Goal: Task Accomplishment & Management: Use online tool/utility

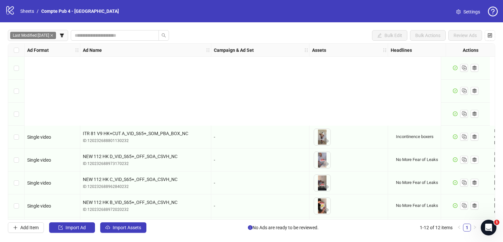
scroll to position [115, 0]
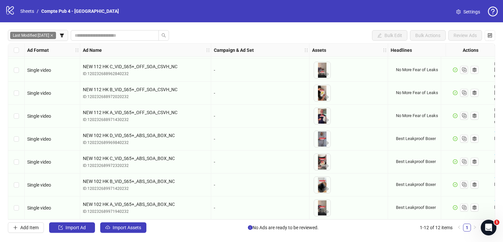
click at [28, 10] on link "Sheets" at bounding box center [27, 11] width 16 height 7
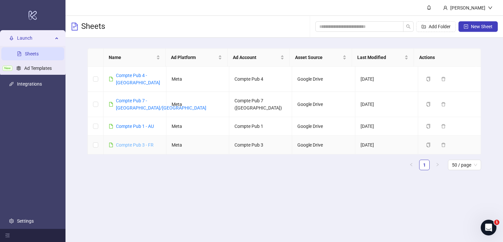
click at [138, 142] on link "Compte Pub 3 - FR" at bounding box center [135, 144] width 38 height 5
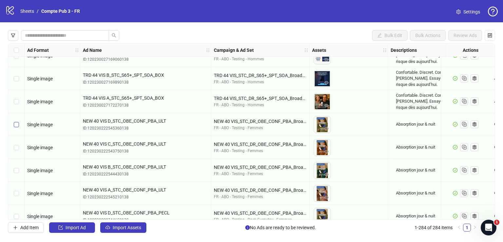
scroll to position [2879, 0]
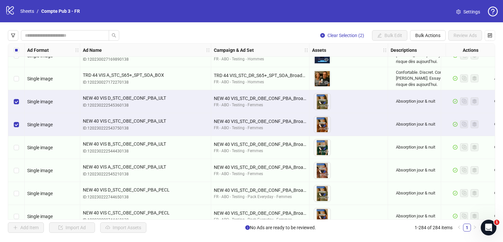
click at [13, 147] on div "Select row 130" at bounding box center [16, 147] width 16 height 23
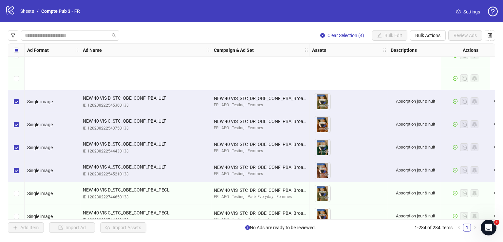
scroll to position [2967, 0]
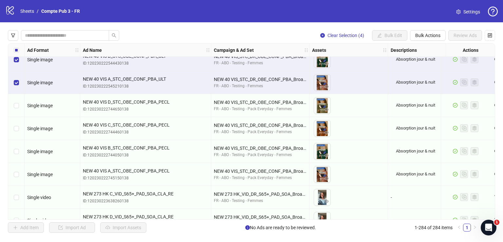
click at [21, 105] on div "Select row 132" at bounding box center [16, 105] width 16 height 23
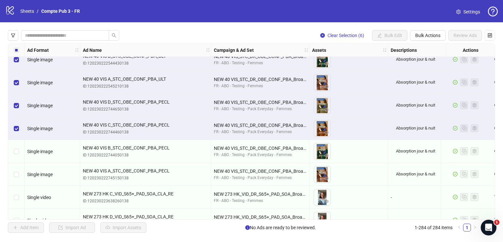
click at [16, 146] on div "Select row 134" at bounding box center [16, 151] width 16 height 23
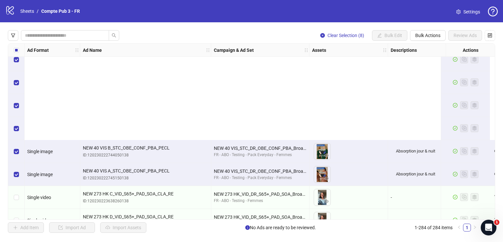
scroll to position [3103, 0]
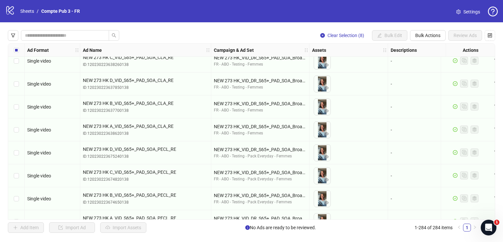
click at [21, 72] on div "Select row 136" at bounding box center [16, 60] width 16 height 23
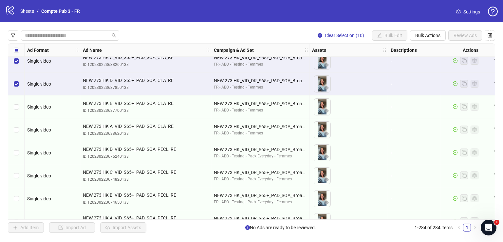
scroll to position [3089, 0]
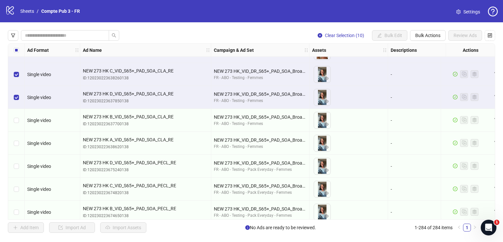
click at [18, 114] on div "Select row 138" at bounding box center [16, 120] width 16 height 23
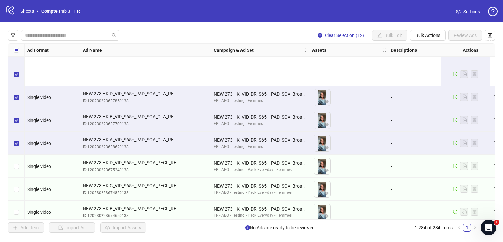
scroll to position [3164, 0]
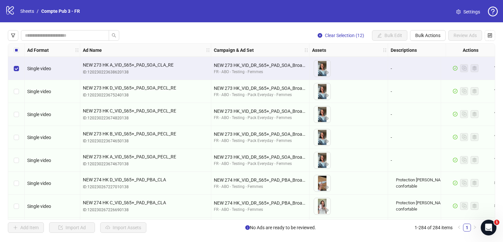
click at [22, 90] on div "Select row 140" at bounding box center [16, 91] width 16 height 23
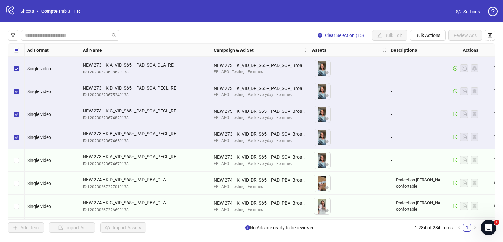
click at [17, 153] on div "Select row 143" at bounding box center [16, 160] width 16 height 23
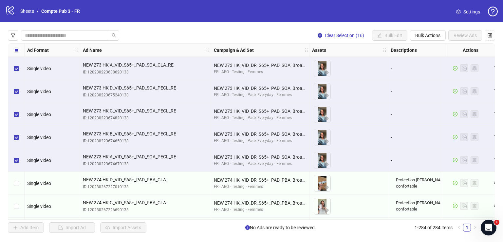
click at [20, 172] on div "Select row 144" at bounding box center [16, 183] width 16 height 23
click at [19, 195] on div "Select row 145" at bounding box center [16, 206] width 16 height 23
click at [16, 218] on div "Select row 146" at bounding box center [16, 229] width 16 height 23
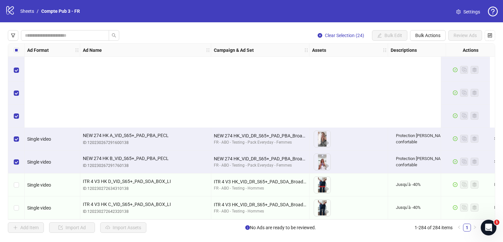
scroll to position [3465, 0]
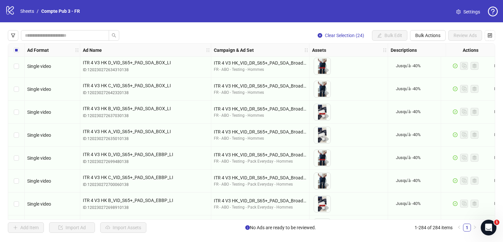
click at [19, 77] on div "Select row 152" at bounding box center [16, 66] width 16 height 23
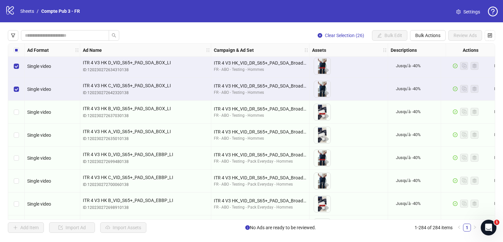
drag, startPoint x: 17, startPoint y: 121, endPoint x: 17, endPoint y: 139, distance: 18.7
click at [17, 121] on div "Select row 154" at bounding box center [16, 112] width 16 height 23
click at [17, 139] on div "Select row 155" at bounding box center [16, 135] width 16 height 23
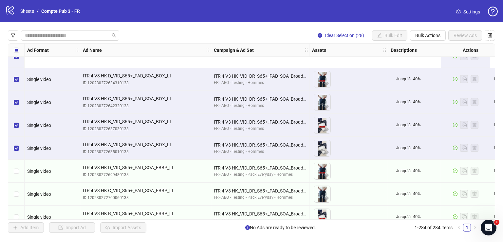
scroll to position [3520, 0]
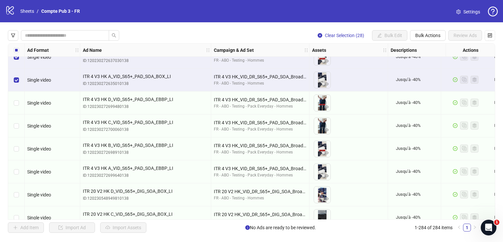
click at [19, 104] on div "Select row 156" at bounding box center [16, 102] width 16 height 23
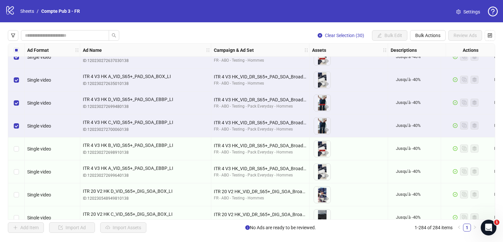
drag, startPoint x: 18, startPoint y: 142, endPoint x: 18, endPoint y: 162, distance: 20.3
click at [18, 142] on div "Select row 158" at bounding box center [16, 148] width 16 height 23
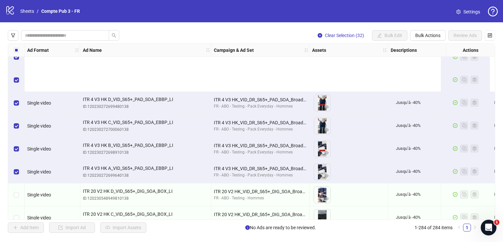
scroll to position [3610, 0]
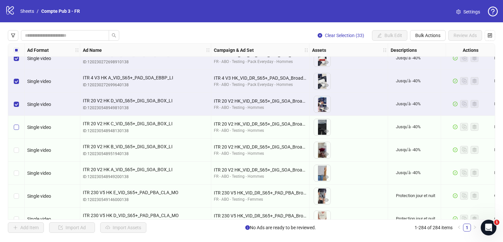
click at [17, 123] on div "Select row 161" at bounding box center [16, 127] width 16 height 23
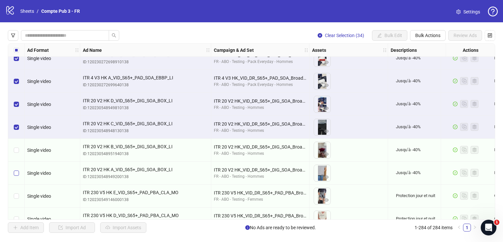
drag, startPoint x: 16, startPoint y: 145, endPoint x: 17, endPoint y: 169, distance: 23.9
click at [16, 145] on div "Select row 162" at bounding box center [16, 150] width 16 height 23
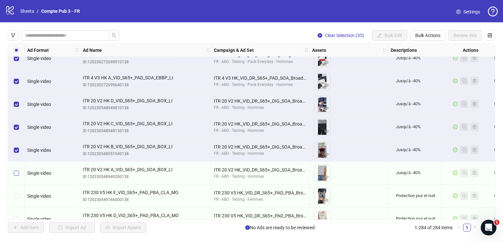
click at [17, 169] on label "Select row 163" at bounding box center [16, 172] width 5 height 7
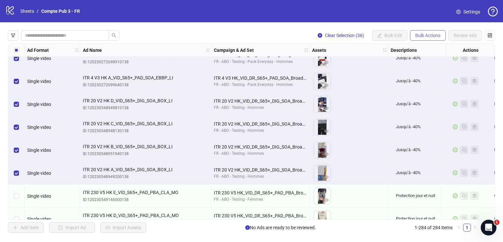
click at [429, 34] on span "Bulk Actions" at bounding box center [427, 35] width 25 height 5
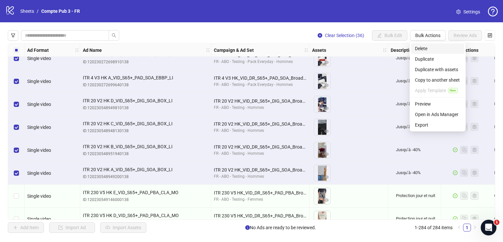
click at [427, 47] on span "Delete" at bounding box center [438, 48] width 46 height 7
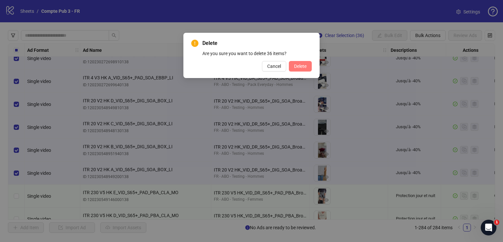
click at [302, 68] on span "Delete" at bounding box center [300, 66] width 12 height 5
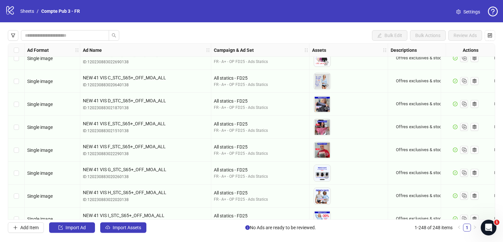
click at [12, 35] on icon "filter" at bounding box center [13, 35] width 5 height 5
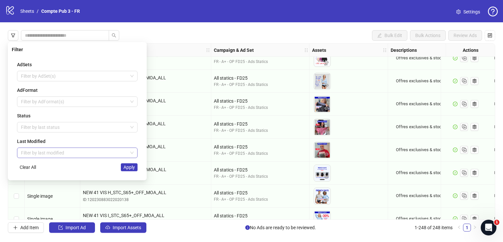
click at [52, 149] on input "search" at bounding box center [74, 153] width 107 height 10
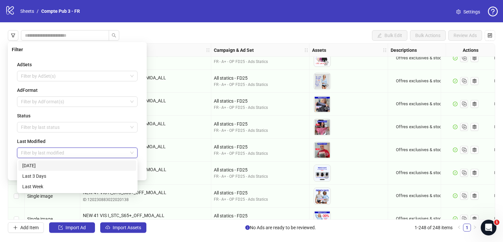
click at [52, 167] on div "[DATE]" at bounding box center [77, 165] width 110 height 7
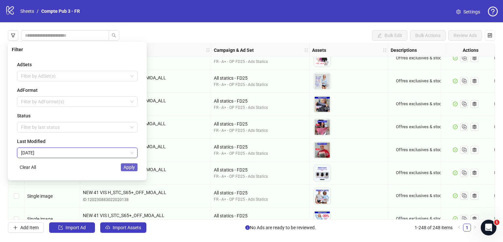
click at [131, 167] on span "Apply" at bounding box center [129, 166] width 11 height 5
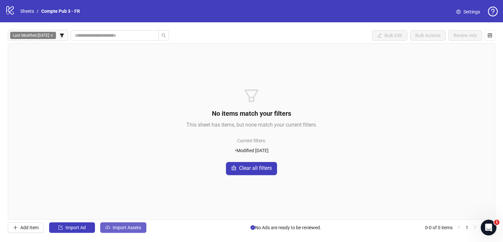
click at [136, 225] on span "Import Assets" at bounding box center [127, 227] width 29 height 5
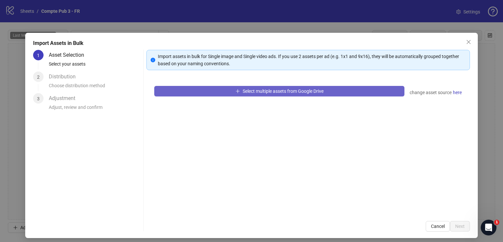
click at [243, 89] on span "Select multiple assets from Google Drive" at bounding box center [283, 90] width 81 height 5
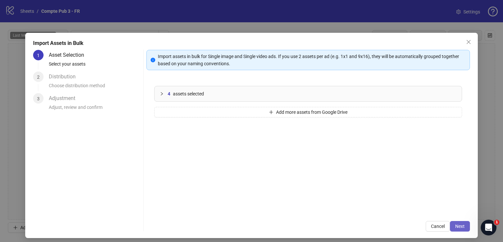
click at [456, 225] on span "Next" at bounding box center [460, 225] width 10 height 5
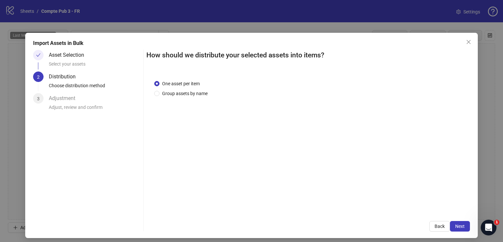
click at [456, 225] on span "Next" at bounding box center [460, 225] width 10 height 5
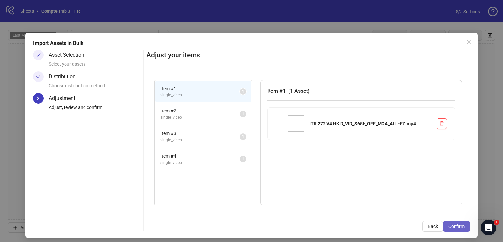
click at [456, 226] on span "Confirm" at bounding box center [456, 225] width 16 height 5
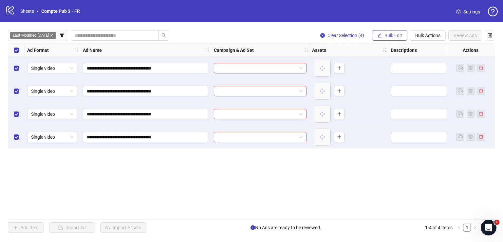
click at [391, 35] on span "Bulk Edit" at bounding box center [394, 35] width 18 height 5
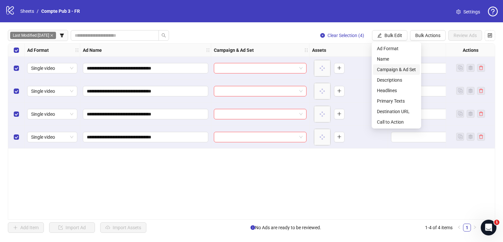
click at [395, 69] on span "Campaign & Ad Set" at bounding box center [396, 69] width 39 height 7
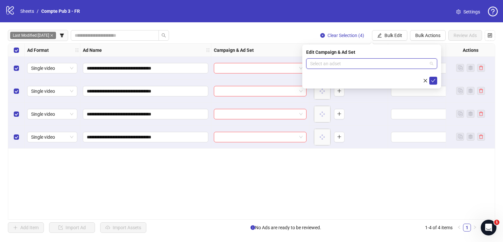
click at [365, 65] on input "search" at bounding box center [368, 64] width 117 height 10
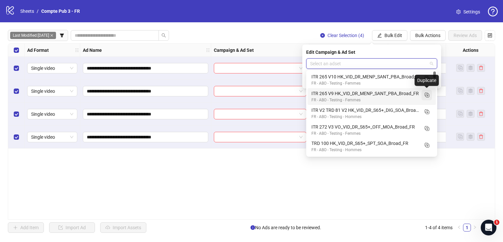
click at [427, 94] on icon "Duplicate" at bounding box center [427, 94] width 7 height 7
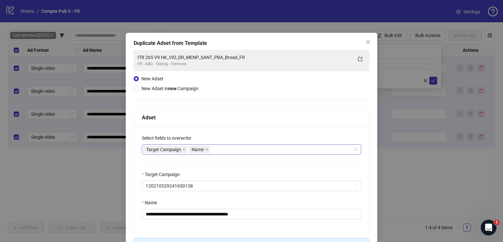
click at [253, 153] on div "Target Campaign Name" at bounding box center [248, 149] width 210 height 9
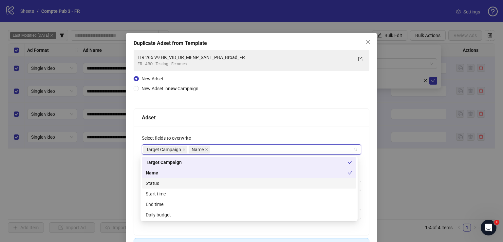
click at [220, 181] on div "Status" at bounding box center [249, 183] width 207 height 7
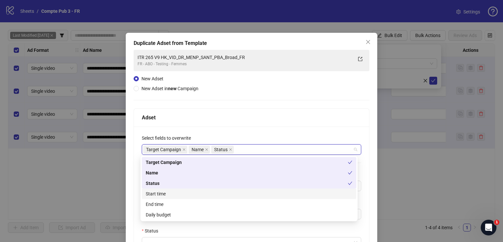
click at [220, 193] on div "Start time" at bounding box center [249, 193] width 207 height 7
click at [219, 213] on div "Daily budget" at bounding box center [249, 214] width 207 height 7
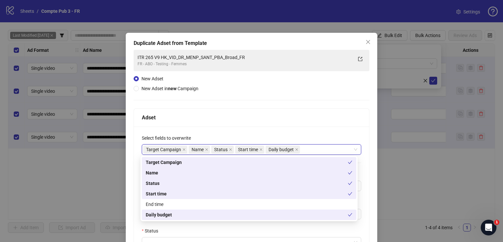
click at [234, 112] on div "Adset" at bounding box center [251, 117] width 235 height 18
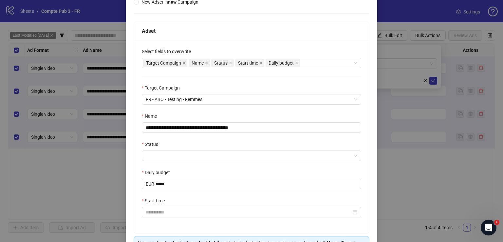
scroll to position [86, 0]
click at [219, 129] on input "**********" at bounding box center [251, 127] width 219 height 10
paste input "text"
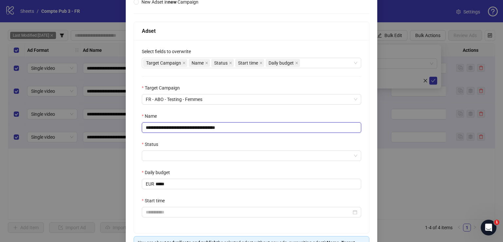
type input "**********"
click at [199, 154] on input "Status" at bounding box center [249, 156] width 206 height 10
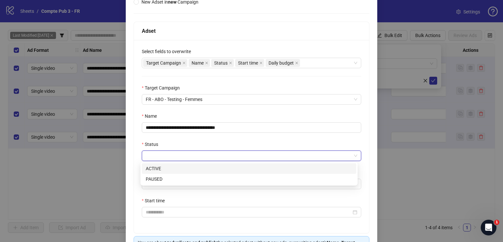
click at [195, 169] on div "ACTIVE" at bounding box center [249, 168] width 207 height 7
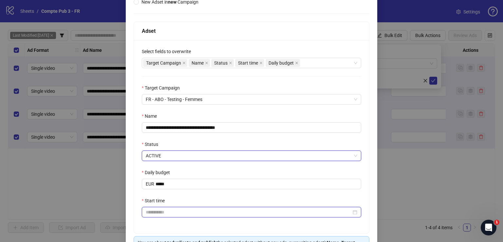
click at [187, 211] on input "Start time" at bounding box center [249, 211] width 206 height 7
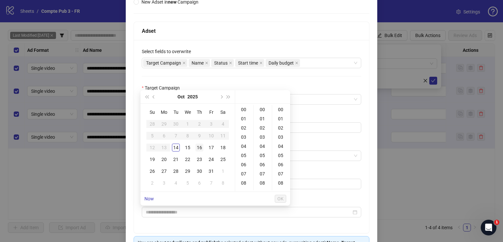
click at [198, 147] on div "16" at bounding box center [200, 147] width 8 height 8
click at [243, 146] on div "04" at bounding box center [245, 146] width 16 height 9
type input "**********"
click at [278, 198] on span "OK" at bounding box center [280, 198] width 6 height 5
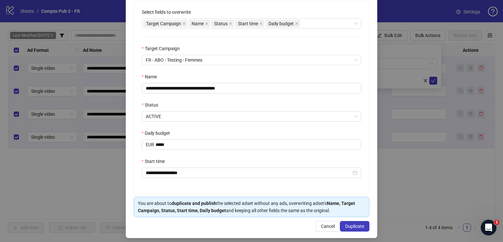
scroll to position [126, 0]
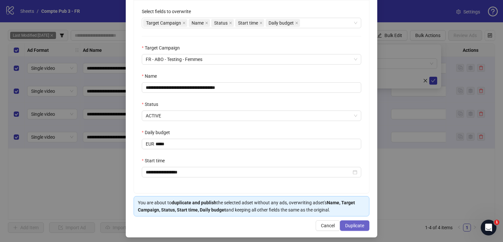
click at [345, 224] on span "Duplicate" at bounding box center [354, 225] width 19 height 5
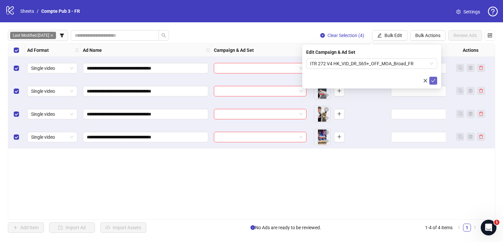
click at [434, 80] on icon "check" at bounding box center [433, 80] width 4 height 3
click at [395, 35] on span "Bulk Edit" at bounding box center [394, 35] width 18 height 5
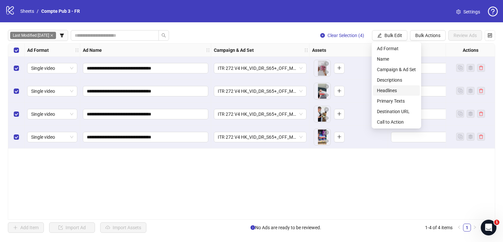
click at [394, 89] on span "Headlines" at bounding box center [396, 90] width 39 height 7
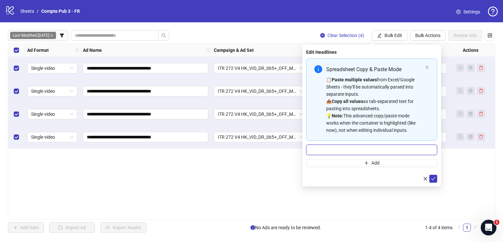
click at [375, 151] on input "Multi-input container - paste or copy values" at bounding box center [371, 149] width 131 height 10
paste input "**********"
type input "**********"
click at [431, 176] on icon "check" at bounding box center [433, 178] width 5 height 5
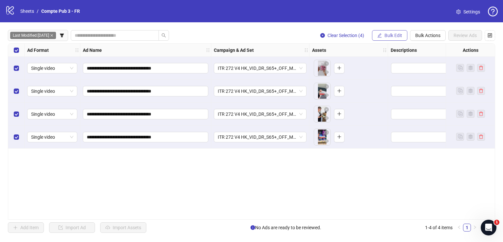
click at [384, 37] on button "Bulk Edit" at bounding box center [389, 35] width 35 height 10
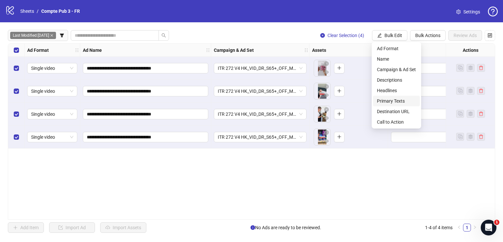
click at [402, 100] on span "Primary Texts" at bounding box center [396, 100] width 39 height 7
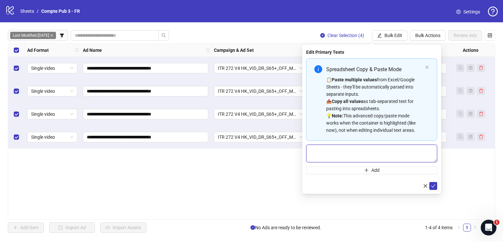
click at [376, 153] on textarea "Multi-text input container - paste or copy values" at bounding box center [371, 153] width 131 height 18
paste textarea "**********"
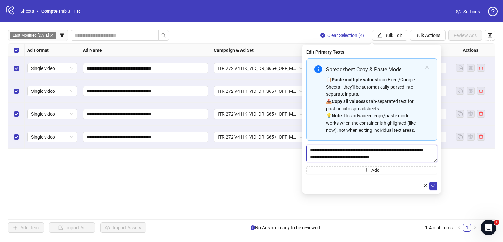
scroll to position [12, 0]
type textarea "**********"
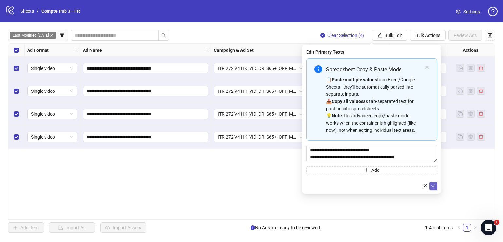
click at [432, 187] on icon "check" at bounding box center [433, 185] width 5 height 5
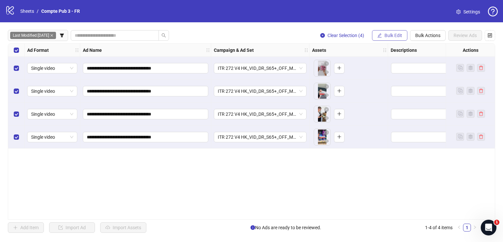
click at [390, 32] on button "Bulk Edit" at bounding box center [389, 35] width 35 height 10
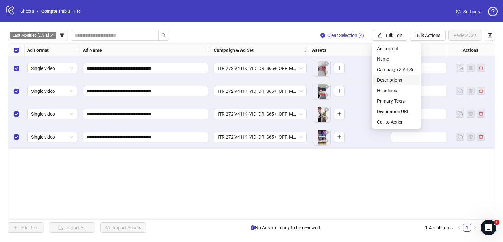
click at [396, 79] on span "Descriptions" at bounding box center [396, 79] width 39 height 7
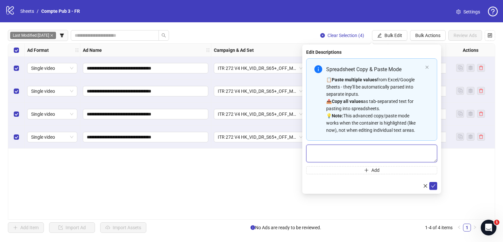
click at [376, 150] on textarea "Multi-text input container - paste or copy values" at bounding box center [371, 153] width 131 height 18
paste textarea "**********"
type textarea "**********"
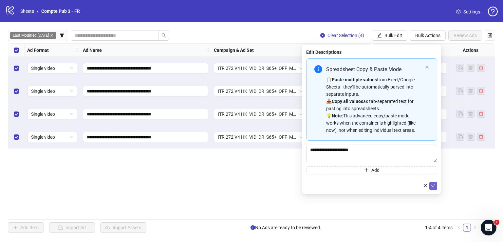
click at [437, 185] on button "submit" at bounding box center [433, 186] width 8 height 8
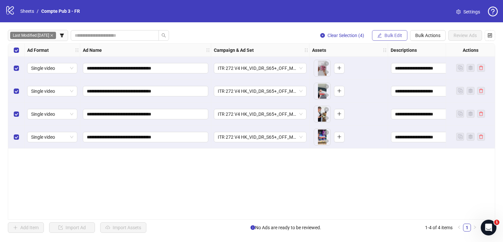
click at [390, 36] on span "Bulk Edit" at bounding box center [394, 35] width 18 height 5
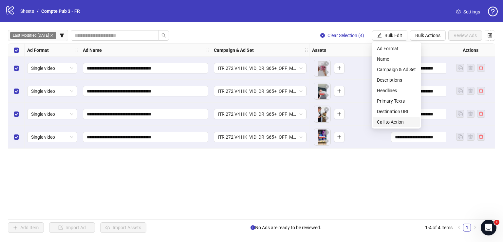
click at [382, 120] on span "Call to Action" at bounding box center [396, 121] width 39 height 7
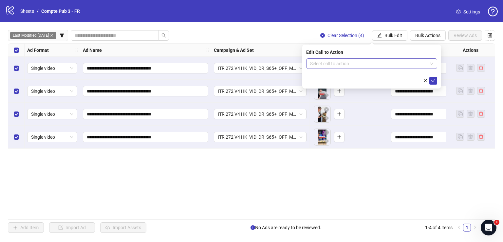
click at [343, 64] on input "search" at bounding box center [368, 64] width 117 height 10
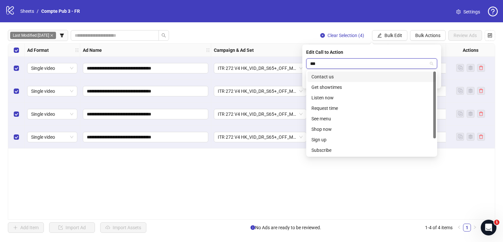
type input "****"
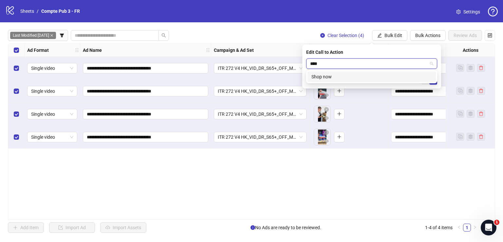
drag, startPoint x: 408, startPoint y: 74, endPoint x: 428, endPoint y: 77, distance: 20.5
click at [408, 74] on div "Shop now" at bounding box center [372, 76] width 121 height 7
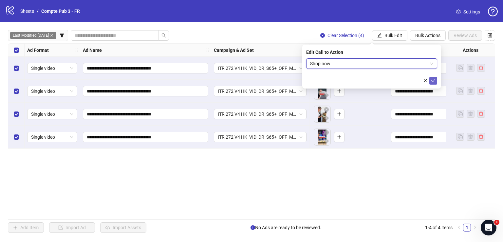
click at [432, 79] on icon "check" at bounding box center [433, 80] width 5 height 5
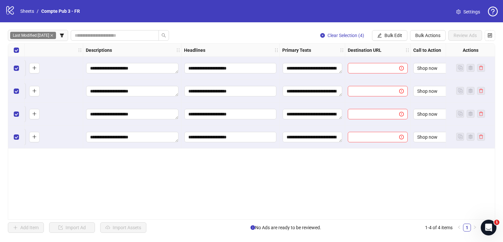
scroll to position [0, 305]
click at [395, 36] on span "Bulk Edit" at bounding box center [394, 35] width 18 height 5
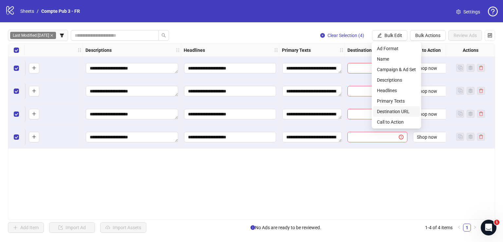
click at [404, 108] on span "Destination URL" at bounding box center [396, 111] width 39 height 7
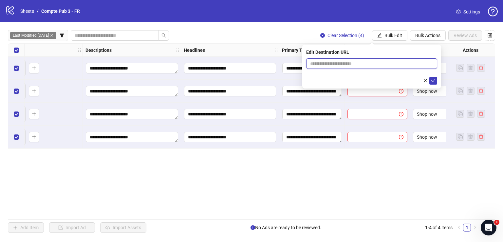
click at [338, 64] on input "text" at bounding box center [369, 63] width 118 height 7
paste input "**********"
type input "**********"
click at [435, 79] on icon "check" at bounding box center [433, 80] width 4 height 3
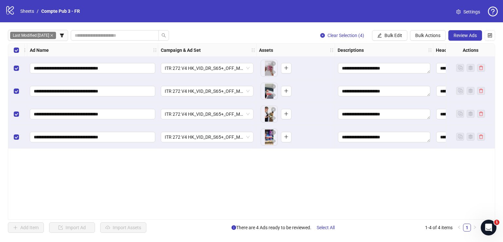
scroll to position [0, 43]
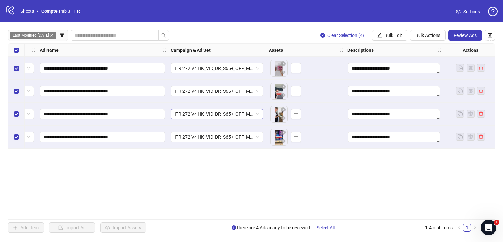
click at [224, 113] on span "ITR 272 V4 HK_VID_DR_S65+_OFF_MOA_Broad_FR" at bounding box center [217, 114] width 85 height 10
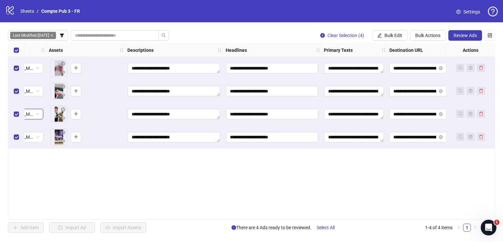
scroll to position [0, 322]
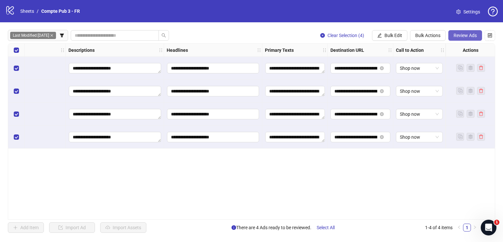
click at [472, 35] on span "Review Ads" at bounding box center [465, 35] width 23 height 5
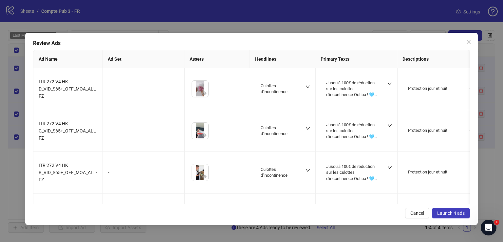
click at [447, 209] on button "Launch 4 ads" at bounding box center [451, 213] width 38 height 10
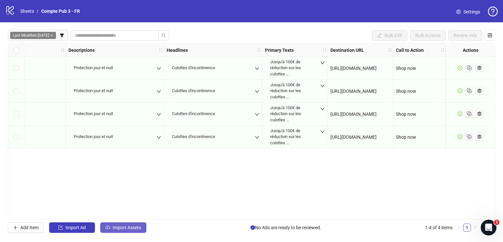
click at [128, 225] on span "Import Assets" at bounding box center [127, 227] width 29 height 5
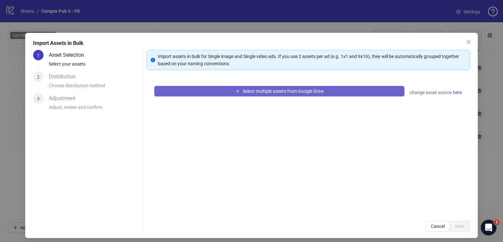
click at [236, 90] on icon "plus" at bounding box center [238, 91] width 5 height 5
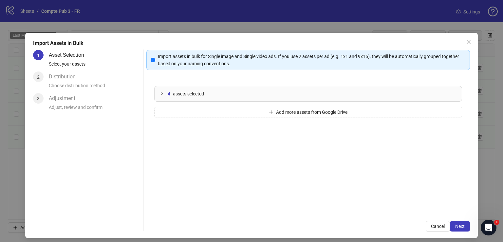
click at [459, 223] on span "Next" at bounding box center [460, 225] width 10 height 5
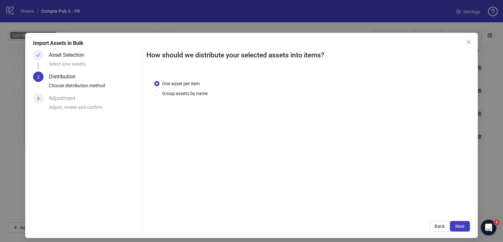
click at [459, 223] on span "Next" at bounding box center [460, 225] width 10 height 5
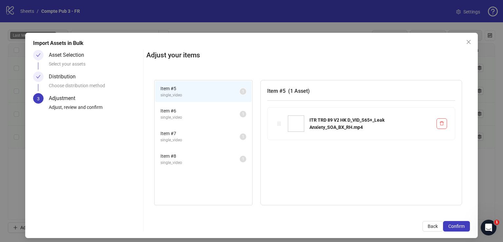
click at [459, 223] on span "Confirm" at bounding box center [456, 225] width 16 height 5
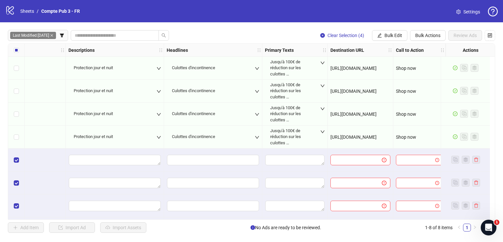
scroll to position [23, 322]
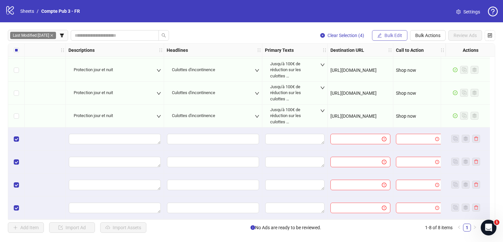
click at [393, 33] on span "Bulk Edit" at bounding box center [394, 35] width 18 height 5
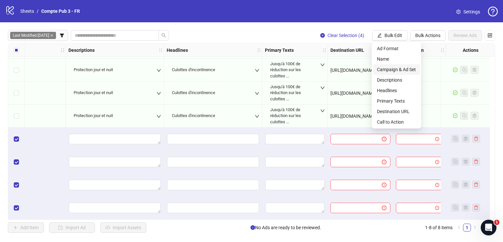
click at [400, 69] on span "Campaign & Ad Set" at bounding box center [396, 69] width 39 height 7
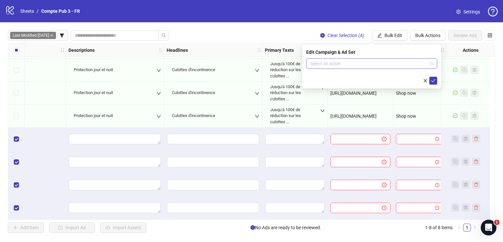
click at [353, 65] on input "search" at bounding box center [368, 64] width 117 height 10
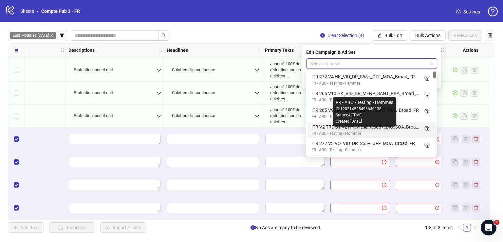
scroll to position [4, 0]
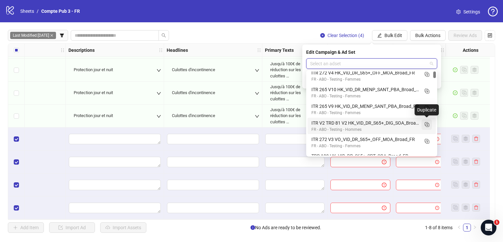
click at [427, 126] on icon "Duplicate" at bounding box center [427, 124] width 7 height 7
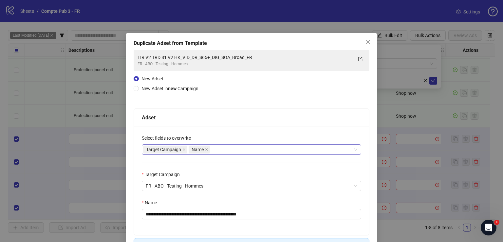
click at [248, 146] on div "Target Campaign Name" at bounding box center [248, 149] width 210 height 9
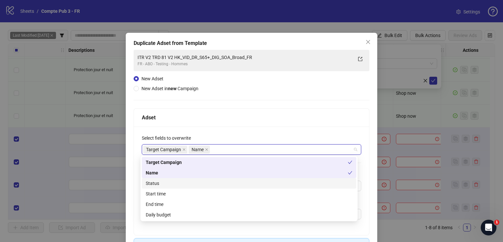
click at [220, 185] on div "Status" at bounding box center [249, 183] width 207 height 7
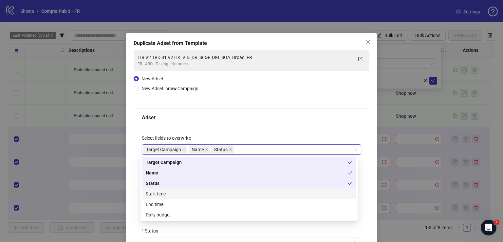
click at [220, 192] on div "Start time" at bounding box center [249, 193] width 207 height 7
click at [218, 211] on div "Daily budget" at bounding box center [249, 214] width 207 height 7
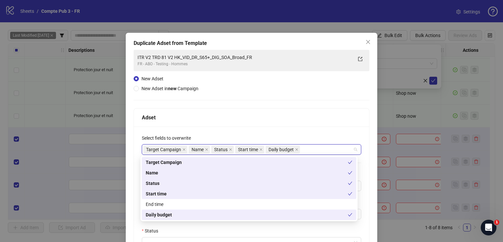
click at [240, 113] on div "Adset" at bounding box center [251, 117] width 219 height 8
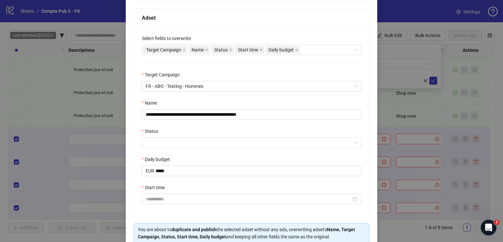
scroll to position [102, 0]
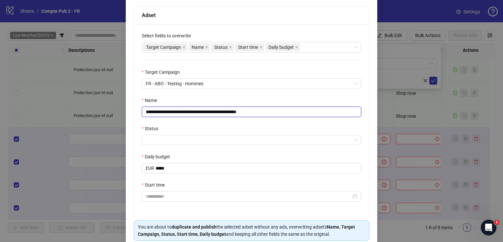
click at [233, 110] on input "**********" at bounding box center [251, 111] width 219 height 10
paste input "text"
type input "**********"
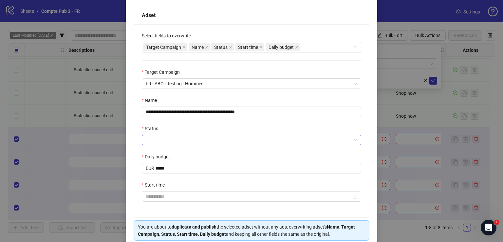
drag, startPoint x: 225, startPoint y: 135, endPoint x: 223, endPoint y: 139, distance: 4.7
click at [224, 135] on input "Status" at bounding box center [249, 140] width 206 height 10
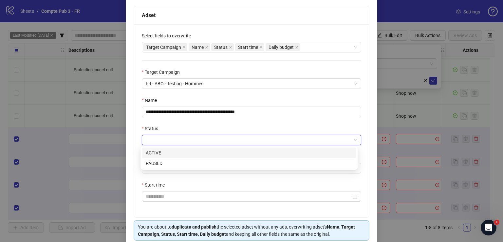
click at [216, 152] on div "ACTIVE" at bounding box center [249, 152] width 207 height 7
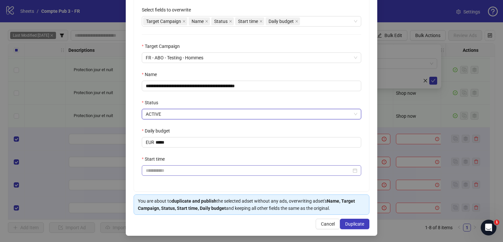
scroll to position [129, 0]
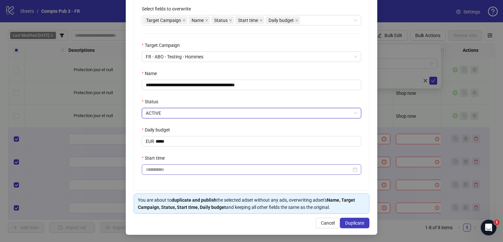
click at [183, 173] on div at bounding box center [251, 169] width 219 height 10
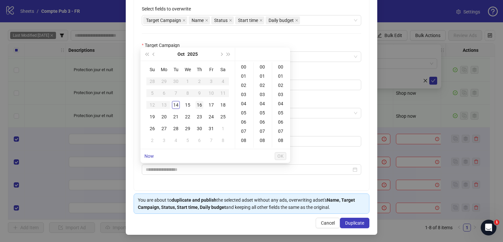
click at [200, 106] on div "16" at bounding box center [200, 105] width 8 height 8
click at [243, 103] on div "04" at bounding box center [245, 103] width 16 height 9
type input "**********"
click at [280, 155] on span "OK" at bounding box center [280, 155] width 6 height 5
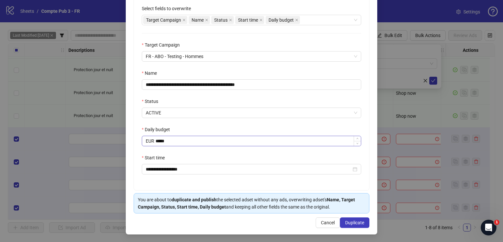
scroll to position [129, 0]
click at [352, 223] on span "Duplicate" at bounding box center [354, 222] width 19 height 5
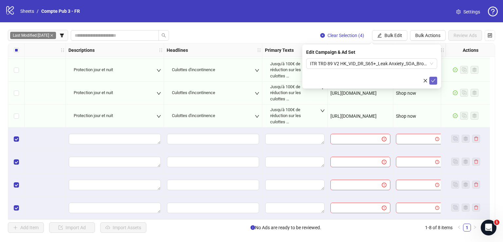
click at [435, 78] on icon "check" at bounding box center [433, 80] width 5 height 5
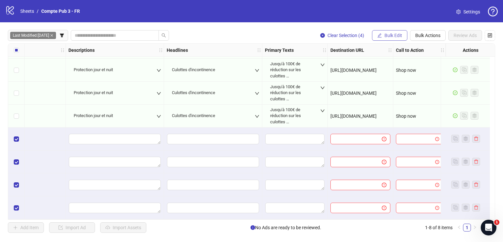
click at [393, 37] on span "Bulk Edit" at bounding box center [394, 35] width 18 height 5
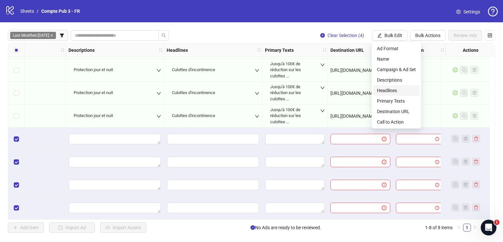
click at [402, 89] on span "Headlines" at bounding box center [396, 90] width 39 height 7
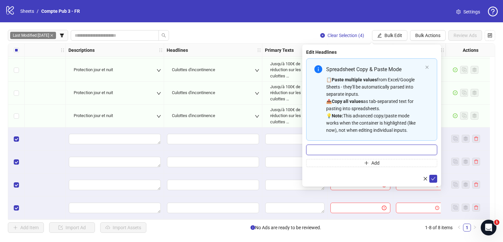
click at [388, 145] on input "Multi-input container - paste or copy values" at bounding box center [371, 149] width 131 height 10
paste input "**********"
type input "**********"
click at [432, 177] on icon "check" at bounding box center [433, 178] width 5 height 5
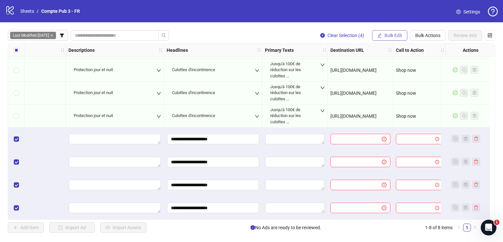
click at [388, 34] on span "Bulk Edit" at bounding box center [394, 35] width 18 height 5
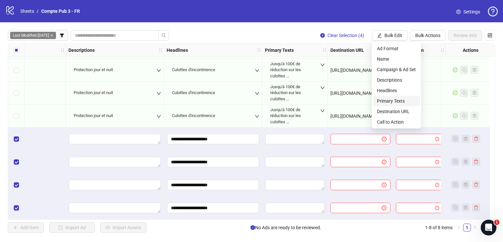
click at [402, 99] on span "Primary Texts" at bounding box center [396, 100] width 39 height 7
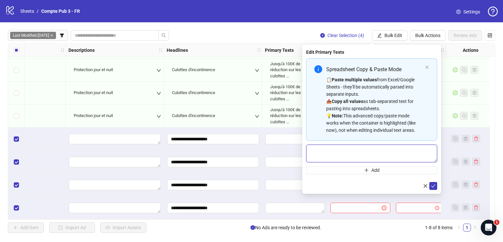
click at [362, 149] on textarea "Multi-text input container - paste or copy values" at bounding box center [371, 153] width 131 height 18
paste textarea "**********"
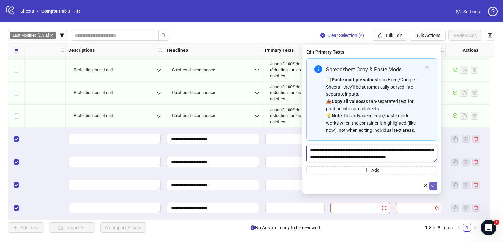
type textarea "**********"
click at [434, 183] on icon "check" at bounding box center [433, 185] width 5 height 5
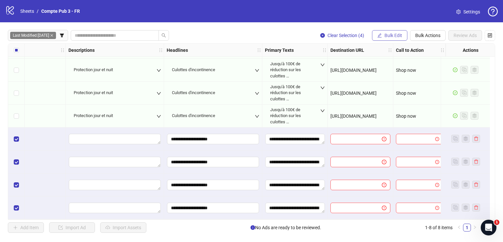
click at [390, 35] on span "Bulk Edit" at bounding box center [394, 35] width 18 height 5
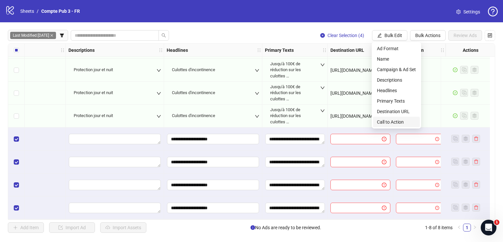
click at [396, 121] on span "Call to Action" at bounding box center [396, 121] width 39 height 7
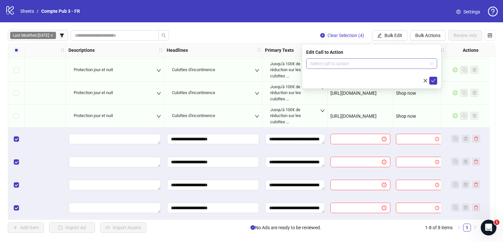
click at [367, 62] on input "search" at bounding box center [368, 64] width 117 height 10
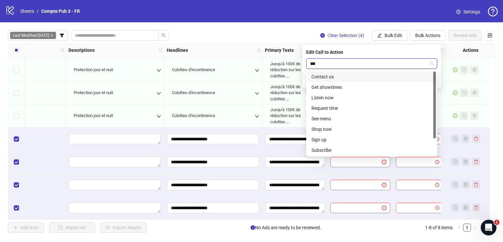
type input "****"
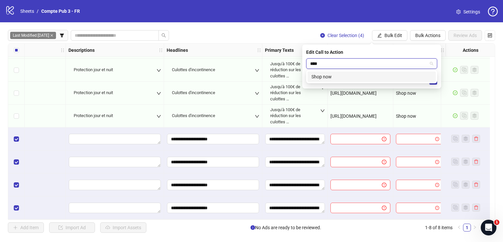
click at [378, 77] on div "Shop now" at bounding box center [372, 76] width 121 height 7
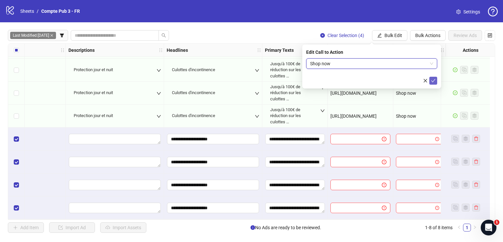
click at [435, 79] on icon "check" at bounding box center [433, 80] width 5 height 5
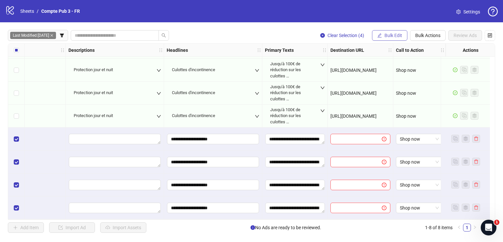
click at [381, 35] on icon "edit" at bounding box center [379, 35] width 5 height 5
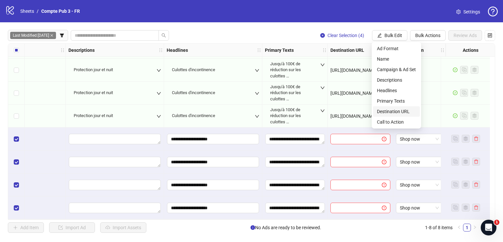
click at [403, 111] on span "Destination URL" at bounding box center [396, 111] width 39 height 7
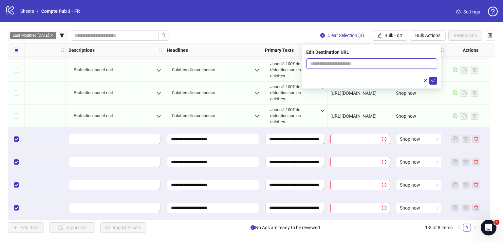
click at [363, 61] on input "text" at bounding box center [369, 63] width 118 height 7
paste input "**********"
type input "**********"
click at [432, 82] on icon "check" at bounding box center [433, 80] width 5 height 5
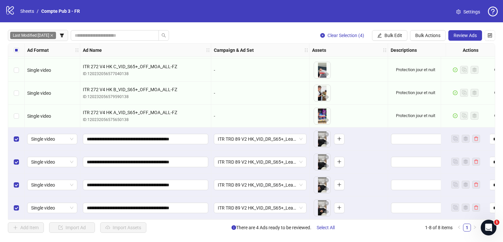
scroll to position [23, 1]
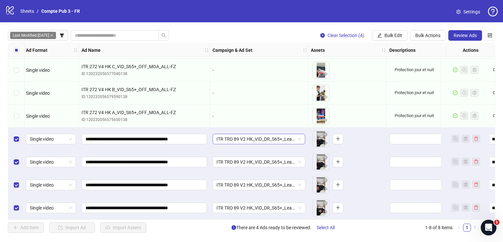
click at [252, 139] on span "ITR TRD 89 V2 HK_VID_DR_S65+_Leak Anxiety_SOA_Broad_FR" at bounding box center [259, 139] width 85 height 10
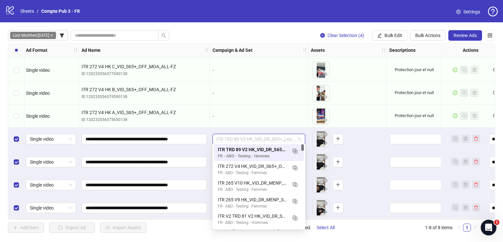
click at [251, 136] on span "ITR TRD 89 V2 HK_VID_DR_S65+_Leak Anxiety_SOA_Broad_FR" at bounding box center [259, 139] width 85 height 10
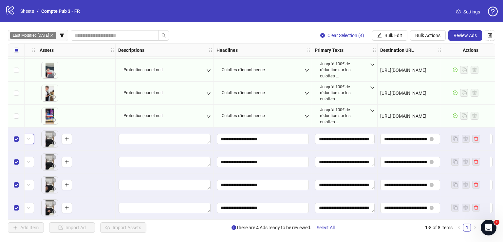
scroll to position [23, 327]
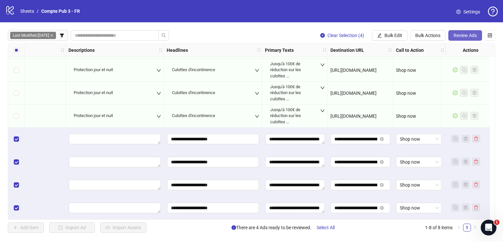
click at [454, 35] on span "Review Ads" at bounding box center [465, 35] width 23 height 5
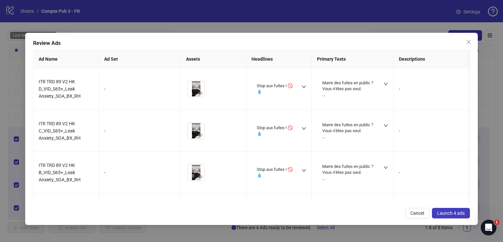
click at [449, 212] on span "Launch 4 ads" at bounding box center [451, 212] width 28 height 5
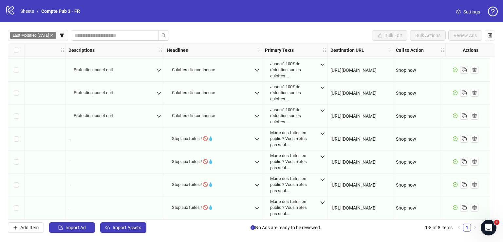
click at [128, 236] on div "Last Modified: [DATE] Bulk Edit Bulk Actions Review Ads Ad Format Ad Name Campa…" at bounding box center [251, 131] width 503 height 218
click at [126, 231] on button "Import Assets" at bounding box center [123, 227] width 46 height 10
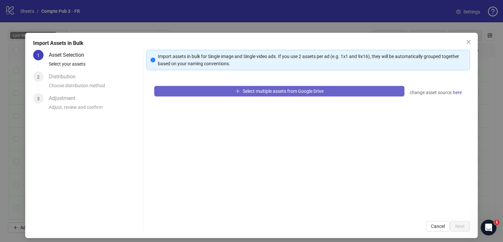
click at [223, 92] on button "Select multiple assets from Google Drive" at bounding box center [279, 91] width 250 height 10
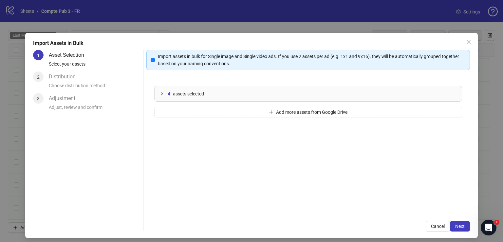
click at [455, 224] on span "Next" at bounding box center [460, 225] width 10 height 5
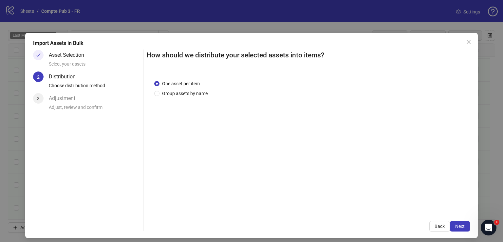
click at [455, 224] on span "Next" at bounding box center [460, 225] width 10 height 5
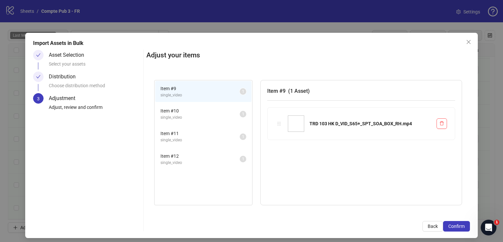
click at [454, 224] on span "Confirm" at bounding box center [456, 225] width 16 height 5
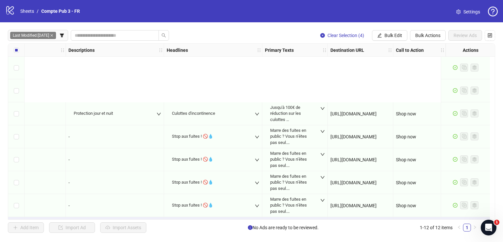
scroll to position [115, 327]
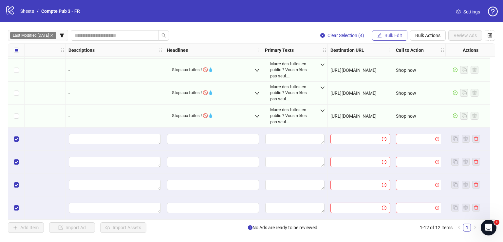
click at [398, 37] on span "Bulk Edit" at bounding box center [394, 35] width 18 height 5
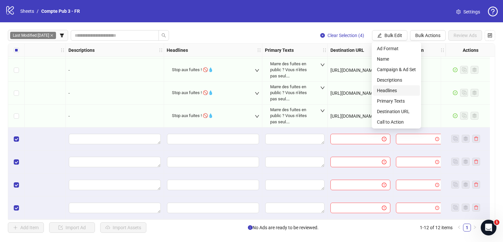
click at [403, 90] on span "Headlines" at bounding box center [396, 90] width 39 height 7
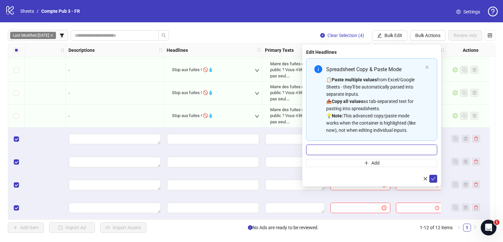
click at [385, 152] on input "Multi-input container - paste or copy values" at bounding box center [371, 149] width 131 height 10
paste input "**********"
type input "**********"
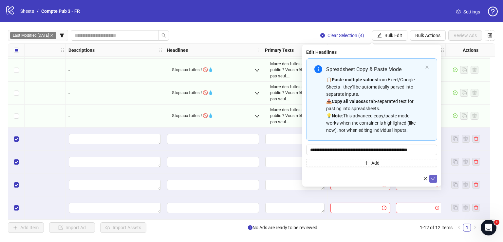
click at [434, 178] on icon "check" at bounding box center [433, 178] width 5 height 5
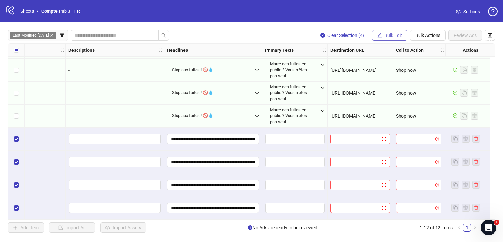
click at [391, 34] on span "Bulk Edit" at bounding box center [394, 35] width 18 height 5
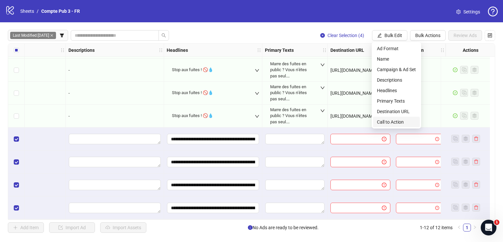
click at [393, 121] on span "Call to Action" at bounding box center [396, 121] width 39 height 7
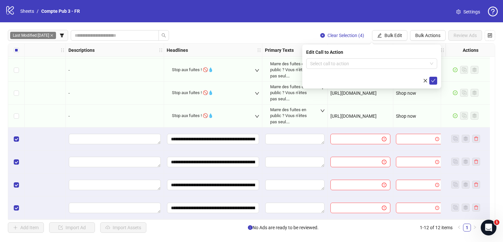
click at [375, 57] on div "Edit Call to Action Select call to action" at bounding box center [371, 67] width 139 height 44
click at [370, 63] on input "search" at bounding box center [368, 64] width 117 height 10
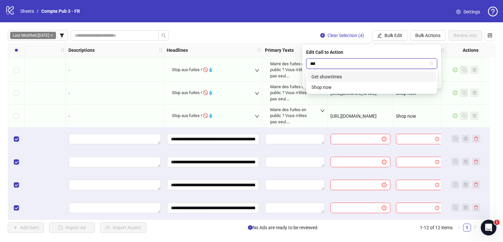
type input "****"
click at [379, 75] on div "Shop now" at bounding box center [372, 76] width 121 height 7
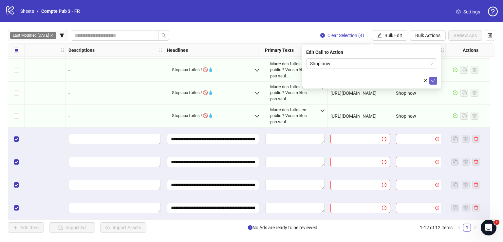
click at [434, 78] on icon "check" at bounding box center [433, 80] width 5 height 5
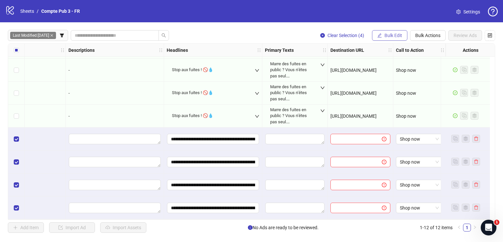
click at [385, 33] on span "Bulk Edit" at bounding box center [394, 35] width 18 height 5
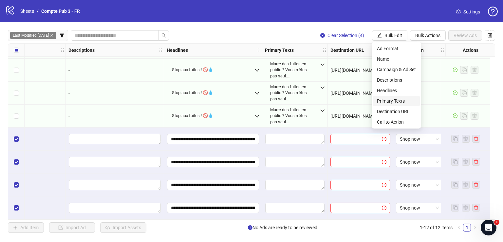
click at [404, 101] on span "Primary Texts" at bounding box center [396, 100] width 39 height 7
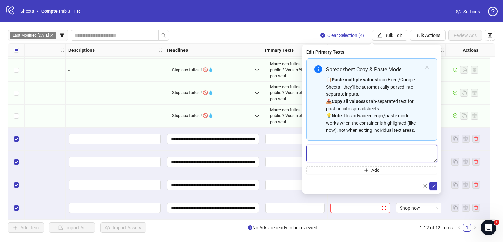
click at [348, 144] on textarea "Multi-text input container - paste or copy values" at bounding box center [371, 153] width 131 height 18
paste textarea "**********"
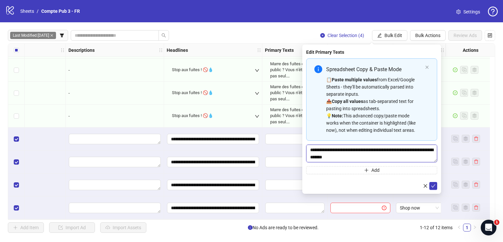
scroll to position [127, 0]
type textarea "**********"
click at [433, 185] on icon "check" at bounding box center [433, 185] width 5 height 5
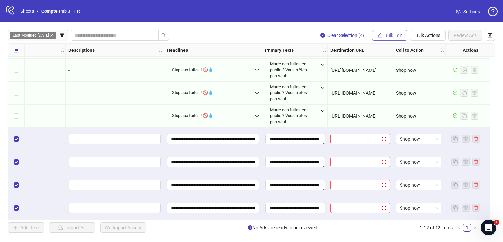
click at [386, 32] on button "Bulk Edit" at bounding box center [389, 35] width 35 height 10
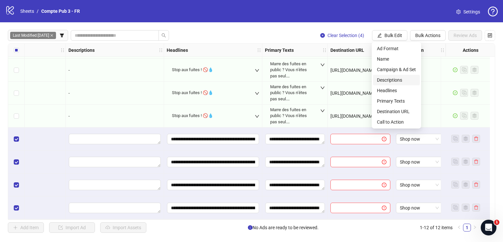
click at [397, 82] on span "Descriptions" at bounding box center [396, 79] width 39 height 7
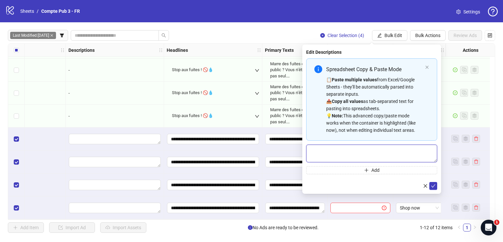
click at [380, 154] on textarea "Multi-text input container - paste or copy values" at bounding box center [371, 153] width 131 height 18
paste textarea "**********"
type textarea "**********"
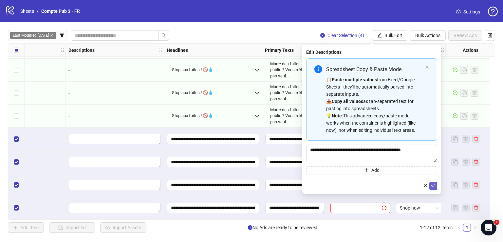
click at [436, 186] on button "submit" at bounding box center [433, 186] width 8 height 8
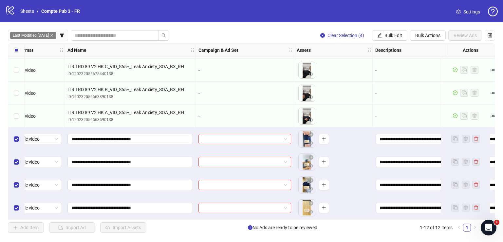
scroll to position [115, 0]
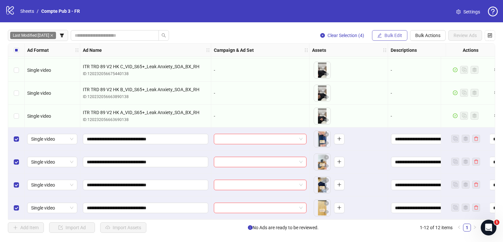
click at [393, 35] on span "Bulk Edit" at bounding box center [394, 35] width 18 height 5
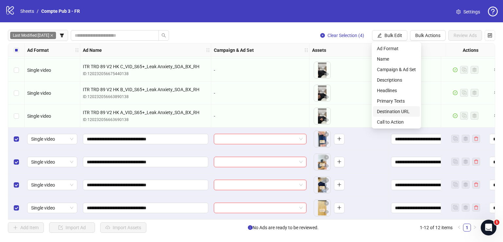
click at [404, 113] on span "Destination URL" at bounding box center [396, 111] width 39 height 7
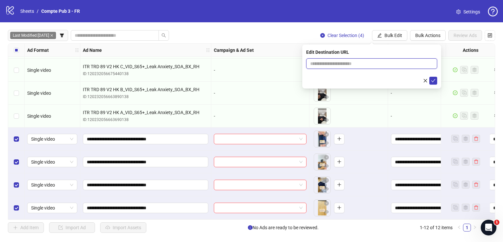
click at [389, 65] on input "text" at bounding box center [369, 63] width 118 height 7
paste input "**********"
type input "**********"
click at [434, 79] on icon "check" at bounding box center [433, 80] width 5 height 5
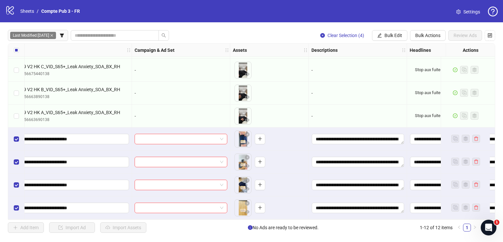
scroll to position [115, 0]
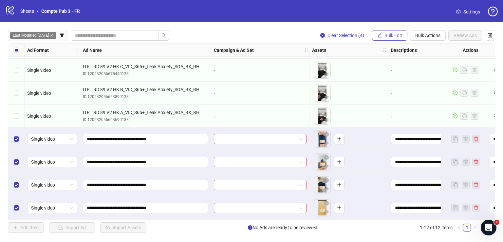
click at [391, 34] on span "Bulk Edit" at bounding box center [394, 35] width 18 height 5
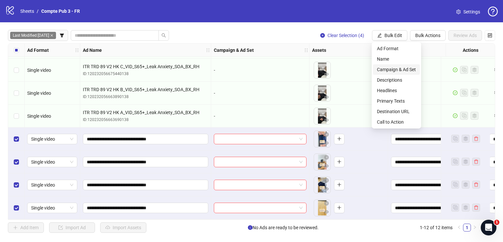
click at [397, 67] on span "Campaign & Ad Set" at bounding box center [396, 69] width 39 height 7
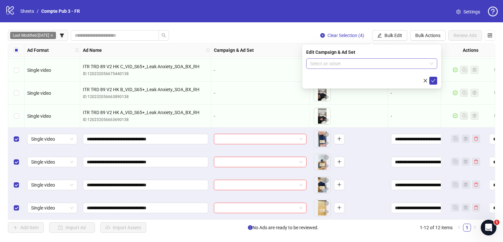
click at [341, 67] on input "search" at bounding box center [368, 64] width 117 height 10
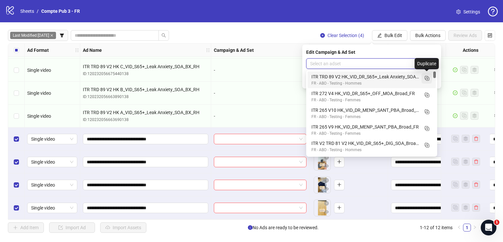
click at [427, 77] on rect "Duplicate" at bounding box center [427, 78] width 3 height 3
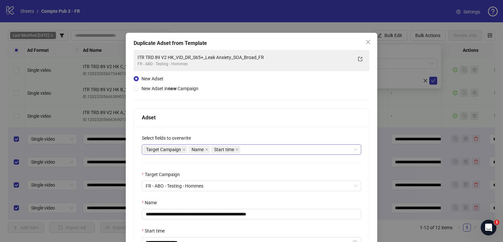
click at [256, 149] on div "Target Campaign Name Start time" at bounding box center [248, 149] width 210 height 9
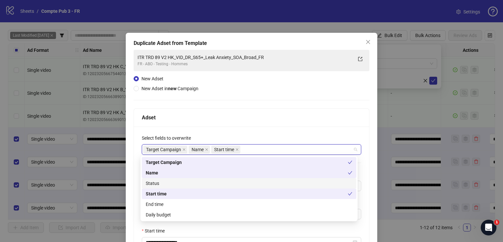
click at [224, 184] on div "Status" at bounding box center [249, 183] width 207 height 7
click at [224, 215] on div "Daily budget" at bounding box center [249, 214] width 207 height 7
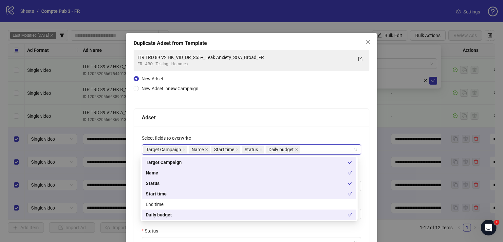
click at [231, 114] on div "Adset" at bounding box center [251, 117] width 219 height 8
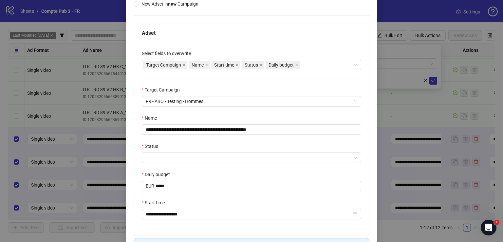
scroll to position [91, 0]
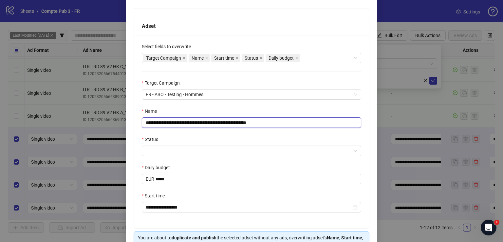
click at [215, 118] on input "**********" at bounding box center [251, 122] width 219 height 10
paste input "text"
type input "**********"
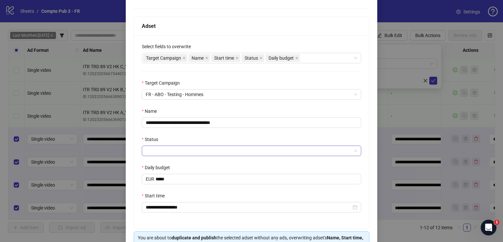
click at [189, 152] on input "Status" at bounding box center [249, 151] width 206 height 10
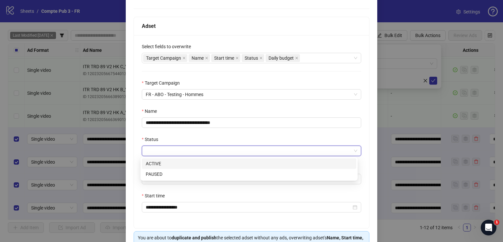
click at [186, 162] on div "ACTIVE" at bounding box center [249, 163] width 207 height 7
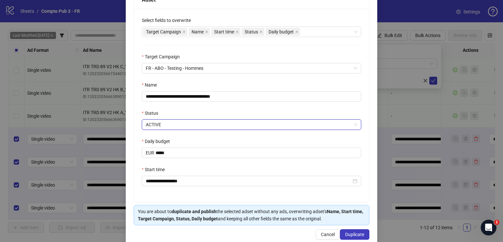
scroll to position [123, 0]
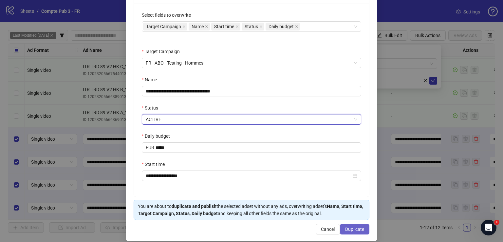
click at [350, 229] on span "Duplicate" at bounding box center [354, 228] width 19 height 5
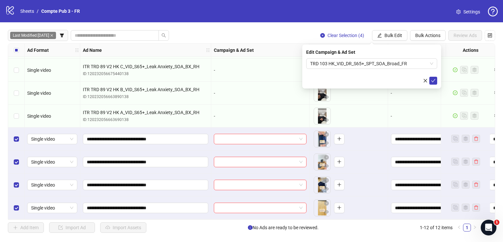
click at [433, 79] on icon "check" at bounding box center [433, 80] width 5 height 5
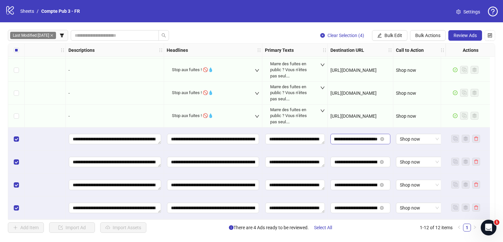
scroll to position [0, 108]
click at [462, 34] on span "Review Ads" at bounding box center [465, 35] width 23 height 5
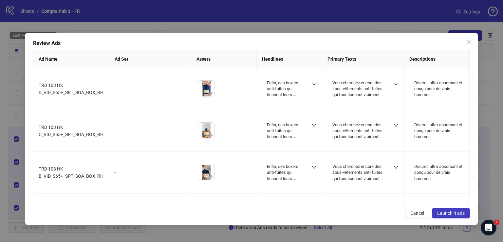
click at [448, 210] on span "Launch 4 ads" at bounding box center [451, 212] width 28 height 5
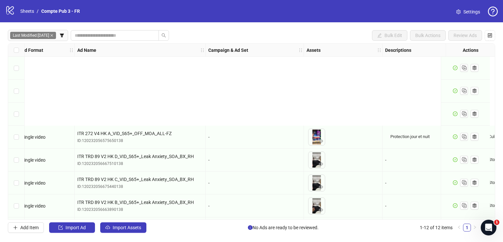
scroll to position [115, 6]
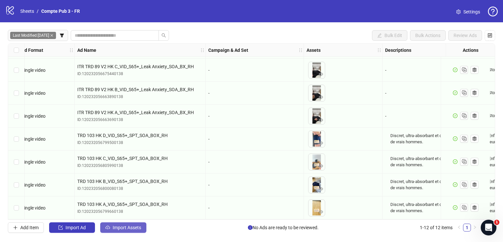
click at [127, 227] on span "Import Assets" at bounding box center [127, 227] width 29 height 5
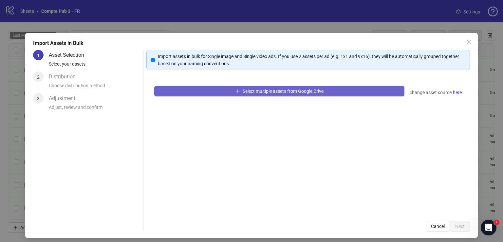
click at [211, 96] on button "Select multiple assets from Google Drive" at bounding box center [279, 91] width 250 height 10
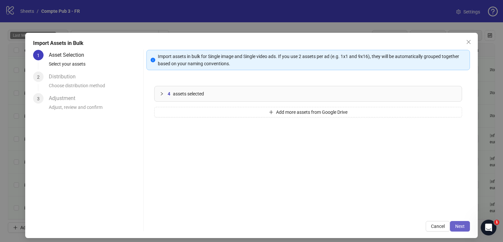
click at [450, 226] on button "Next" at bounding box center [460, 226] width 20 height 10
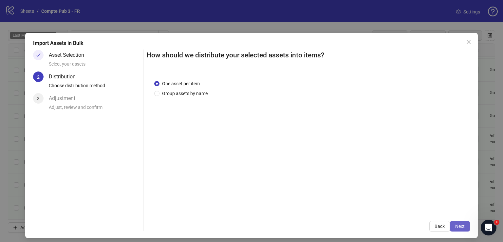
click at [455, 227] on span "Next" at bounding box center [460, 225] width 10 height 5
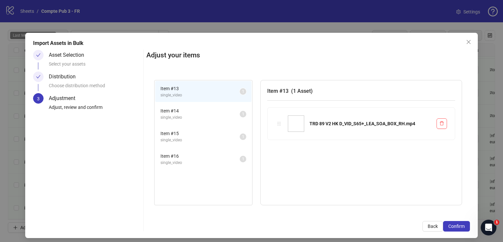
click at [454, 227] on span "Confirm" at bounding box center [456, 225] width 16 height 5
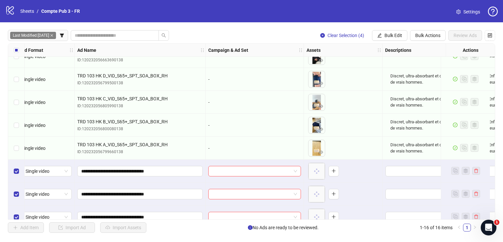
scroll to position [207, 6]
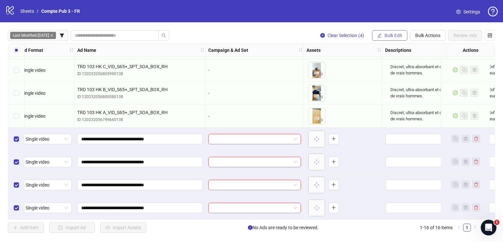
click at [387, 38] on button "Bulk Edit" at bounding box center [389, 35] width 35 height 10
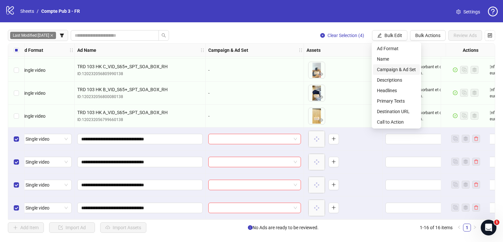
click at [392, 69] on span "Campaign & Ad Set" at bounding box center [396, 69] width 39 height 7
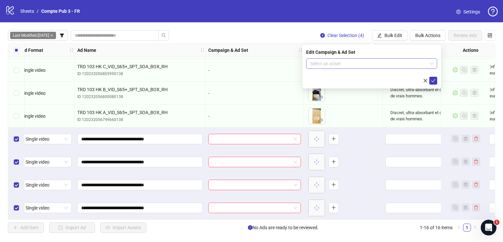
click at [378, 67] on input "search" at bounding box center [368, 64] width 117 height 10
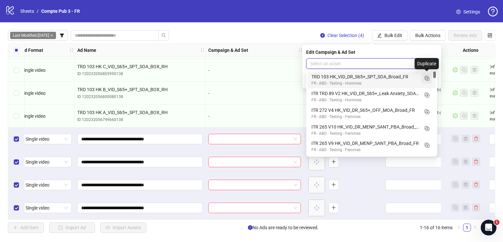
click at [429, 78] on icon "Duplicate" at bounding box center [427, 78] width 7 height 7
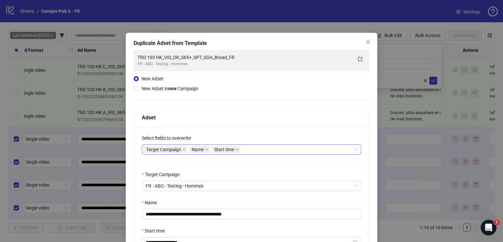
click at [280, 149] on div "Target Campaign Name Start time" at bounding box center [248, 149] width 210 height 9
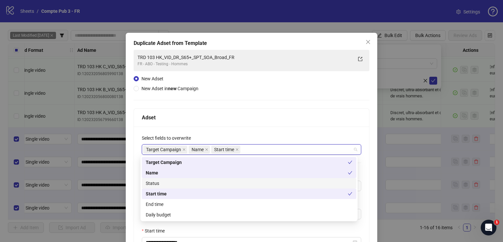
click at [237, 181] on div "Status" at bounding box center [249, 183] width 207 height 7
click at [238, 218] on div "Daily budget" at bounding box center [249, 214] width 207 height 7
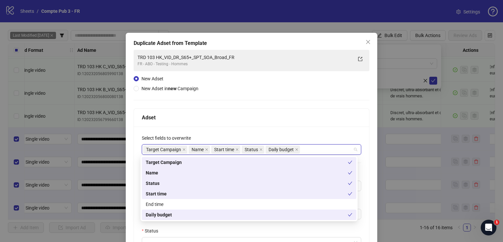
click at [250, 128] on div "**********" at bounding box center [251, 222] width 235 height 193
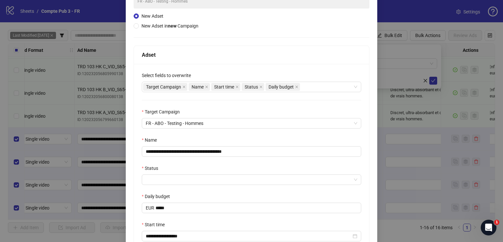
scroll to position [63, 0]
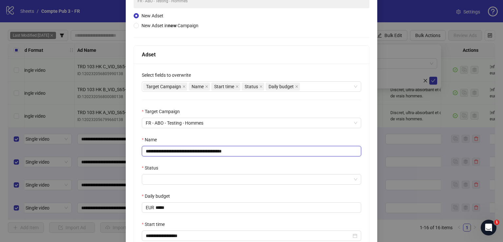
click at [224, 147] on input "**********" at bounding box center [251, 151] width 219 height 10
paste input "****"
type input "**********"
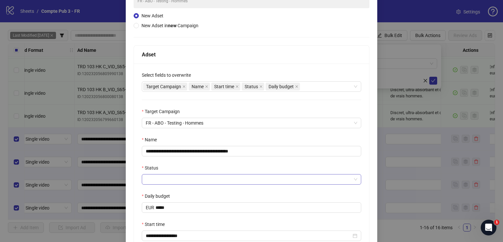
click at [182, 178] on input "Status" at bounding box center [249, 179] width 206 height 10
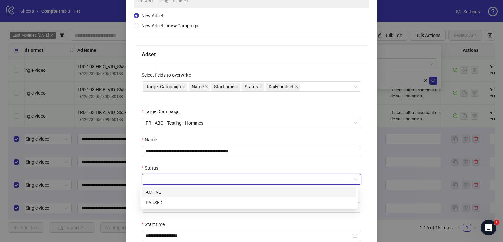
click at [181, 191] on div "ACTIVE" at bounding box center [249, 191] width 207 height 7
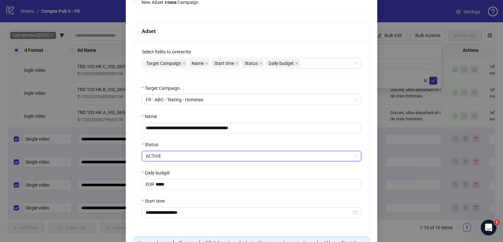
scroll to position [129, 0]
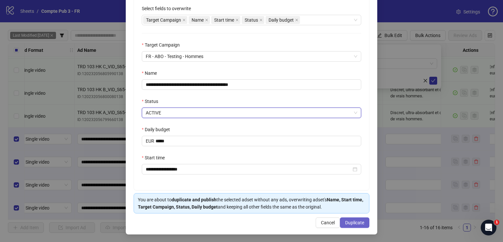
click at [347, 221] on span "Duplicate" at bounding box center [354, 222] width 19 height 5
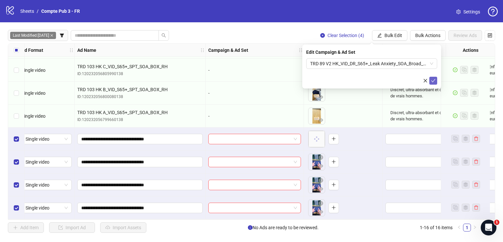
click at [434, 80] on icon "check" at bounding box center [433, 80] width 5 height 5
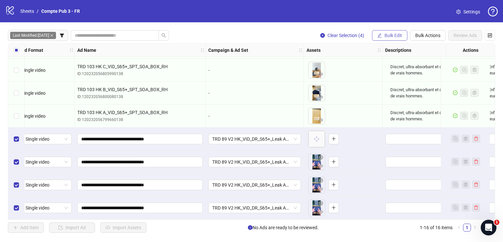
click at [389, 34] on span "Bulk Edit" at bounding box center [394, 35] width 18 height 5
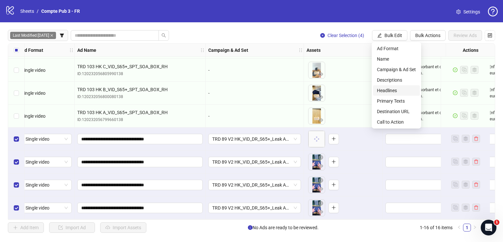
click at [398, 88] on span "Headlines" at bounding box center [396, 90] width 39 height 7
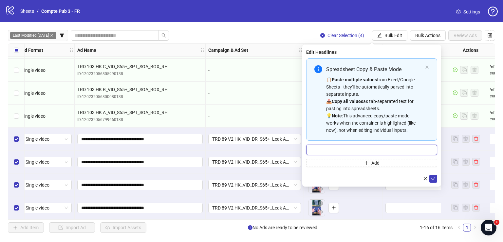
click at [377, 150] on input "Multi-input container - paste or copy values" at bounding box center [371, 149] width 131 height 10
paste input "**********"
type input "**********"
click at [433, 178] on icon "check" at bounding box center [433, 178] width 5 height 5
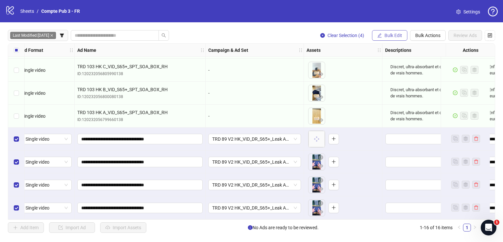
click at [394, 36] on span "Bulk Edit" at bounding box center [394, 35] width 18 height 5
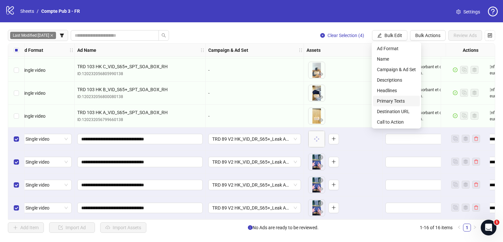
click at [398, 100] on span "Primary Texts" at bounding box center [396, 100] width 39 height 7
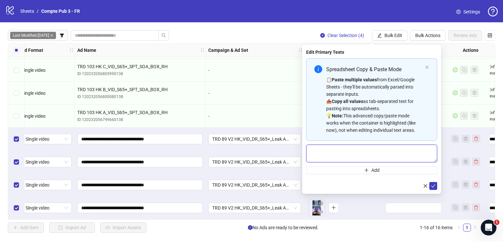
click at [363, 151] on textarea "Multi-text input container - paste or copy values" at bounding box center [371, 153] width 131 height 18
paste textarea "**********"
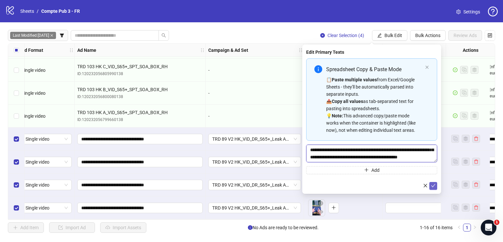
type textarea "**********"
click at [433, 185] on icon "check" at bounding box center [433, 185] width 5 height 5
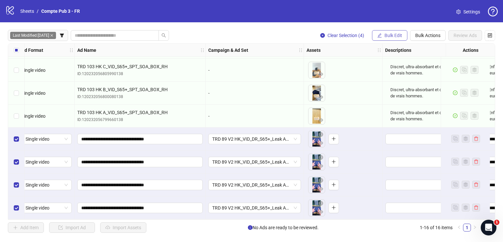
click at [390, 36] on span "Bulk Edit" at bounding box center [394, 35] width 18 height 5
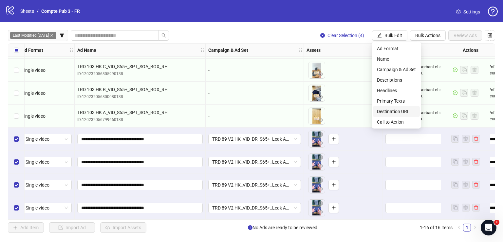
click at [403, 111] on span "Destination URL" at bounding box center [396, 111] width 39 height 7
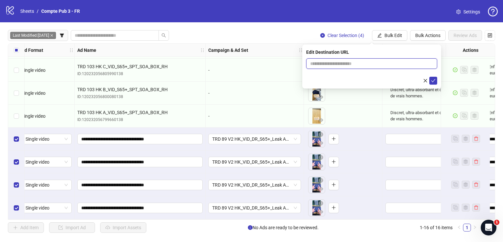
click at [360, 67] on span at bounding box center [371, 63] width 131 height 10
paste input "**********"
type input "**********"
click at [437, 81] on button "submit" at bounding box center [433, 81] width 8 height 8
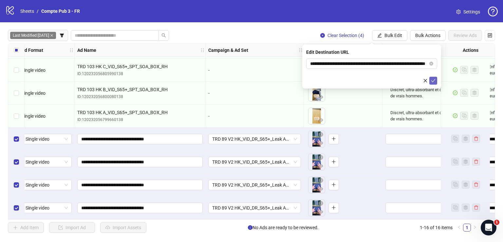
scroll to position [0, 0]
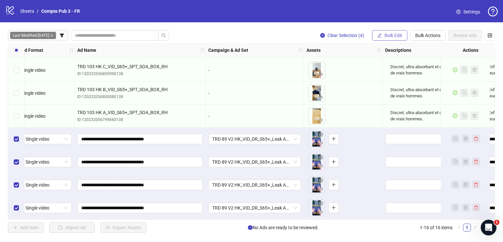
click at [393, 35] on span "Bulk Edit" at bounding box center [394, 35] width 18 height 5
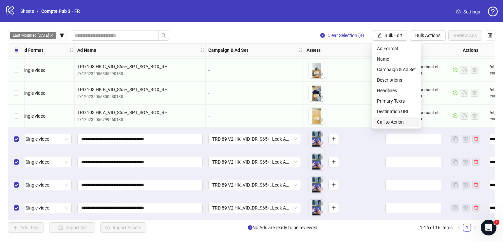
click at [408, 123] on span "Call to Action" at bounding box center [396, 121] width 39 height 7
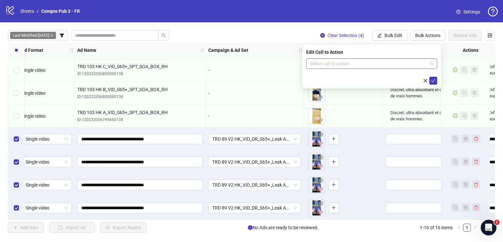
click at [374, 65] on input "search" at bounding box center [368, 64] width 117 height 10
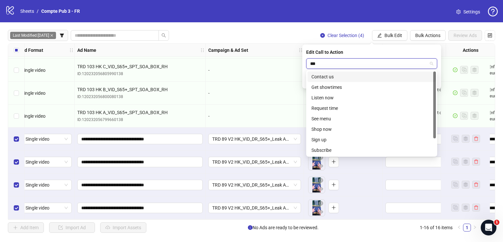
type input "****"
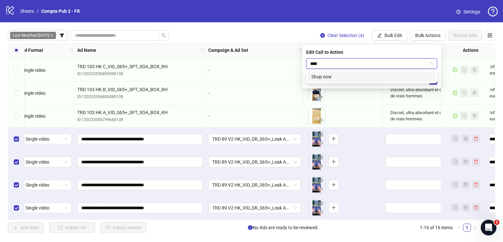
click at [382, 74] on div "Shop now" at bounding box center [372, 76] width 121 height 7
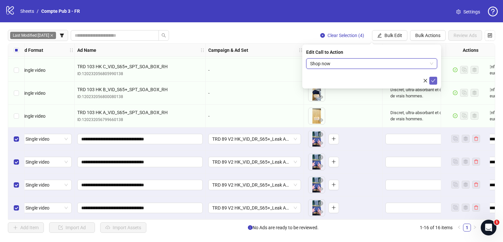
click at [432, 79] on icon "check" at bounding box center [433, 80] width 5 height 5
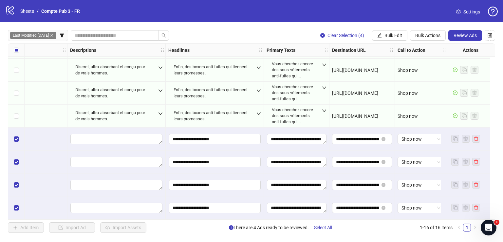
scroll to position [207, 0]
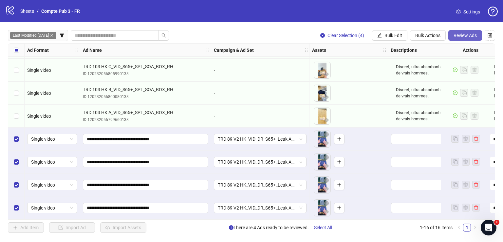
click at [455, 37] on span "Review Ads" at bounding box center [465, 35] width 23 height 5
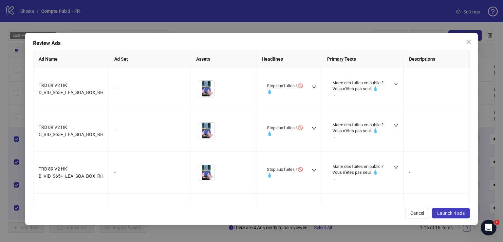
click at [444, 210] on span "Launch 4 ads" at bounding box center [451, 212] width 28 height 5
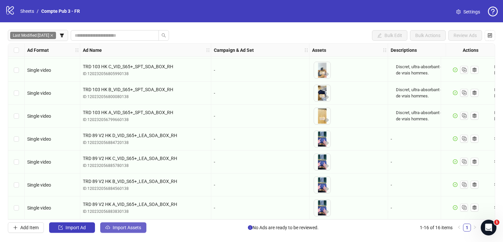
click at [133, 225] on span "Import Assets" at bounding box center [127, 227] width 29 height 5
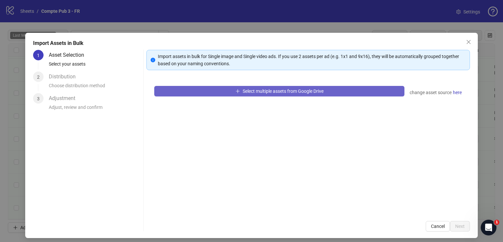
click at [243, 89] on span "Select multiple assets from Google Drive" at bounding box center [283, 90] width 81 height 5
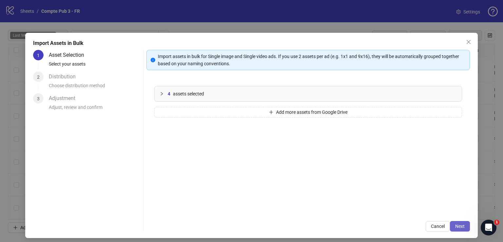
click at [452, 222] on button "Next" at bounding box center [460, 226] width 20 height 10
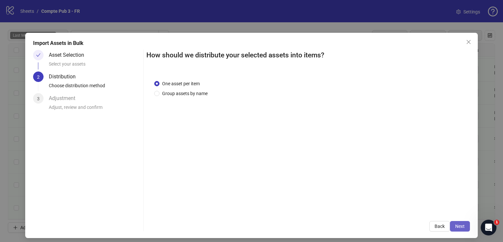
click at [455, 225] on span "Next" at bounding box center [460, 225] width 10 height 5
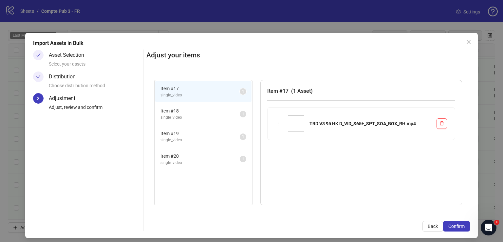
click at [455, 225] on span "Confirm" at bounding box center [456, 225] width 16 height 5
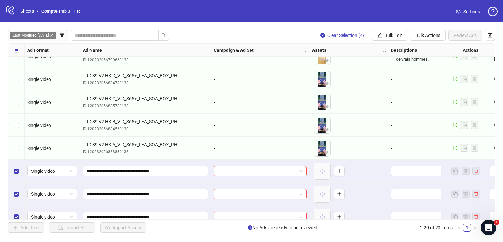
scroll to position [298, 0]
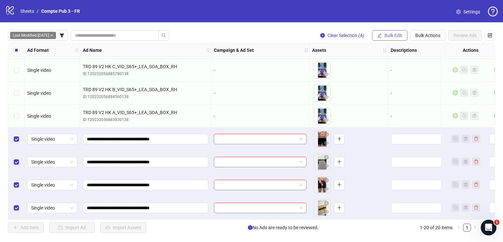
click at [395, 31] on button "Bulk Edit" at bounding box center [389, 35] width 35 height 10
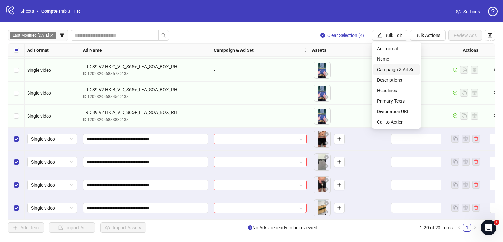
click at [396, 70] on span "Campaign & Ad Set" at bounding box center [396, 69] width 39 height 7
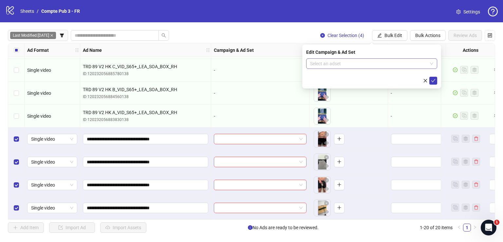
click at [344, 64] on input "search" at bounding box center [368, 64] width 117 height 10
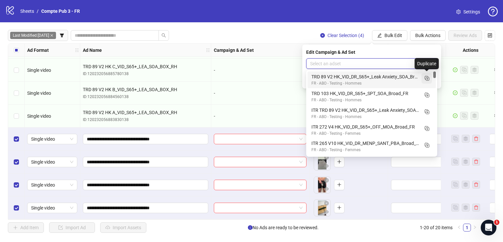
click at [428, 78] on rect "Duplicate" at bounding box center [426, 77] width 3 height 3
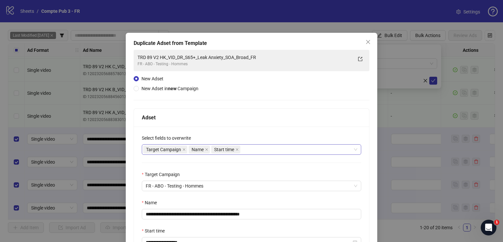
click at [258, 150] on div "Target Campaign Name Start time" at bounding box center [248, 149] width 210 height 9
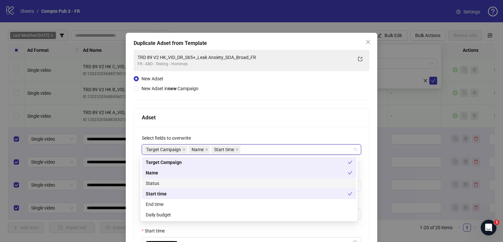
click at [237, 185] on div "Status" at bounding box center [249, 183] width 207 height 7
click at [239, 217] on div "Daily budget" at bounding box center [249, 214] width 207 height 7
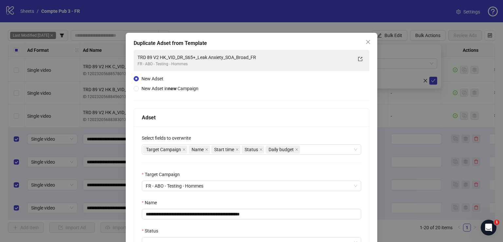
click at [240, 124] on div "Adset" at bounding box center [251, 117] width 235 height 18
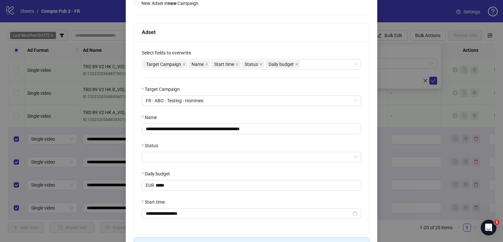
scroll to position [91, 0]
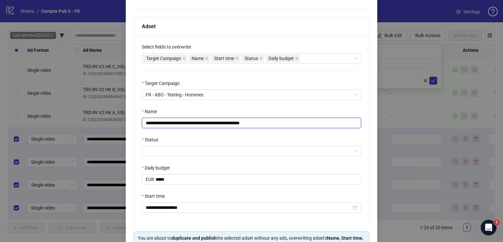
click at [231, 122] on input "**********" at bounding box center [251, 123] width 219 height 10
paste input "text"
type input "**********"
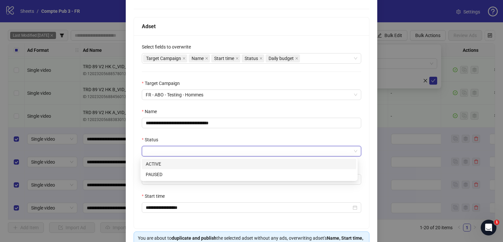
click at [220, 147] on input "Status" at bounding box center [249, 151] width 206 height 10
click at [212, 164] on div "ACTIVE" at bounding box center [249, 163] width 207 height 7
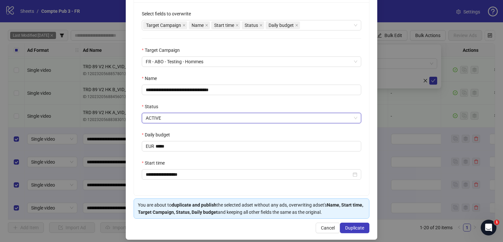
scroll to position [124, 0]
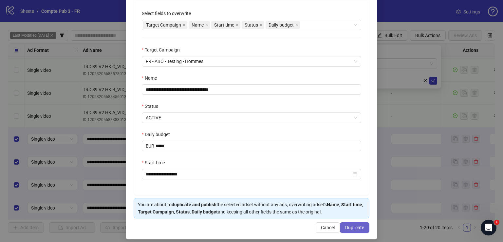
click at [348, 227] on span "Duplicate" at bounding box center [354, 227] width 19 height 5
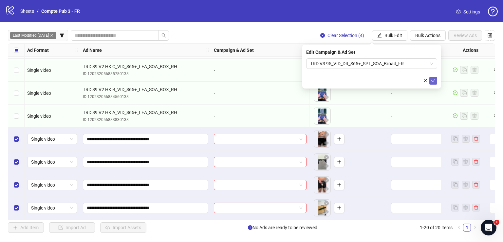
click at [435, 81] on icon "check" at bounding box center [433, 80] width 5 height 5
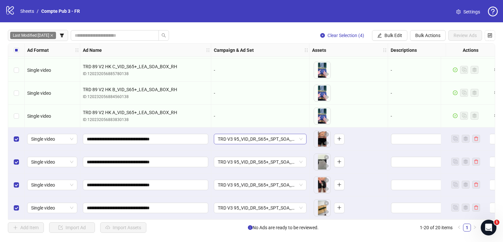
click at [254, 136] on span "TRD V3 95_VID_DR_S65+_SPT_SOA_Broad_FR" at bounding box center [260, 139] width 85 height 10
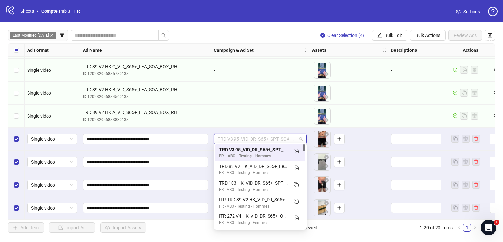
click at [254, 136] on span "TRD V3 95_VID_DR_S65+_SPT_SOA_Broad_FR" at bounding box center [260, 139] width 85 height 10
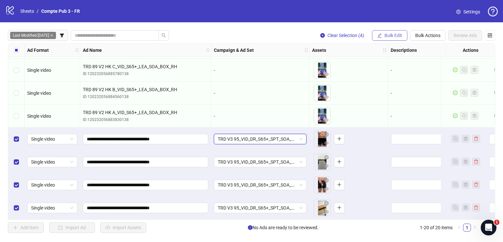
click at [399, 37] on span "Bulk Edit" at bounding box center [394, 35] width 18 height 5
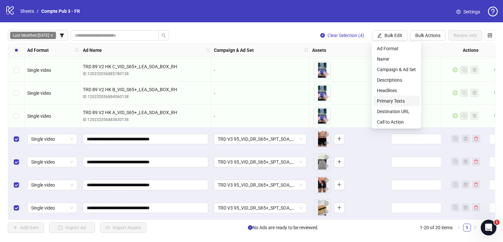
click at [403, 100] on span "Primary Texts" at bounding box center [396, 100] width 39 height 7
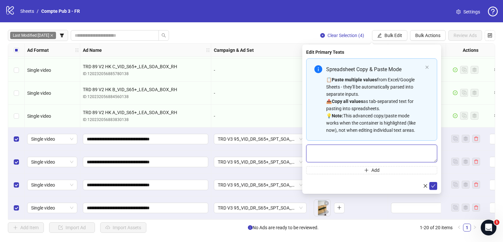
click at [345, 148] on textarea "Multi-text input container - paste or copy values" at bounding box center [371, 153] width 131 height 18
paste textarea "**********"
drag, startPoint x: 352, startPoint y: 158, endPoint x: 311, endPoint y: 152, distance: 42.3
click at [311, 152] on textarea "Multi-text input container - paste or copy values" at bounding box center [371, 153] width 131 height 18
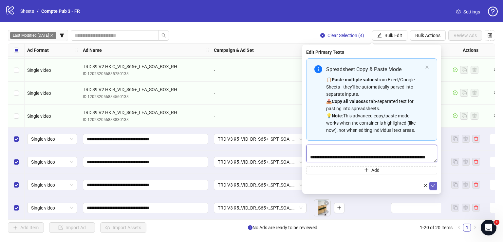
type textarea "**********"
click at [435, 187] on icon "check" at bounding box center [433, 185] width 5 height 5
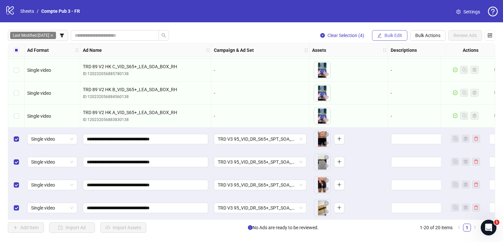
click at [394, 35] on span "Bulk Edit" at bounding box center [394, 35] width 18 height 5
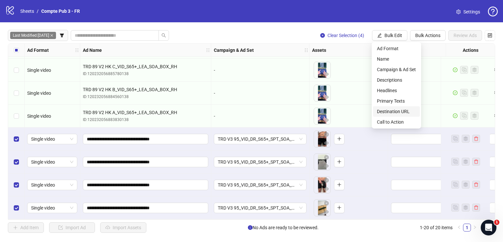
click at [394, 110] on span "Destination URL" at bounding box center [396, 111] width 39 height 7
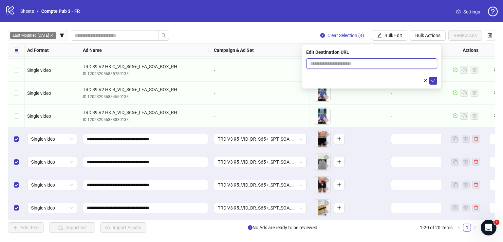
click at [373, 65] on input "text" at bounding box center [369, 63] width 118 height 7
paste input "**********"
type input "**********"
click at [431, 78] on icon "check" at bounding box center [433, 80] width 5 height 5
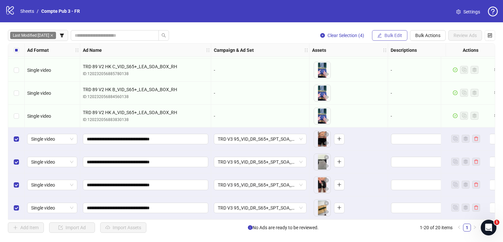
drag, startPoint x: 382, startPoint y: 33, endPoint x: 382, endPoint y: 37, distance: 3.7
click at [382, 33] on button "Bulk Edit" at bounding box center [389, 35] width 35 height 10
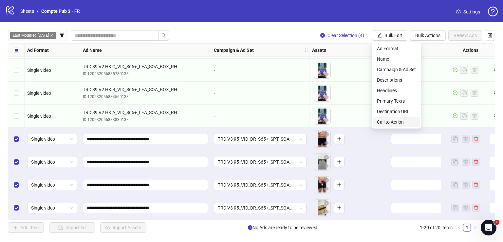
click at [390, 120] on span "Call to Action" at bounding box center [396, 121] width 39 height 7
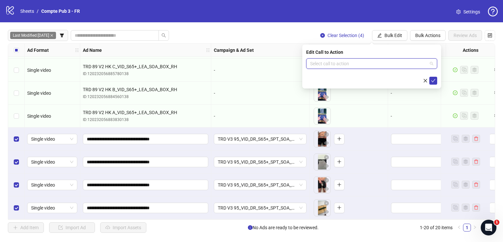
click at [359, 62] on input "search" at bounding box center [368, 64] width 117 height 10
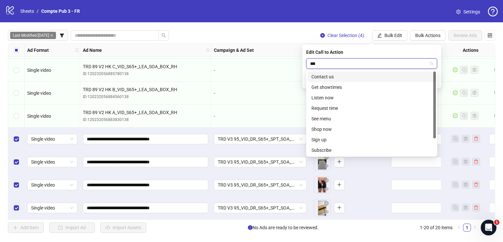
type input "****"
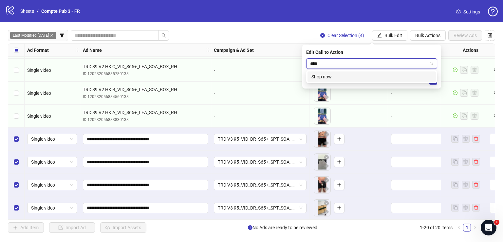
click at [370, 76] on div "Shop now" at bounding box center [372, 76] width 121 height 7
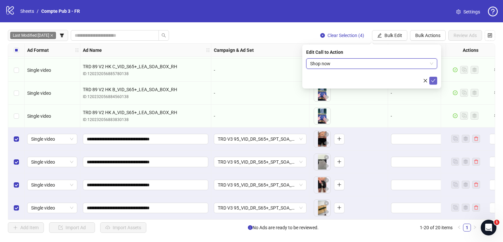
click at [435, 78] on icon "check" at bounding box center [433, 80] width 5 height 5
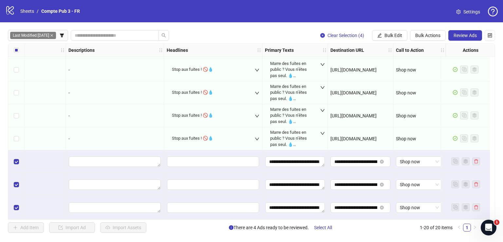
scroll to position [281, 327]
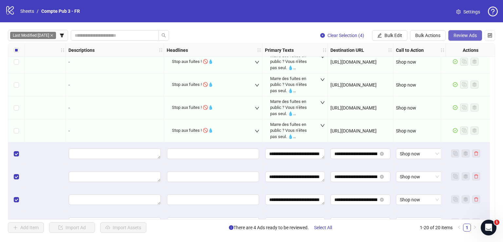
click at [459, 34] on span "Review Ads" at bounding box center [465, 35] width 23 height 5
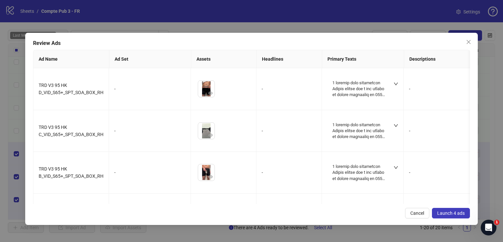
click at [454, 211] on span "Launch 4 ads" at bounding box center [451, 212] width 28 height 5
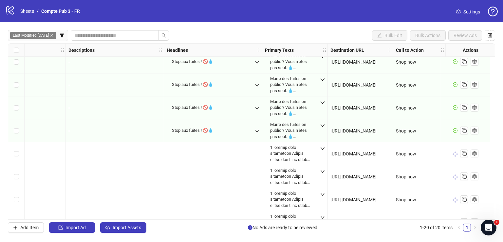
scroll to position [298, 327]
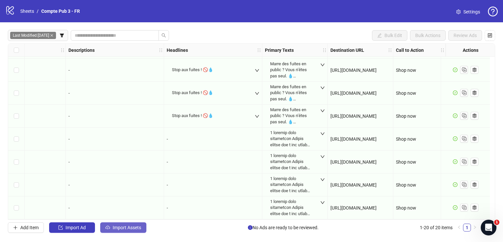
click at [132, 228] on span "Import Assets" at bounding box center [127, 227] width 29 height 5
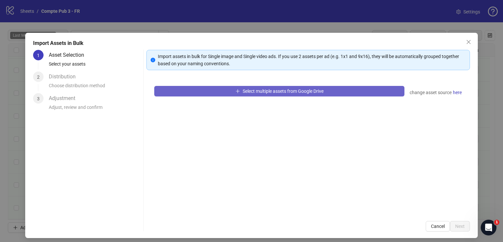
click at [215, 91] on button "Select multiple assets from Google Drive" at bounding box center [279, 91] width 250 height 10
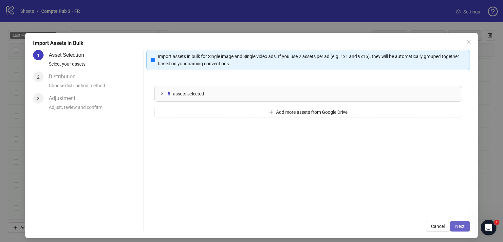
click at [458, 224] on span "Next" at bounding box center [460, 225] width 10 height 5
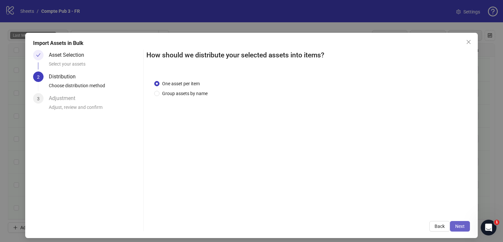
click at [458, 226] on span "Next" at bounding box center [460, 225] width 10 height 5
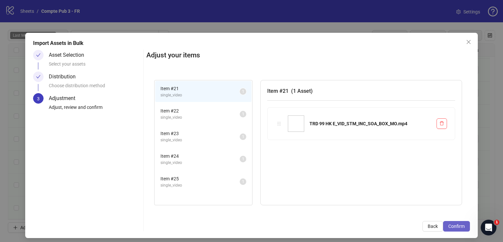
click at [458, 226] on span "Confirm" at bounding box center [456, 225] width 16 height 5
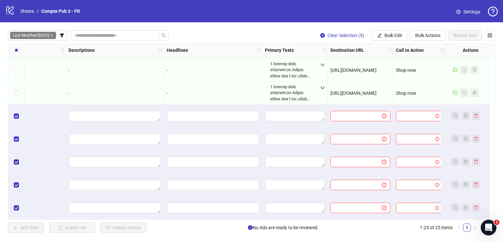
scroll to position [413, 0]
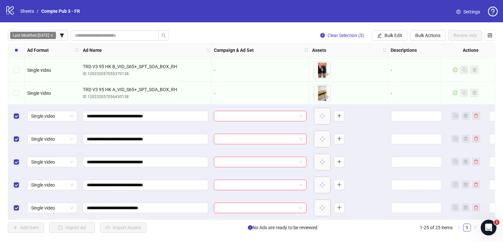
drag, startPoint x: 385, startPoint y: 35, endPoint x: 393, endPoint y: 59, distance: 24.4
click at [386, 35] on span "Bulk Edit" at bounding box center [394, 35] width 18 height 5
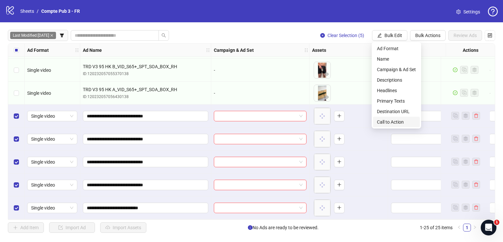
click at [388, 120] on span "Call to Action" at bounding box center [396, 121] width 39 height 7
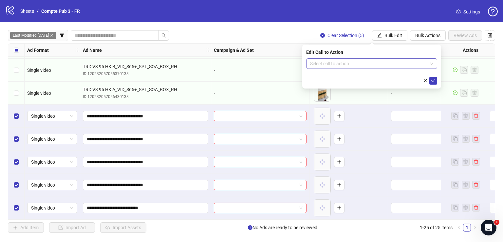
click at [348, 63] on input "search" at bounding box center [368, 64] width 117 height 10
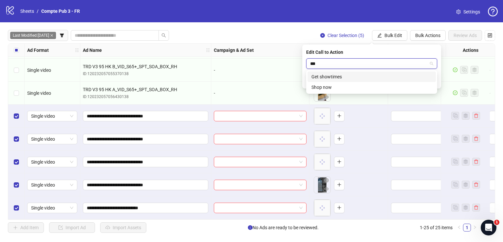
type input "****"
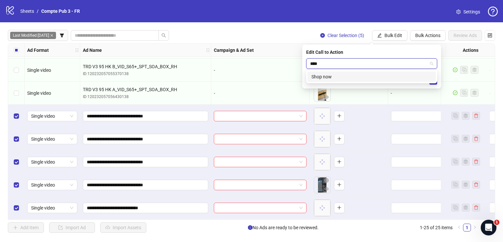
click at [357, 80] on div "Shop now" at bounding box center [372, 76] width 128 height 10
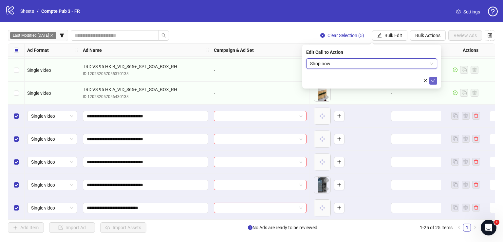
click at [433, 80] on icon "check" at bounding box center [433, 80] width 5 height 5
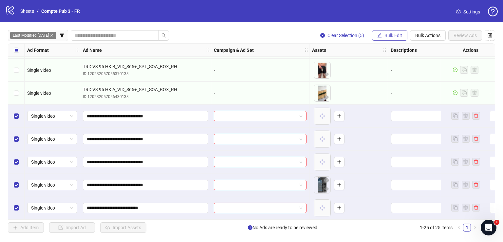
click at [396, 33] on span "Bulk Edit" at bounding box center [394, 35] width 18 height 5
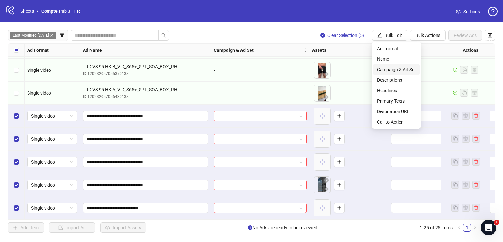
click at [401, 70] on span "Campaign & Ad Set" at bounding box center [396, 69] width 39 height 7
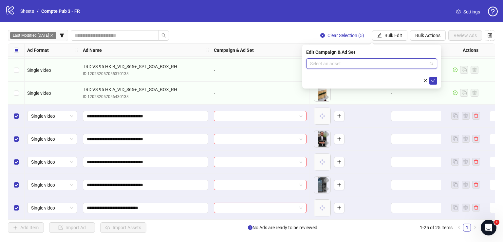
click at [374, 65] on input "search" at bounding box center [368, 64] width 117 height 10
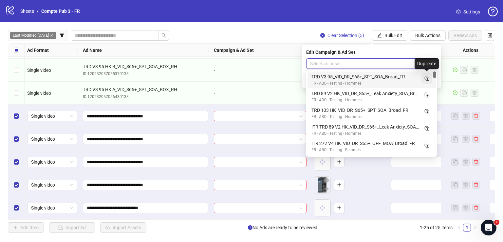
click at [426, 79] on icon "Duplicate" at bounding box center [427, 78] width 7 height 7
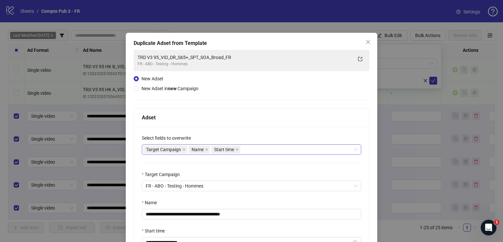
click at [278, 149] on div "Target Campaign Name Start time" at bounding box center [248, 149] width 210 height 9
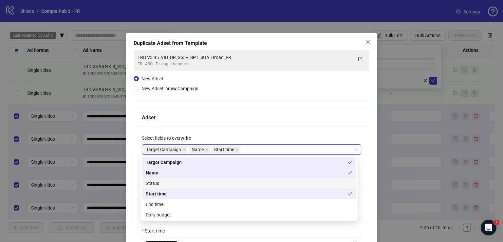
click at [243, 181] on div "Status" at bounding box center [249, 183] width 207 height 7
click at [246, 213] on div "Daily budget" at bounding box center [249, 214] width 207 height 7
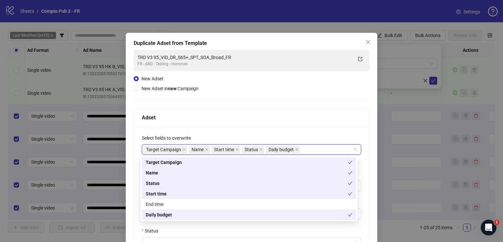
click at [257, 106] on div "**********" at bounding box center [252, 196] width 236 height 293
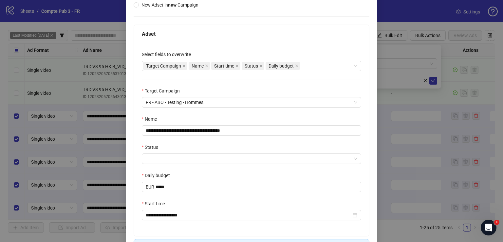
scroll to position [85, 0]
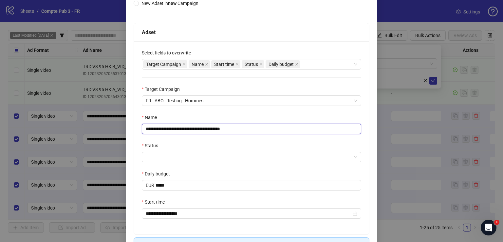
click at [229, 126] on input "**********" at bounding box center [251, 129] width 219 height 10
paste input "text"
type input "**********"
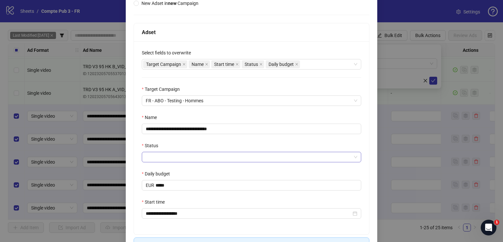
click at [213, 161] on input "Status" at bounding box center [249, 157] width 206 height 10
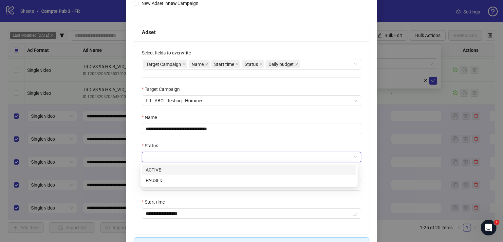
click at [208, 168] on div "ACTIVE" at bounding box center [249, 169] width 207 height 7
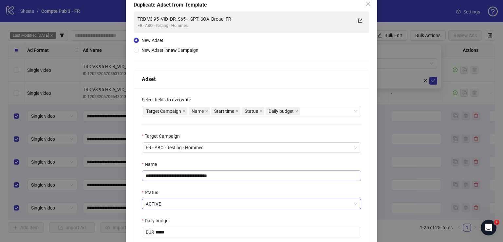
scroll to position [129, 0]
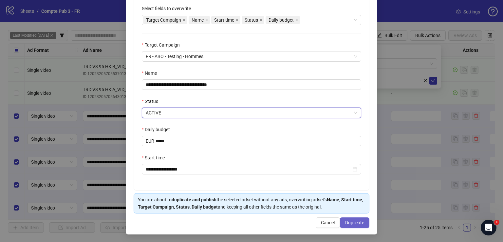
click at [351, 224] on button "Duplicate" at bounding box center [354, 222] width 29 height 10
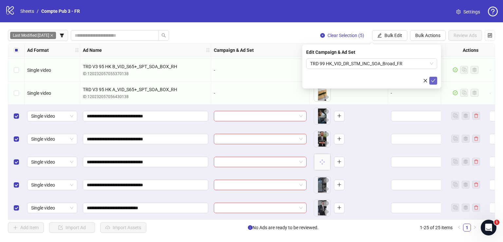
click at [432, 79] on icon "check" at bounding box center [433, 80] width 5 height 5
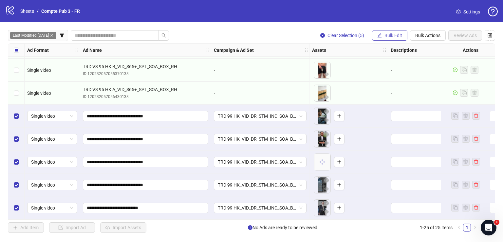
click at [397, 35] on span "Bulk Edit" at bounding box center [394, 35] width 18 height 5
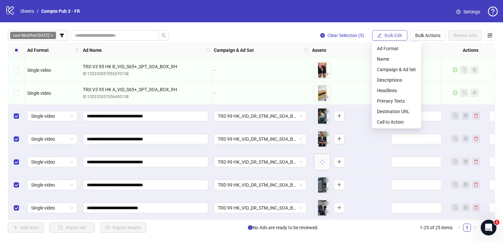
click at [397, 35] on span "Bulk Edit" at bounding box center [394, 35] width 18 height 5
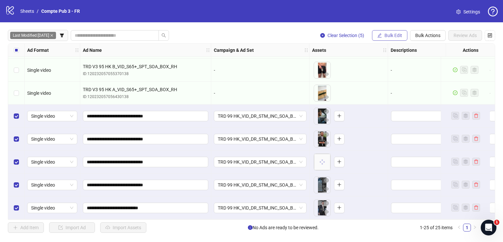
click at [387, 37] on span "Bulk Edit" at bounding box center [394, 35] width 18 height 5
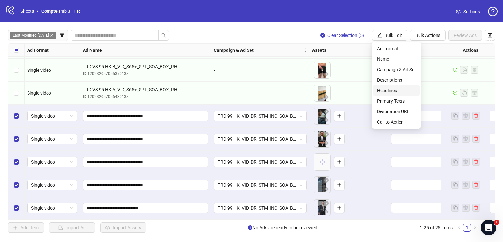
click at [396, 89] on span "Headlines" at bounding box center [396, 90] width 39 height 7
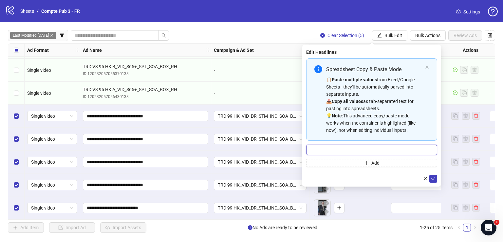
click at [366, 147] on input "Multi-input container - paste or copy values" at bounding box center [371, 149] width 131 height 10
paste input "**********"
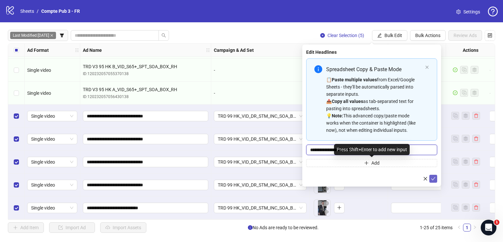
type input "**********"
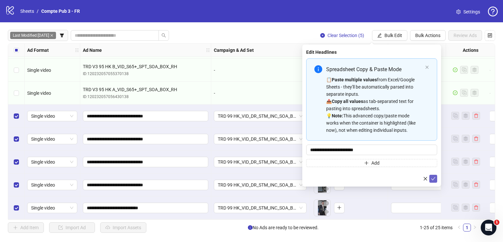
click at [433, 177] on icon "check" at bounding box center [433, 178] width 5 height 5
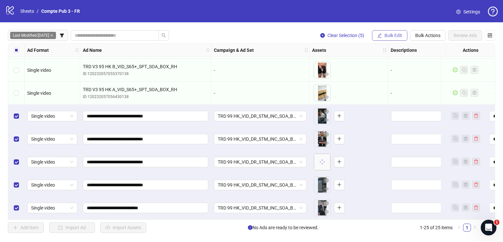
click at [384, 34] on button "Bulk Edit" at bounding box center [389, 35] width 35 height 10
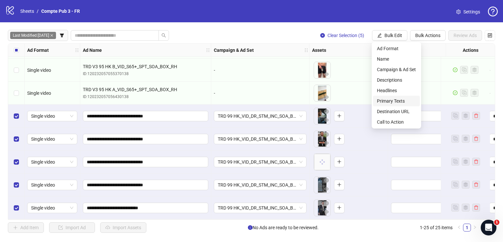
click at [399, 99] on span "Primary Texts" at bounding box center [396, 100] width 39 height 7
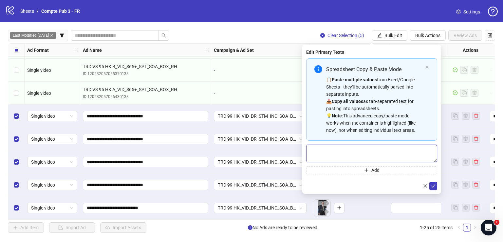
click at [362, 147] on textarea "Multi-text input container - paste or copy values" at bounding box center [371, 153] width 131 height 18
paste textarea "**********"
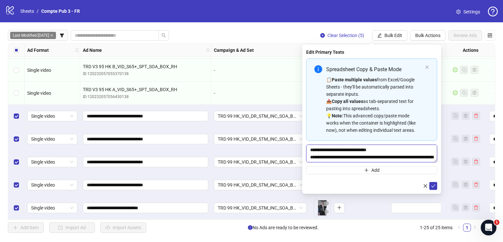
scroll to position [19, 0]
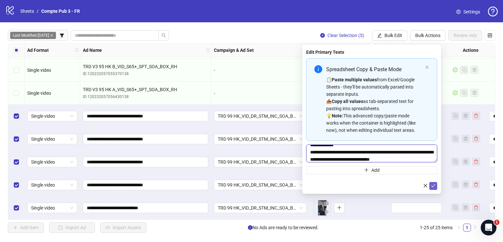
type textarea "**********"
click at [434, 186] on icon "check" at bounding box center [433, 185] width 5 height 5
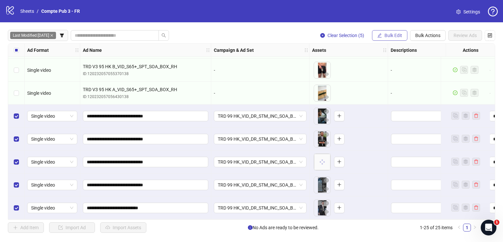
click at [379, 33] on span "button" at bounding box center [379, 35] width 5 height 5
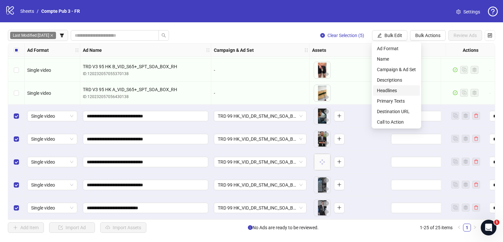
click at [396, 88] on span "Headlines" at bounding box center [396, 90] width 39 height 7
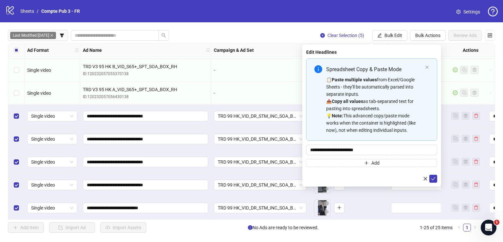
click at [396, 88] on div "📋 Paste multiple values from Excel/Google Sheets - they'll be automatically par…" at bounding box center [374, 105] width 96 height 58
click at [433, 179] on icon "check" at bounding box center [433, 178] width 5 height 5
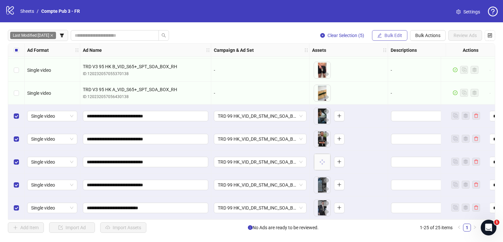
click at [389, 37] on span "Bulk Edit" at bounding box center [394, 35] width 18 height 5
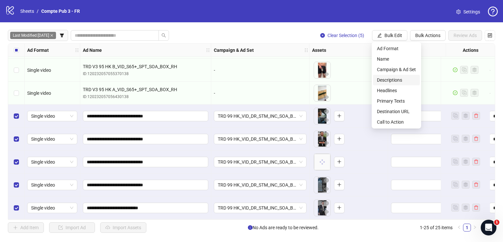
click at [400, 79] on span "Descriptions" at bounding box center [396, 79] width 39 height 7
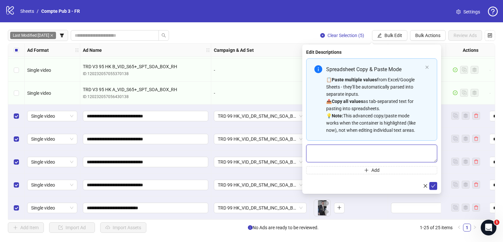
click at [376, 147] on textarea "Multi-text input container - paste or copy values" at bounding box center [371, 153] width 131 height 18
paste textarea "**********"
type textarea "**********"
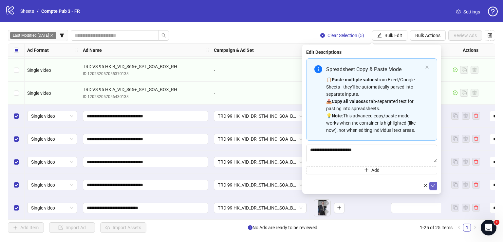
click at [433, 185] on icon "check" at bounding box center [433, 185] width 5 height 5
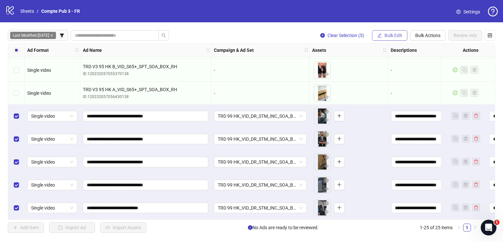
click at [390, 35] on span "Bulk Edit" at bounding box center [394, 35] width 18 height 5
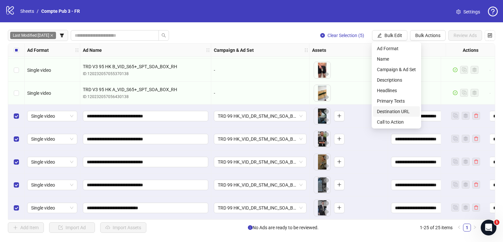
click at [406, 111] on span "Destination URL" at bounding box center [396, 111] width 39 height 7
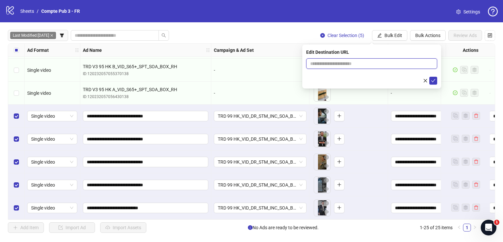
click at [359, 63] on input "text" at bounding box center [369, 63] width 118 height 7
paste input "**********"
type input "**********"
click at [435, 83] on span "submit" at bounding box center [433, 80] width 5 height 5
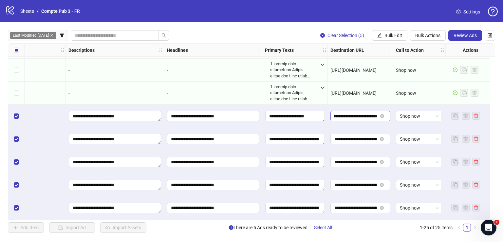
scroll to position [0, 108]
click at [466, 35] on span "Review Ads" at bounding box center [465, 35] width 23 height 5
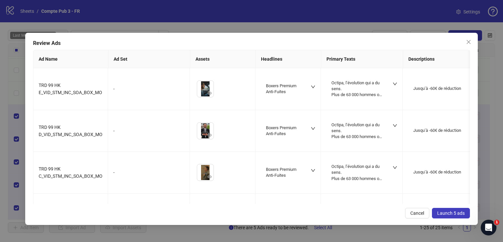
click at [456, 214] on span "Launch 5 ads" at bounding box center [451, 212] width 28 height 5
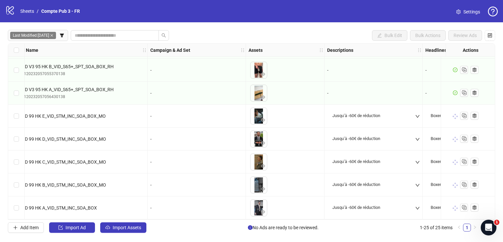
scroll to position [413, 6]
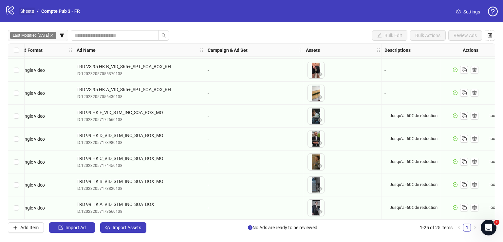
click at [29, 11] on link "Sheets" at bounding box center [27, 11] width 16 height 7
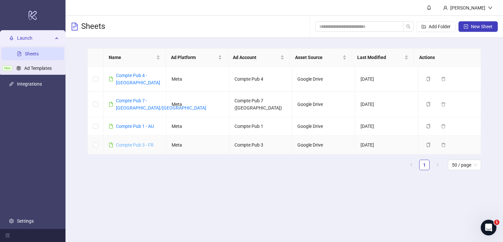
click at [129, 142] on link "Compte Pub 3 - FR" at bounding box center [135, 144] width 38 height 5
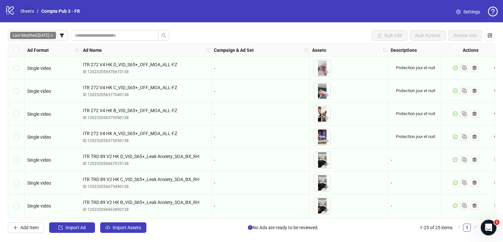
click at [30, 10] on link "Sheets" at bounding box center [27, 11] width 16 height 7
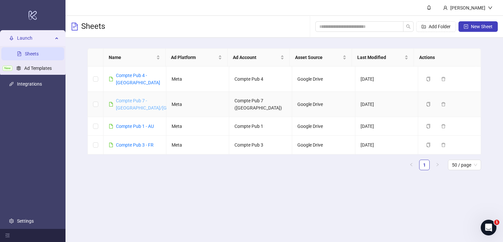
click at [123, 98] on link "Compte Pub 7 - [GEOGRAPHIC_DATA]/[GEOGRAPHIC_DATA]" at bounding box center [161, 104] width 90 height 12
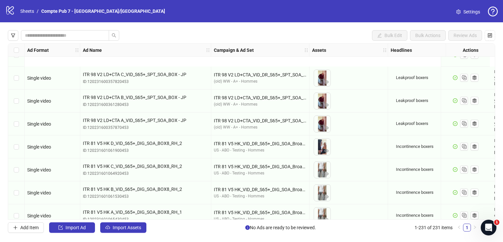
scroll to position [4214, 0]
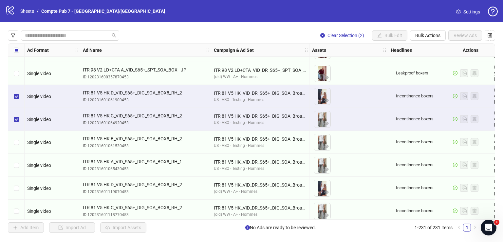
click at [16, 169] on div "Select row 189" at bounding box center [16, 165] width 16 height 23
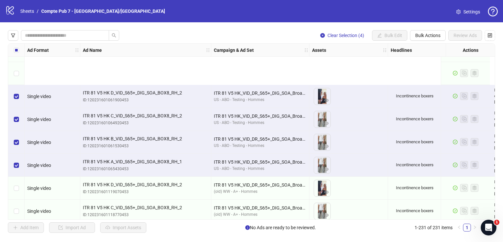
scroll to position [4281, 0]
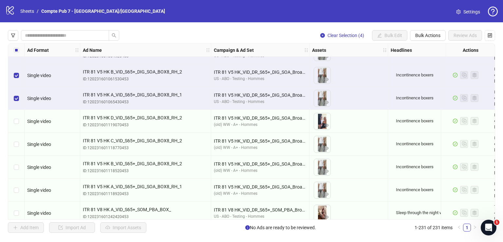
click at [17, 139] on div "Select row 191" at bounding box center [16, 144] width 16 height 23
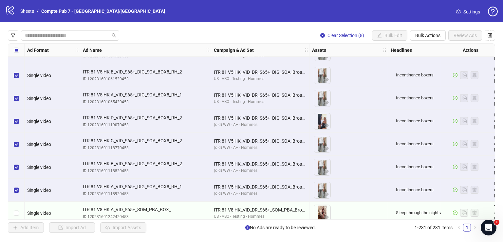
click at [16, 224] on div "Select row 195" at bounding box center [16, 235] width 16 height 23
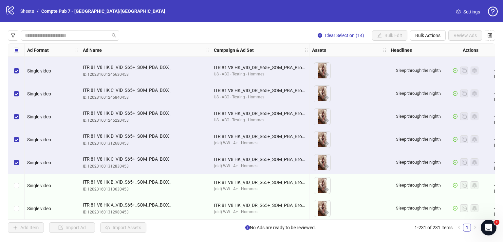
click at [18, 175] on div "Select row 200" at bounding box center [16, 185] width 16 height 23
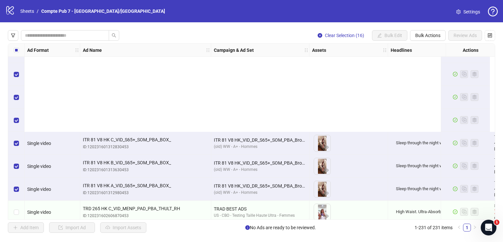
scroll to position [4583, 0]
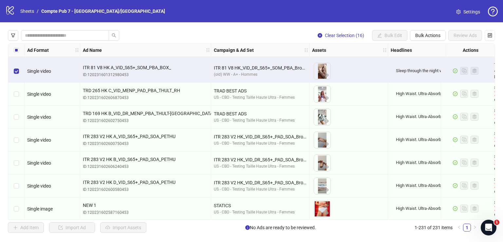
click at [17, 111] on div "Select row 203" at bounding box center [16, 116] width 16 height 23
click at [19, 143] on div "Select row 204" at bounding box center [16, 139] width 16 height 23
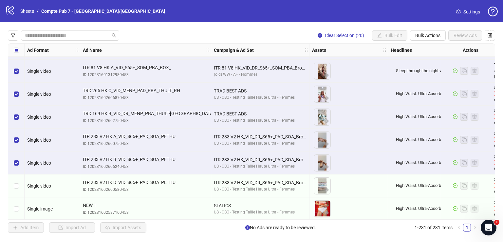
click at [17, 159] on label "Select row 205" at bounding box center [16, 162] width 5 height 7
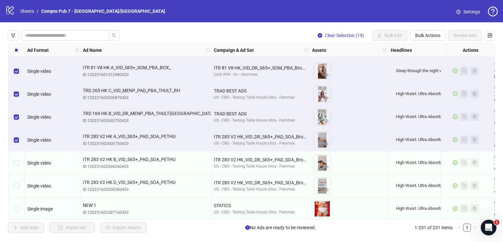
click at [16, 132] on div "Select row 204" at bounding box center [16, 139] width 16 height 23
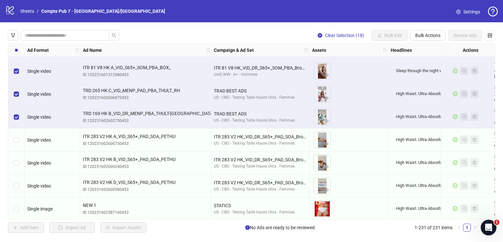
click at [17, 110] on div "Select row 203" at bounding box center [16, 116] width 16 height 23
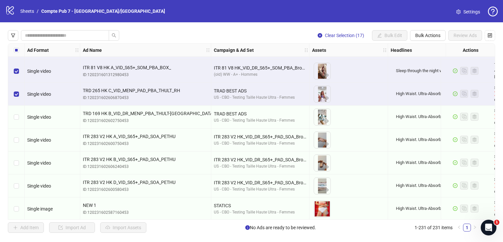
click at [15, 87] on div "Select row 202" at bounding box center [16, 94] width 16 height 23
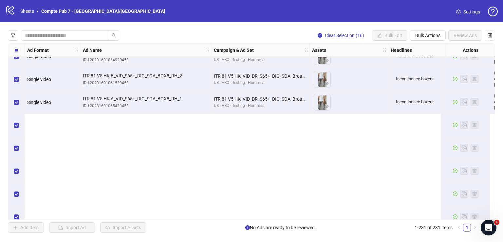
scroll to position [4129, 0]
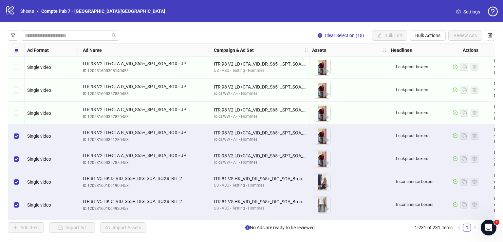
click at [17, 104] on div "Select row 183" at bounding box center [16, 113] width 16 height 23
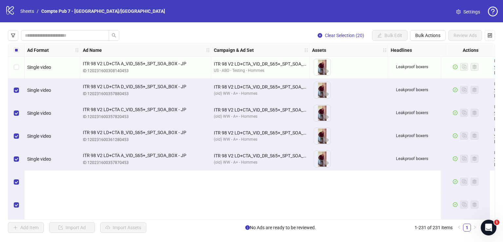
click at [18, 79] on div "Select row 181" at bounding box center [16, 67] width 16 height 23
click at [18, 33] on div "Select row 179" at bounding box center [16, 21] width 16 height 23
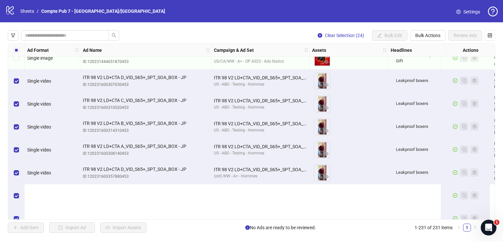
scroll to position [3966, 0]
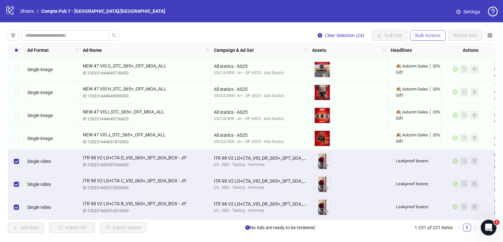
click at [422, 33] on span "Bulk Actions" at bounding box center [427, 35] width 25 height 5
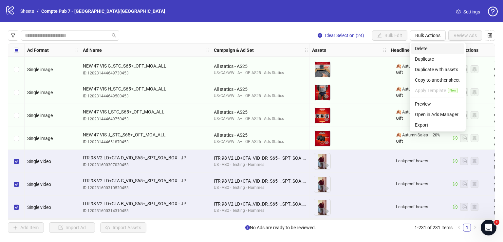
click at [426, 46] on span "Delete" at bounding box center [438, 48] width 46 height 7
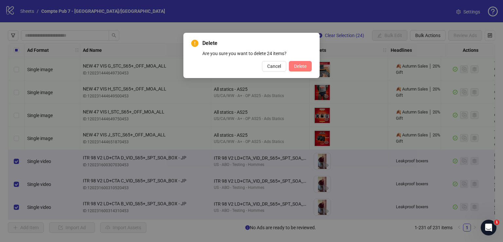
click at [300, 67] on span "Delete" at bounding box center [300, 66] width 12 height 5
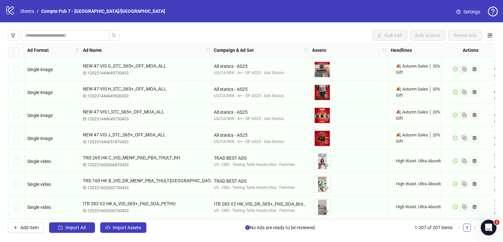
click at [16, 35] on button "button" at bounding box center [13, 35] width 10 height 10
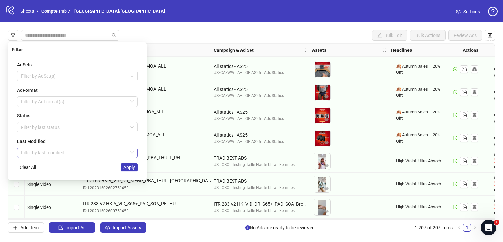
click at [54, 153] on input "search" at bounding box center [74, 153] width 107 height 10
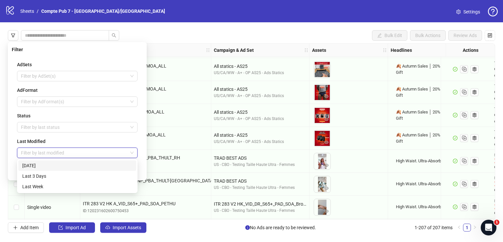
click at [53, 164] on div "[DATE]" at bounding box center [77, 165] width 110 height 7
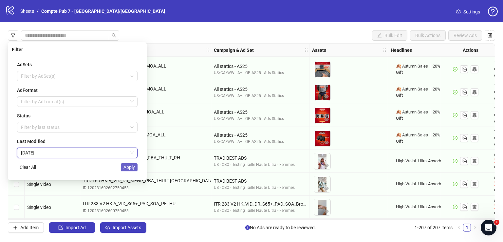
click at [124, 167] on span "Apply" at bounding box center [129, 166] width 11 height 5
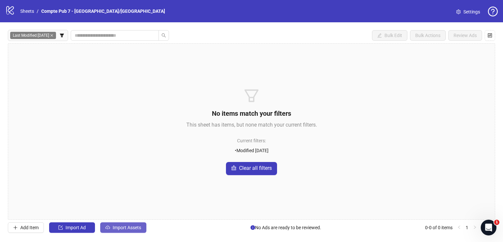
click at [129, 230] on button "Import Assets" at bounding box center [123, 227] width 46 height 10
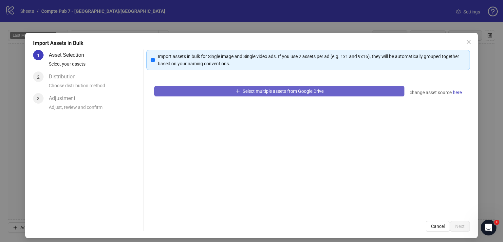
click at [186, 87] on button "Select multiple assets from Google Drive" at bounding box center [279, 91] width 250 height 10
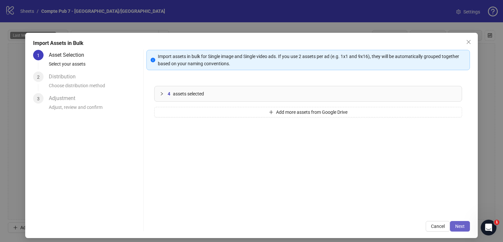
click at [458, 228] on span "Next" at bounding box center [460, 225] width 10 height 5
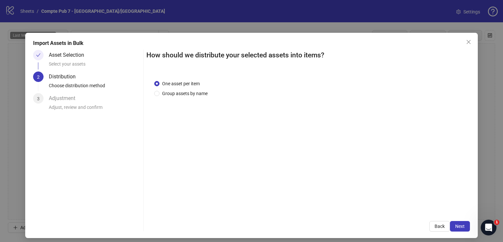
click at [458, 227] on span "Next" at bounding box center [460, 225] width 10 height 5
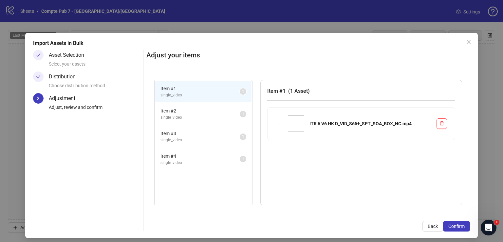
click at [458, 227] on span "Confirm" at bounding box center [456, 225] width 16 height 5
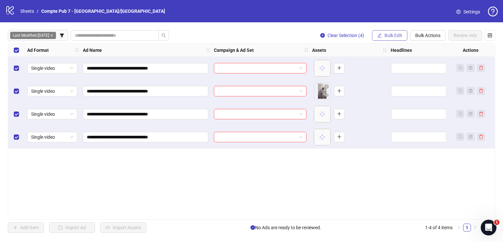
click at [389, 35] on span "Bulk Edit" at bounding box center [394, 35] width 18 height 5
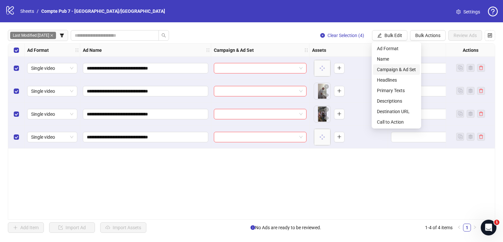
click at [397, 69] on span "Campaign & Ad Set" at bounding box center [396, 69] width 39 height 7
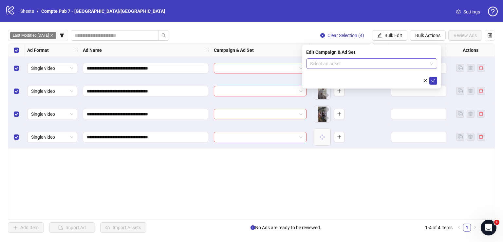
click at [353, 67] on input "search" at bounding box center [368, 64] width 117 height 10
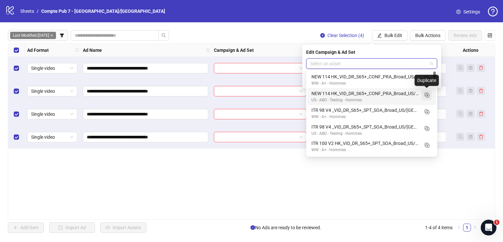
click at [426, 96] on rect "Duplicate" at bounding box center [426, 94] width 3 height 3
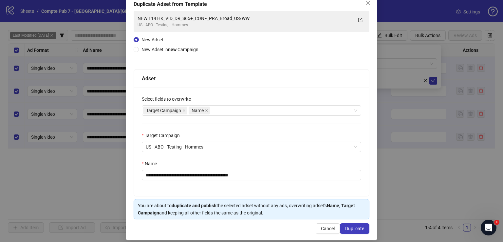
scroll to position [39, 0]
click at [237, 110] on div "Target Campaign Name" at bounding box center [248, 109] width 210 height 9
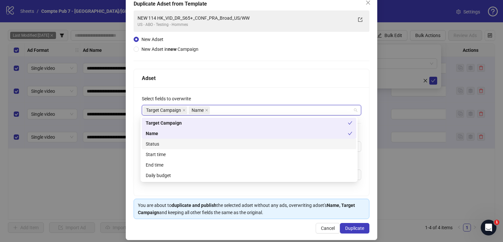
click at [226, 147] on div "Status" at bounding box center [249, 143] width 207 height 7
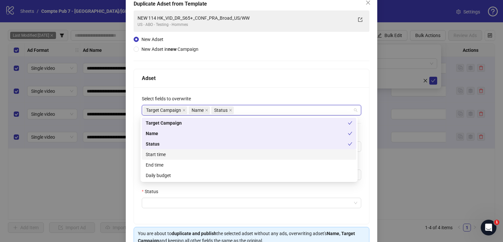
click at [226, 154] on div "Start time" at bounding box center [249, 154] width 207 height 7
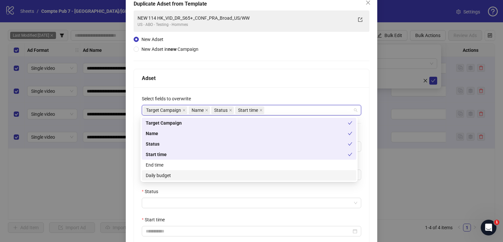
click at [230, 176] on div "Daily budget" at bounding box center [249, 175] width 207 height 7
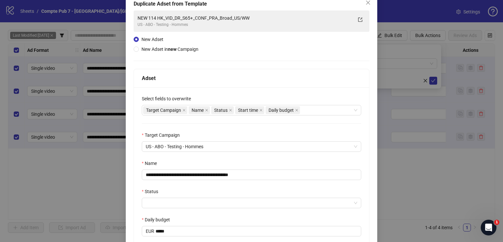
click at [242, 80] on div "Adset" at bounding box center [251, 78] width 219 height 8
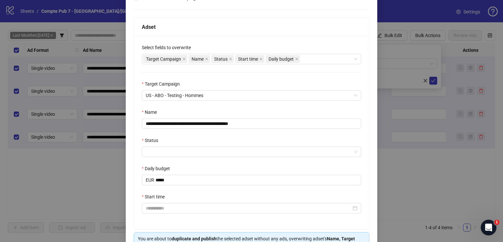
scroll to position [92, 0]
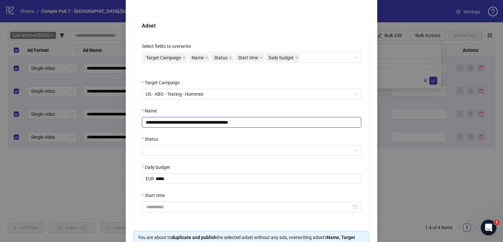
click at [242, 121] on input "**********" at bounding box center [251, 122] width 219 height 10
paste input "**"
type input "**********"
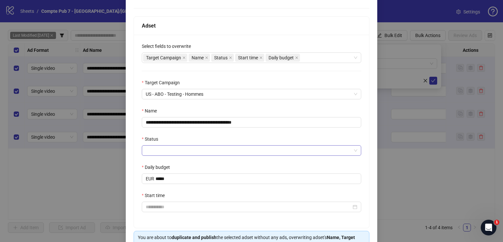
click at [229, 152] on input "Status" at bounding box center [249, 150] width 206 height 10
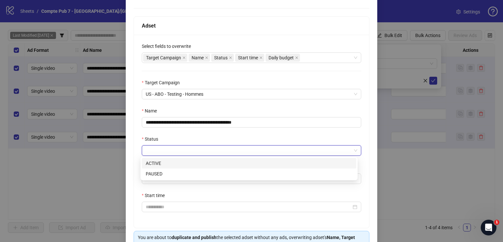
click at [226, 162] on div "ACTIVE" at bounding box center [249, 163] width 207 height 7
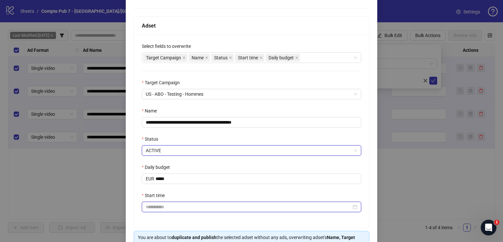
click at [226, 205] on input "Start time" at bounding box center [249, 206] width 206 height 7
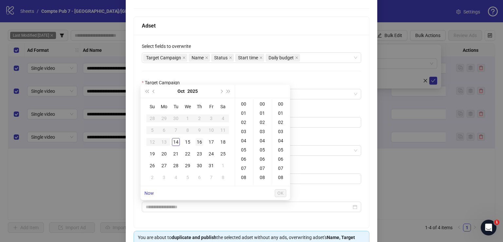
click at [200, 143] on div "16" at bounding box center [200, 142] width 8 height 8
click at [243, 142] on div "12" at bounding box center [245, 143] width 16 height 9
type input "**********"
click at [280, 190] on span "OK" at bounding box center [280, 192] width 6 height 5
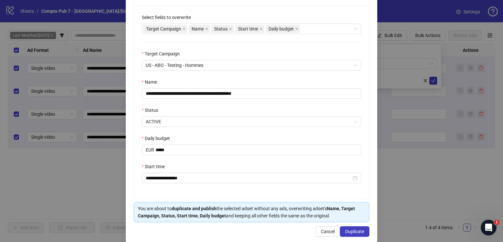
scroll to position [125, 0]
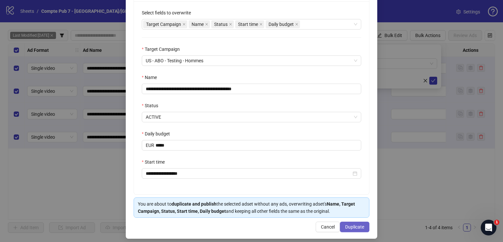
click at [352, 225] on span "Duplicate" at bounding box center [354, 226] width 19 height 5
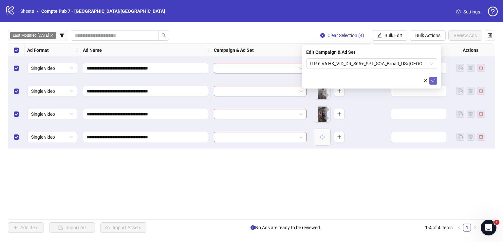
click at [434, 80] on icon "check" at bounding box center [433, 80] width 4 height 3
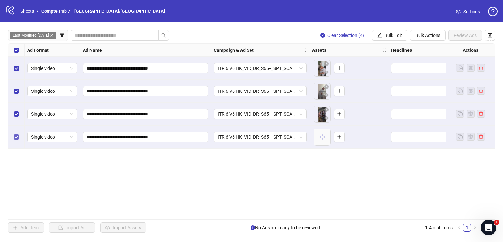
click at [16, 133] on label "Select row 4" at bounding box center [16, 136] width 5 height 7
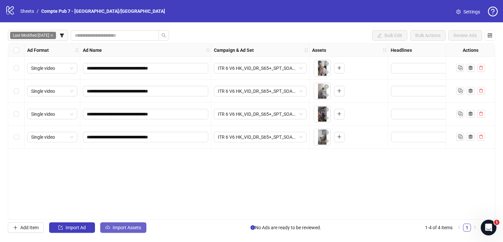
click at [120, 225] on span "Import Assets" at bounding box center [127, 227] width 29 height 5
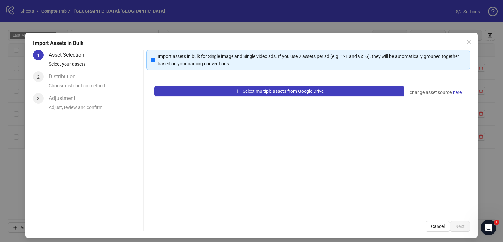
click at [186, 98] on div "Select multiple assets from Google Drive change asset source here" at bounding box center [308, 145] width 324 height 135
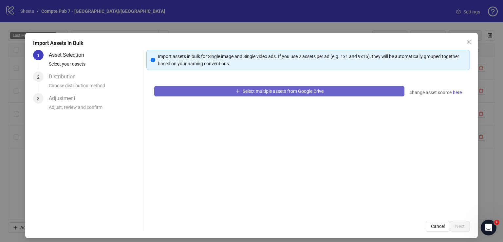
click at [186, 93] on button "Select multiple assets from Google Drive" at bounding box center [279, 91] width 250 height 10
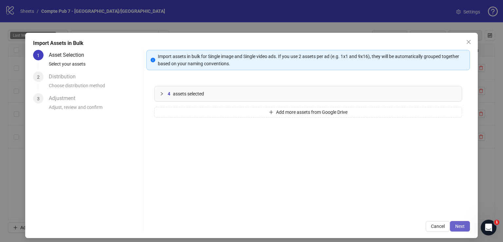
click at [459, 222] on button "Next" at bounding box center [460, 226] width 20 height 10
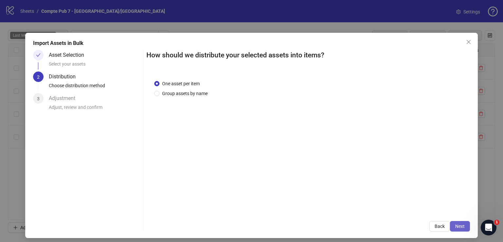
click at [459, 223] on span "Next" at bounding box center [460, 225] width 10 height 5
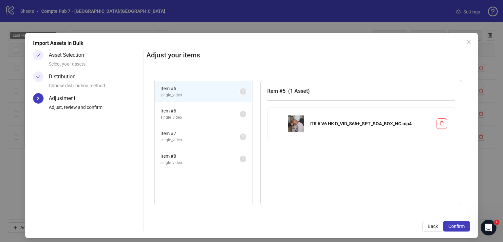
click at [459, 223] on span "Confirm" at bounding box center [456, 225] width 16 height 5
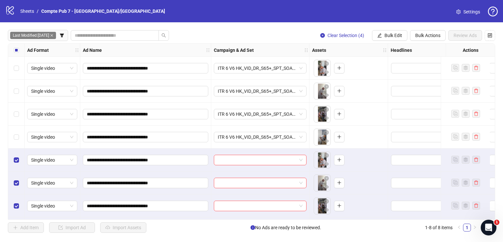
scroll to position [23, 0]
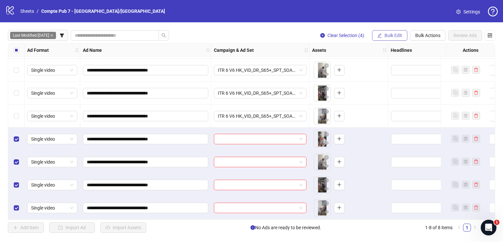
click at [392, 31] on button "Bulk Edit" at bounding box center [389, 35] width 35 height 10
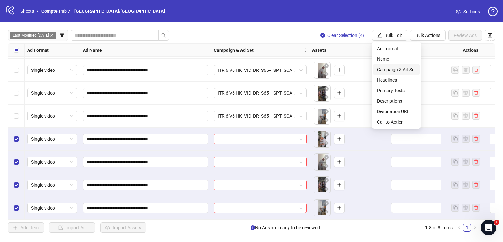
click at [395, 72] on span "Campaign & Ad Set" at bounding box center [396, 69] width 39 height 7
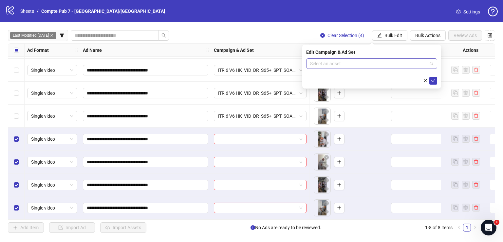
click at [364, 62] on input "search" at bounding box center [368, 64] width 117 height 10
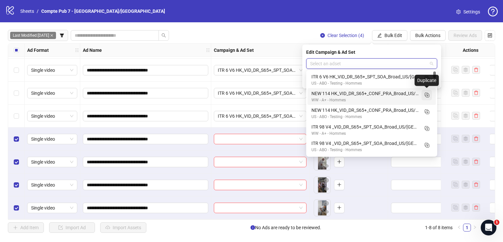
click at [428, 96] on line "Duplicate" at bounding box center [428, 96] width 2 height 0
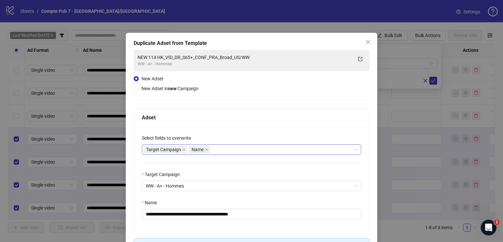
click at [281, 148] on div "Target Campaign Name" at bounding box center [248, 149] width 210 height 9
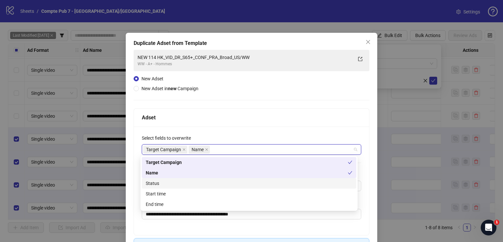
click at [241, 184] on div "Status" at bounding box center [249, 183] width 207 height 7
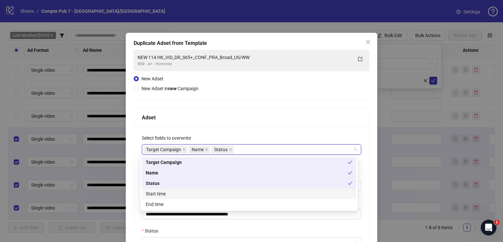
click at [240, 197] on div "Start time" at bounding box center [249, 193] width 207 height 7
click at [257, 127] on div "**********" at bounding box center [251, 208] width 235 height 165
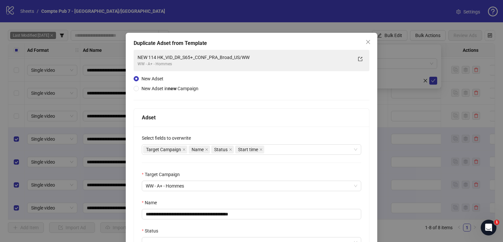
scroll to position [101, 0]
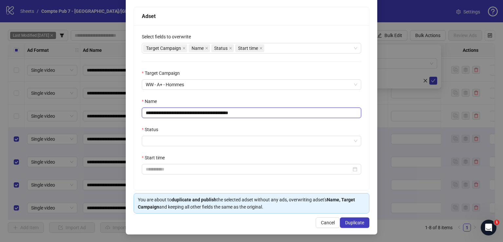
click at [224, 112] on input "**********" at bounding box center [251, 112] width 219 height 10
paste input "**"
type input "**********"
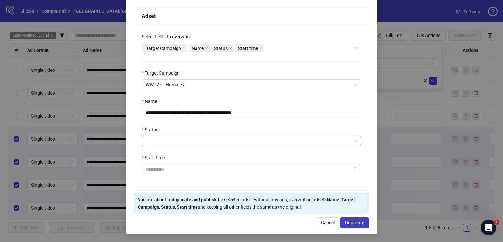
click at [217, 139] on input "Status" at bounding box center [249, 141] width 206 height 10
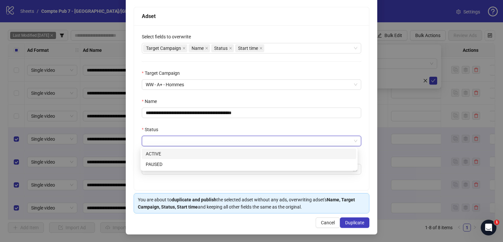
click at [213, 153] on div "ACTIVE" at bounding box center [249, 153] width 207 height 7
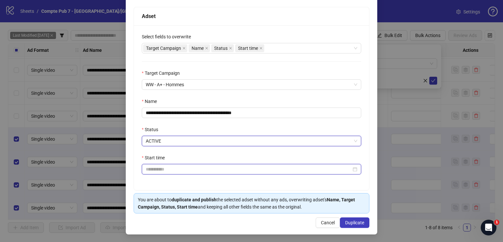
click at [206, 169] on input "Start time" at bounding box center [249, 168] width 206 height 7
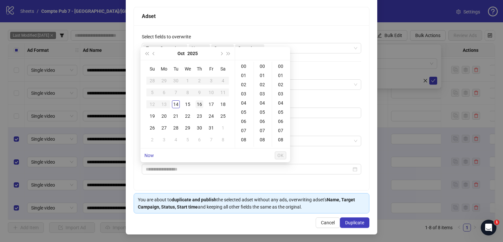
click at [198, 103] on div "16" at bounding box center [200, 104] width 8 height 8
click at [246, 122] on div "12" at bounding box center [245, 125] width 16 height 9
type input "**********"
click at [279, 153] on span "OK" at bounding box center [280, 155] width 6 height 5
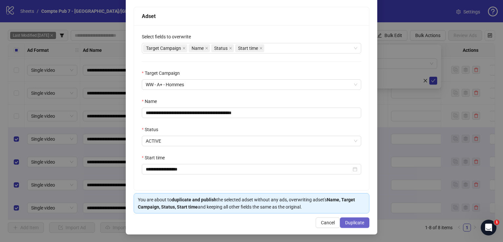
click at [354, 218] on button "Duplicate" at bounding box center [354, 222] width 29 height 10
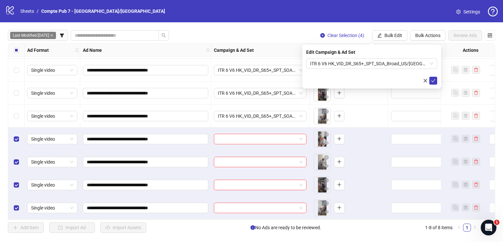
click at [433, 79] on icon "check" at bounding box center [433, 80] width 5 height 5
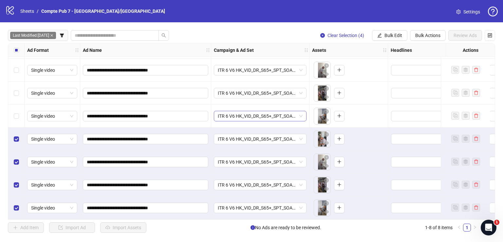
click at [243, 113] on span "ITR 6 V6 HK_VID_DR_S65+_SPT_SOA_Broad_US/[GEOGRAPHIC_DATA]/[GEOGRAPHIC_DATA]/AU…" at bounding box center [260, 116] width 85 height 10
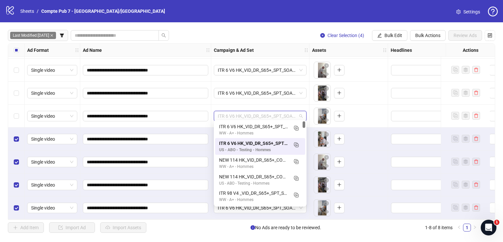
click at [242, 114] on span "ITR 6 V6 HK_VID_DR_S65+_SPT_SOA_Broad_US/[GEOGRAPHIC_DATA]/[GEOGRAPHIC_DATA]/AU…" at bounding box center [260, 116] width 85 height 10
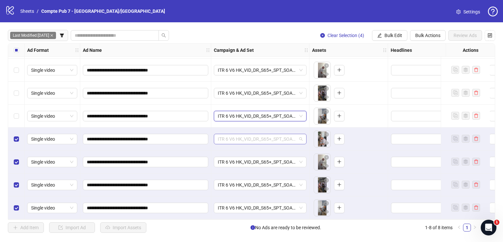
click at [244, 134] on span "ITR 6 V6 HK_VID_DR_S65+_SPT_SOA_Broad_US/[GEOGRAPHIC_DATA]/[GEOGRAPHIC_DATA]/AU…" at bounding box center [260, 139] width 85 height 10
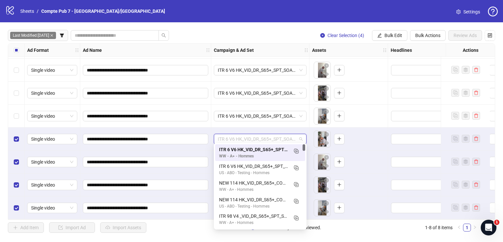
click at [244, 134] on span "ITR 6 V6 HK_VID_DR_S65+_SPT_SOA_Broad_US/[GEOGRAPHIC_DATA]/[GEOGRAPHIC_DATA]/AU…" at bounding box center [260, 139] width 85 height 10
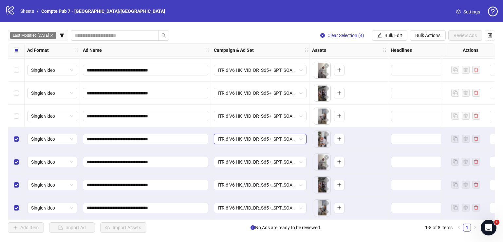
scroll to position [0, 0]
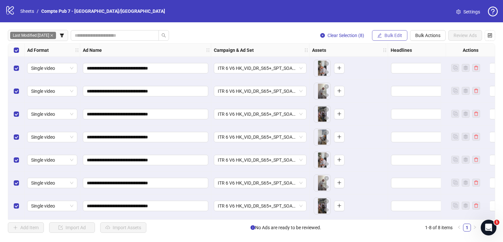
click at [394, 36] on span "Bulk Edit" at bounding box center [394, 35] width 18 height 5
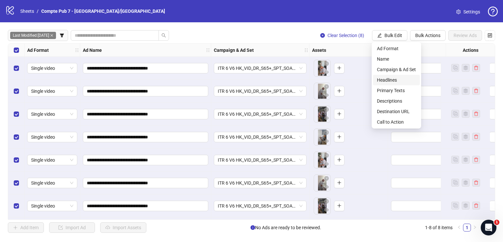
click at [402, 82] on span "Headlines" at bounding box center [396, 79] width 39 height 7
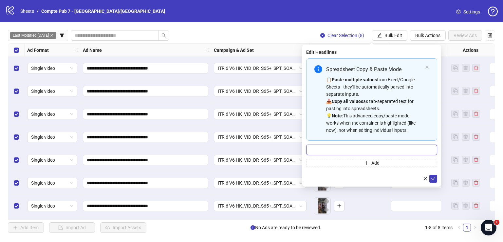
click at [373, 151] on input "Multi-input container - paste or copy values" at bounding box center [371, 149] width 131 height 10
paste input "**********"
type input "**********"
click at [435, 178] on icon "check" at bounding box center [433, 178] width 5 height 5
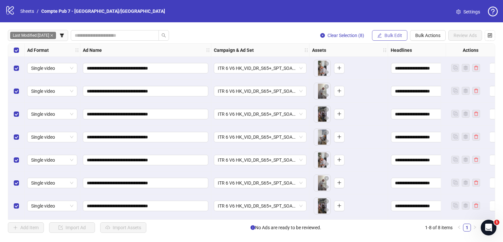
click at [392, 35] on span "Bulk Edit" at bounding box center [394, 35] width 18 height 5
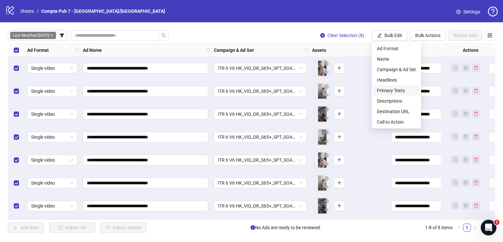
click at [405, 89] on span "Primary Texts" at bounding box center [396, 90] width 39 height 7
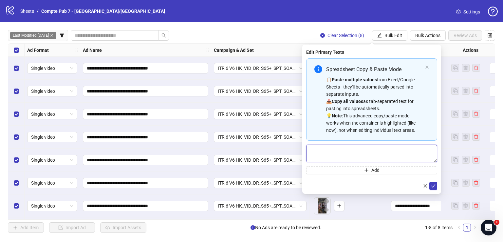
click at [383, 150] on textarea "Multi-text input container - paste or copy values" at bounding box center [371, 153] width 131 height 18
paste textarea "**********"
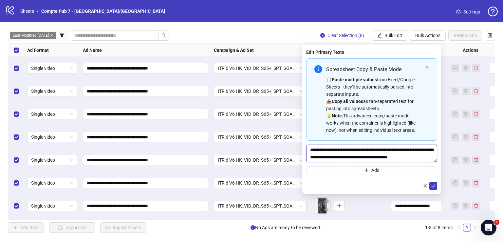
scroll to position [5, 0]
type textarea "**********"
click at [432, 185] on icon "check" at bounding box center [433, 185] width 5 height 5
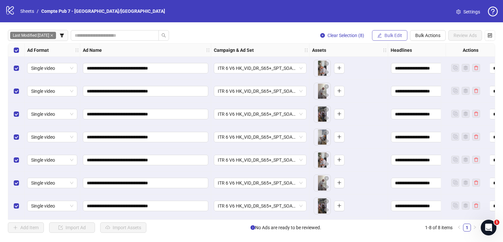
click at [387, 33] on span "Bulk Edit" at bounding box center [394, 35] width 18 height 5
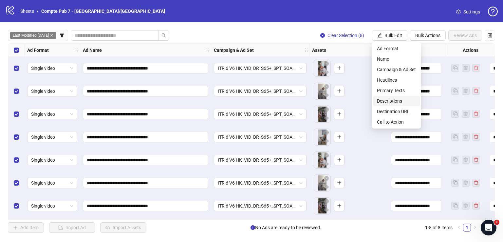
click at [401, 100] on span "Descriptions" at bounding box center [396, 100] width 39 height 7
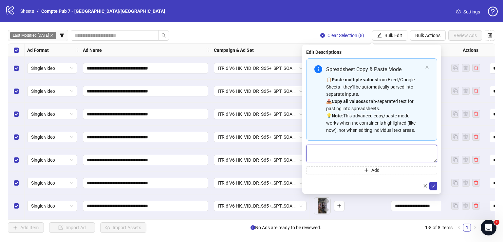
click at [380, 146] on textarea "Multi-text input container - paste or copy values" at bounding box center [371, 153] width 131 height 18
paste textarea "**********"
type textarea "**********"
drag, startPoint x: 432, startPoint y: 186, endPoint x: 415, endPoint y: 155, distance: 35.2
click at [432, 186] on icon "check" at bounding box center [433, 185] width 5 height 5
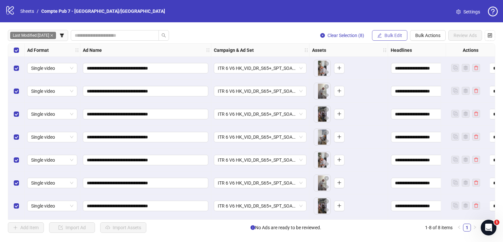
click at [389, 38] on span "Bulk Edit" at bounding box center [394, 35] width 18 height 5
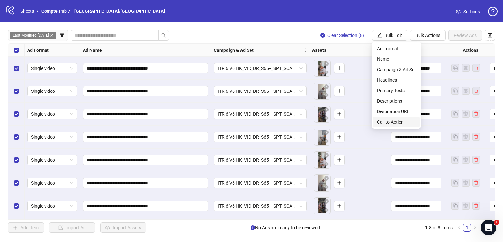
click at [397, 120] on span "Call to Action" at bounding box center [396, 121] width 39 height 7
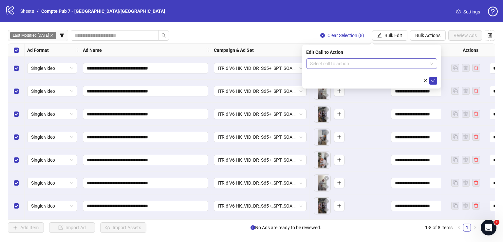
click at [359, 59] on input "search" at bounding box center [368, 64] width 117 height 10
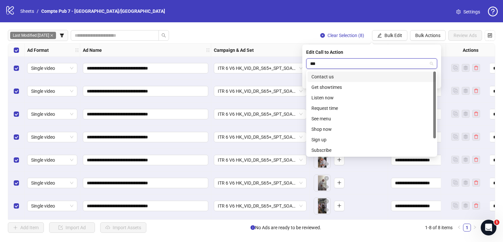
type input "****"
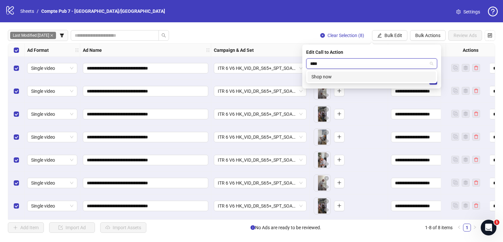
click at [369, 74] on div "Shop now" at bounding box center [372, 76] width 121 height 7
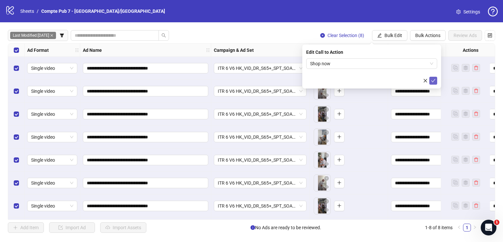
click at [434, 79] on icon "check" at bounding box center [433, 80] width 5 height 5
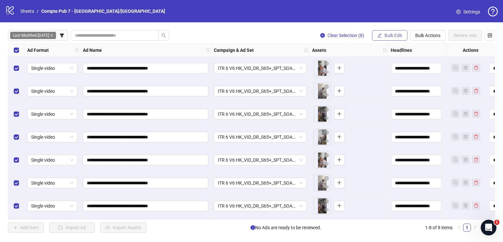
click at [385, 36] on span "Bulk Edit" at bounding box center [394, 35] width 18 height 5
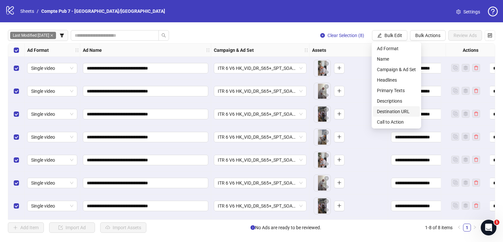
click at [413, 113] on span "Destination URL" at bounding box center [396, 111] width 39 height 7
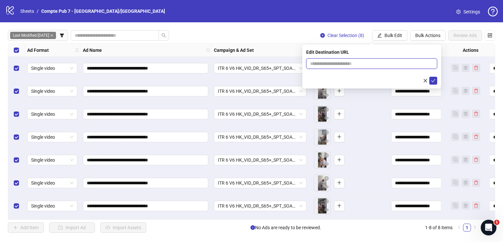
click at [349, 62] on input "text" at bounding box center [369, 63] width 118 height 7
paste input "**********"
type input "**********"
click at [434, 80] on icon "check" at bounding box center [433, 80] width 5 height 5
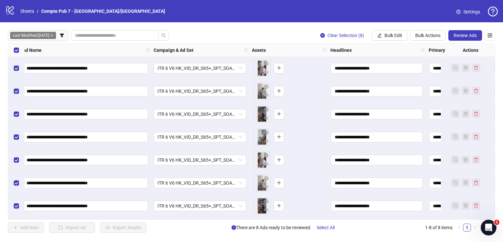
scroll to position [0, 55]
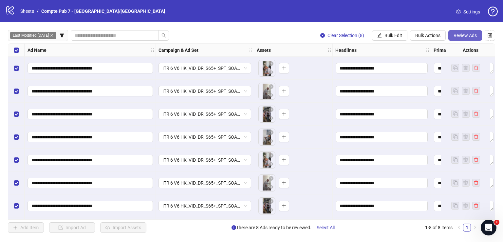
click at [459, 35] on span "Review Ads" at bounding box center [465, 35] width 23 height 5
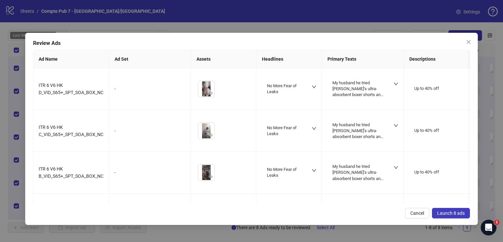
click at [453, 212] on span "Launch 8 ads" at bounding box center [451, 212] width 28 height 5
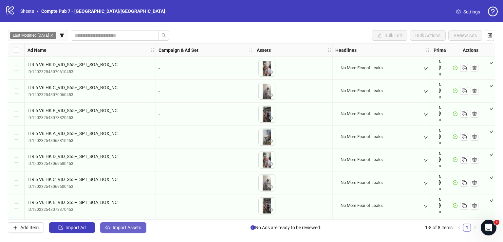
click at [131, 226] on span "Import Assets" at bounding box center [127, 227] width 29 height 5
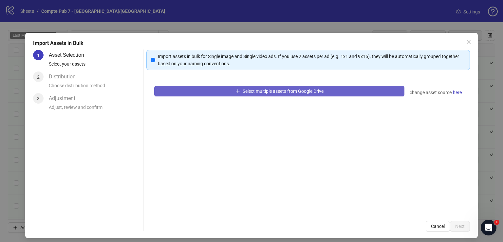
click at [246, 94] on button "Select multiple assets from Google Drive" at bounding box center [279, 91] width 250 height 10
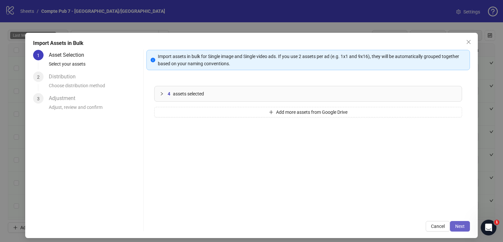
click at [455, 223] on span "Next" at bounding box center [460, 225] width 10 height 5
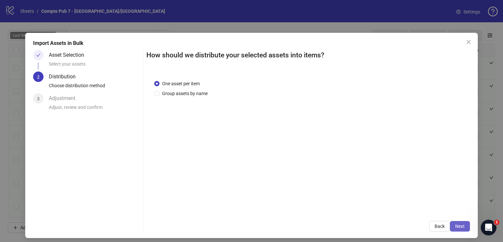
click at [455, 226] on span "Next" at bounding box center [460, 225] width 10 height 5
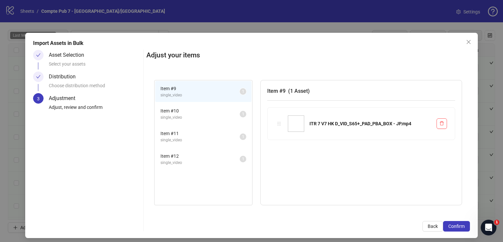
click at [455, 226] on span "Confirm" at bounding box center [456, 225] width 16 height 5
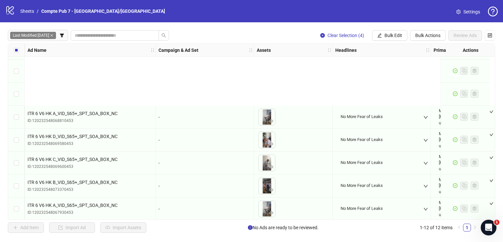
scroll to position [115, 55]
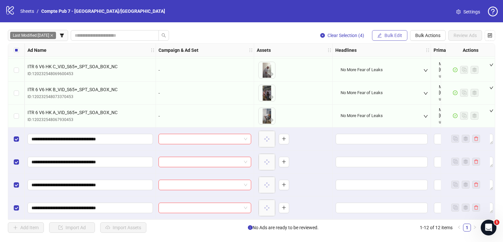
click at [395, 39] on button "Bulk Edit" at bounding box center [389, 35] width 35 height 10
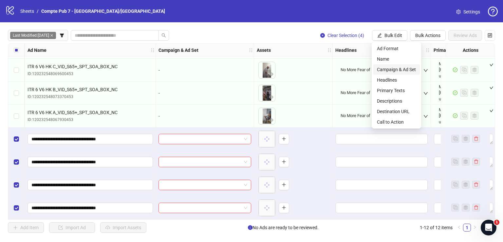
click at [393, 68] on span "Campaign & Ad Set" at bounding box center [396, 69] width 39 height 7
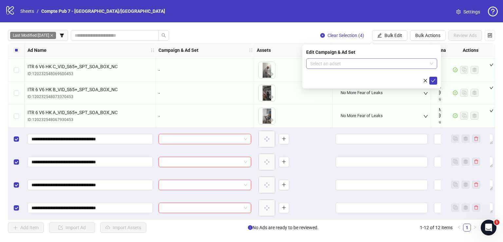
click at [377, 62] on input "search" at bounding box center [368, 64] width 117 height 10
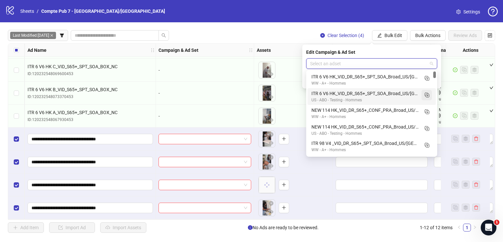
click at [428, 96] on icon "Duplicate" at bounding box center [427, 94] width 7 height 7
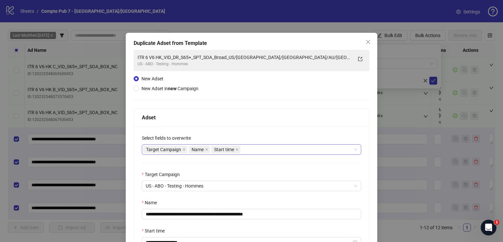
click at [267, 150] on div "Target Campaign Name Start time" at bounding box center [248, 149] width 210 height 9
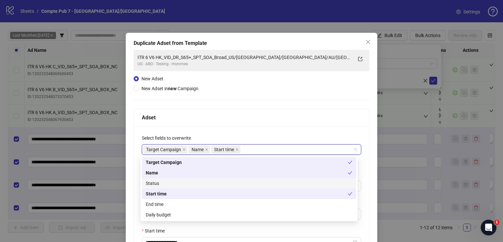
click at [238, 182] on div "Status" at bounding box center [249, 183] width 207 height 7
click at [239, 217] on div "Daily budget" at bounding box center [249, 214] width 207 height 7
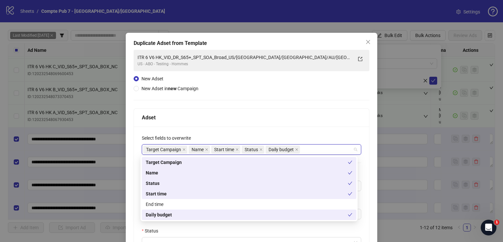
click at [247, 121] on div "Adset" at bounding box center [251, 117] width 219 height 8
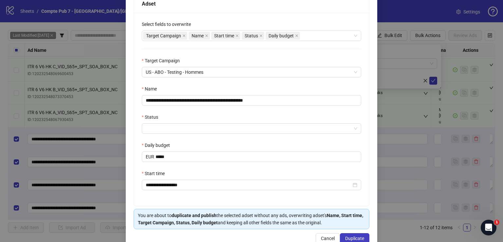
scroll to position [114, 0]
click at [231, 100] on input "**********" at bounding box center [251, 100] width 219 height 10
paste input "text"
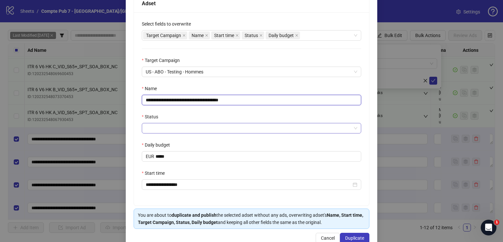
type input "**********"
click at [219, 128] on input "Status" at bounding box center [249, 128] width 206 height 10
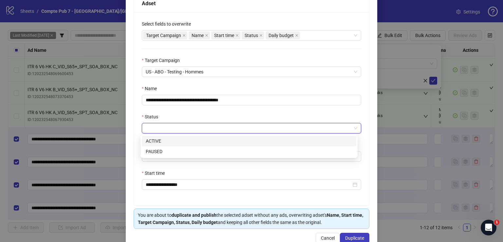
click at [215, 139] on div "ACTIVE" at bounding box center [249, 140] width 207 height 7
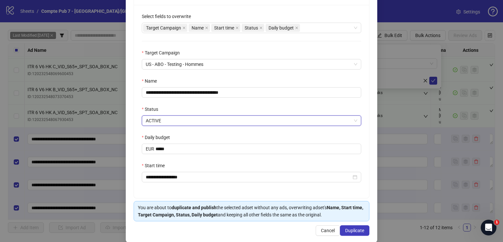
scroll to position [129, 0]
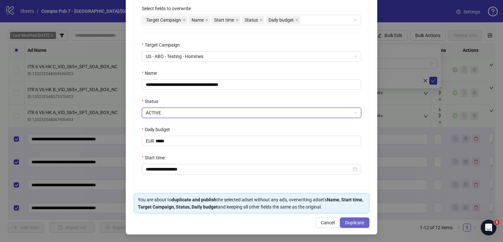
click at [355, 221] on span "Duplicate" at bounding box center [354, 222] width 19 height 5
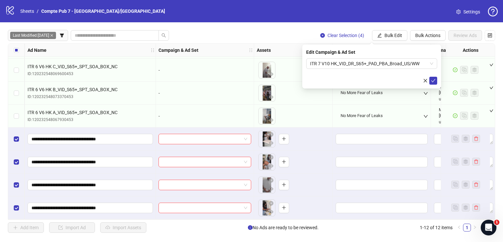
click at [434, 80] on icon "check" at bounding box center [433, 80] width 5 height 5
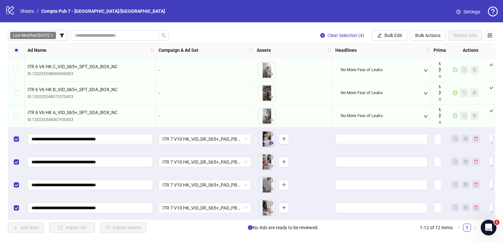
click at [271, 141] on icon "eye" at bounding box center [271, 143] width 5 height 5
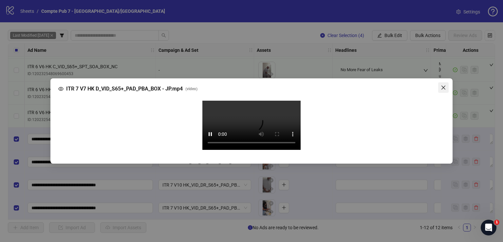
click at [442, 85] on icon "close" at bounding box center [443, 87] width 5 height 5
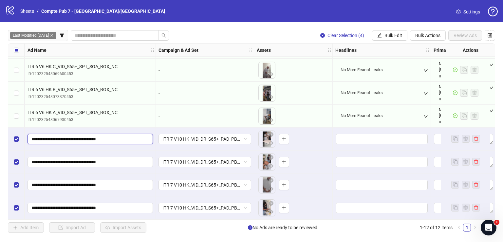
drag, startPoint x: 56, startPoint y: 136, endPoint x: 26, endPoint y: 137, distance: 30.8
click at [26, 137] on div "**********" at bounding box center [90, 138] width 131 height 23
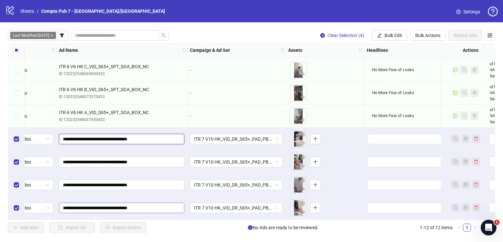
scroll to position [115, 0]
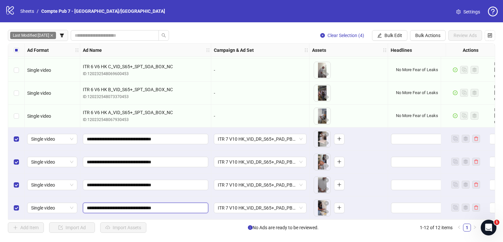
drag, startPoint x: 151, startPoint y: 207, endPoint x: 85, endPoint y: 206, distance: 66.8
click at [85, 207] on span "**********" at bounding box center [145, 207] width 125 height 10
paste input "text"
type input "**********"
click at [145, 183] on input "**********" at bounding box center [145, 184] width 116 height 7
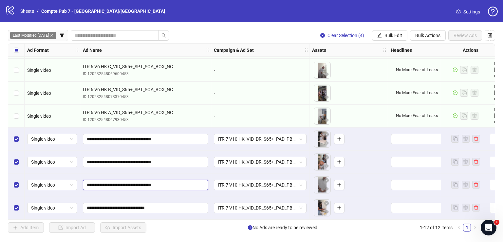
click at [145, 183] on input "**********" at bounding box center [145, 184] width 116 height 7
click at [133, 204] on input "**********" at bounding box center [145, 207] width 116 height 7
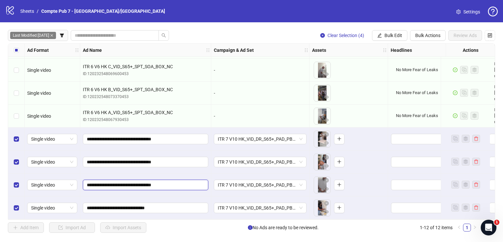
click at [128, 181] on input "**********" at bounding box center [145, 184] width 116 height 7
paste input "text"
click at [117, 184] on input "**********" at bounding box center [145, 184] width 116 height 7
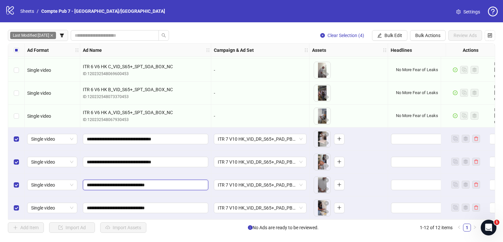
type input "**********"
click at [124, 159] on input "**********" at bounding box center [145, 161] width 116 height 7
click at [124, 160] on input "**********" at bounding box center [145, 161] width 116 height 7
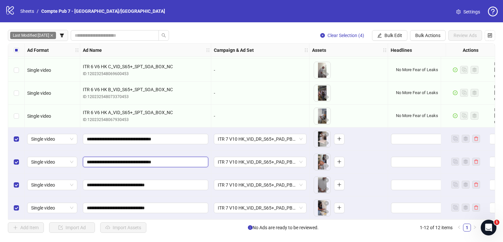
click at [124, 160] on input "**********" at bounding box center [145, 161] width 116 height 7
click at [124, 161] on input "**********" at bounding box center [145, 161] width 116 height 7
paste input "text"
click at [117, 159] on input "**********" at bounding box center [145, 161] width 116 height 7
type input "**********"
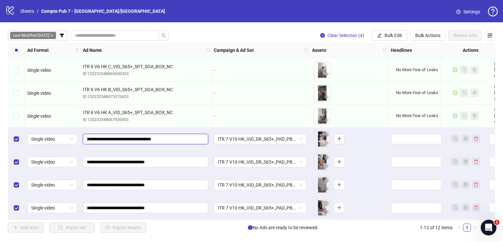
click at [126, 137] on input "**********" at bounding box center [145, 138] width 116 height 7
paste input "text"
click at [114, 138] on input "**********" at bounding box center [145, 138] width 116 height 7
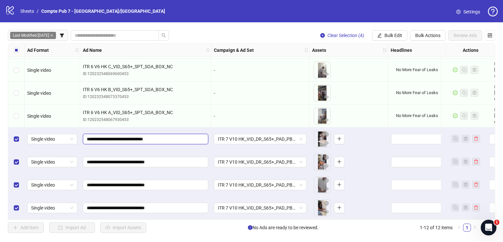
click at [114, 137] on input "**********" at bounding box center [145, 138] width 116 height 7
type input "**********"
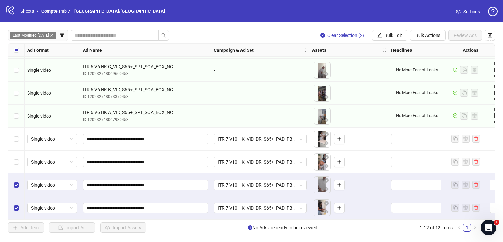
click at [20, 177] on div "Select row 11" at bounding box center [16, 184] width 16 height 23
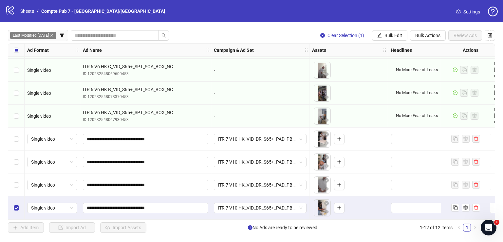
click at [16, 201] on div "Select row 12" at bounding box center [16, 207] width 16 height 23
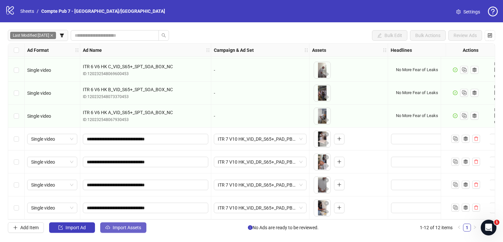
click at [126, 224] on button "Import Assets" at bounding box center [123, 227] width 46 height 10
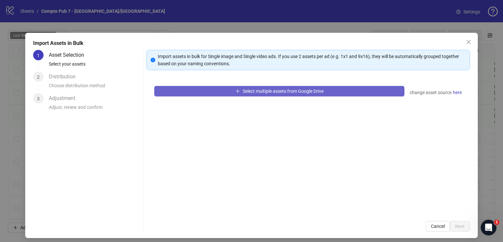
click at [236, 89] on icon "plus" at bounding box center [238, 91] width 5 height 5
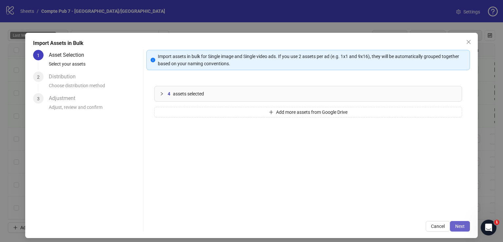
click at [455, 221] on div "Import assets in bulk for Single image and Single video ads. If you use 2 asset…" at bounding box center [308, 140] width 324 height 181
click at [455, 221] on button "Next" at bounding box center [460, 226] width 20 height 10
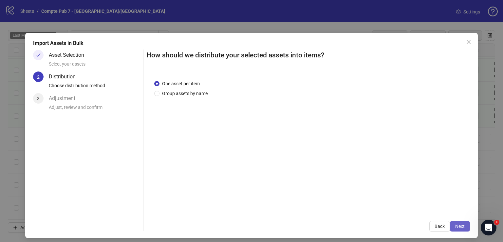
click at [455, 223] on span "Next" at bounding box center [460, 225] width 10 height 5
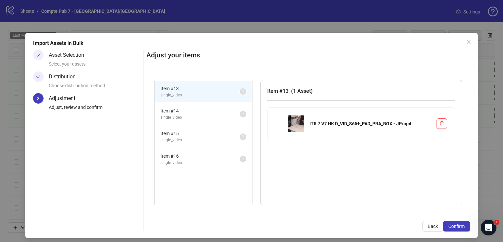
click at [455, 223] on span "Confirm" at bounding box center [456, 225] width 16 height 5
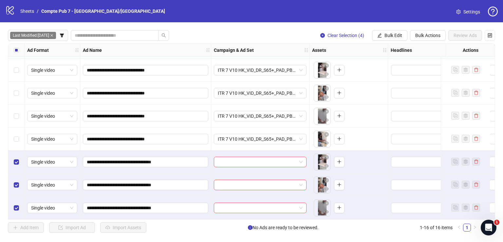
scroll to position [207, 0]
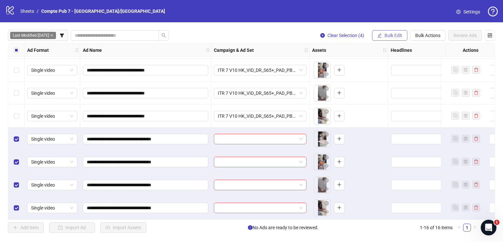
click at [392, 36] on span "Bulk Edit" at bounding box center [394, 35] width 18 height 5
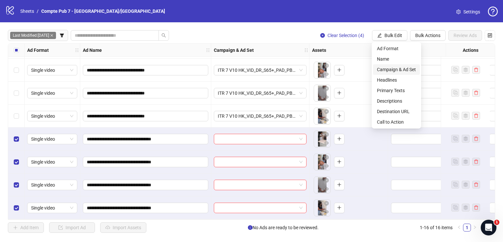
click at [401, 72] on span "Campaign & Ad Set" at bounding box center [396, 69] width 39 height 7
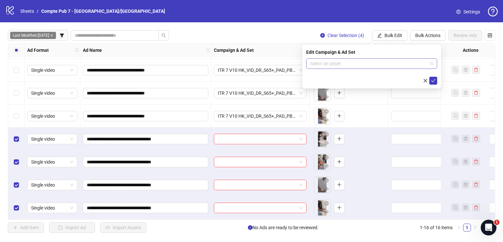
click at [349, 65] on input "search" at bounding box center [368, 64] width 117 height 10
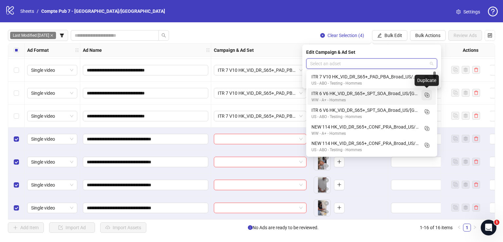
click at [427, 97] on icon "Duplicate" at bounding box center [427, 94] width 7 height 7
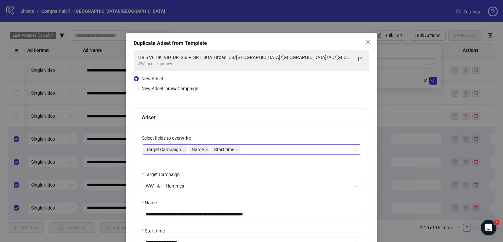
click at [262, 153] on div "Target Campaign Name Start time" at bounding box center [248, 149] width 210 height 9
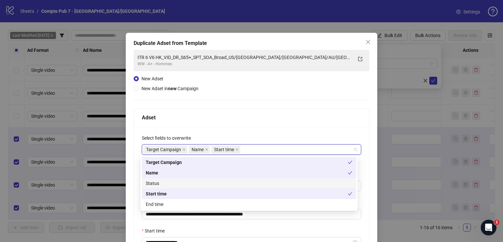
click at [238, 181] on div "Status" at bounding box center [249, 183] width 207 height 7
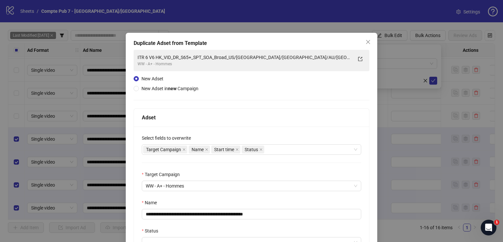
click at [251, 117] on div "Adset" at bounding box center [251, 117] width 219 height 8
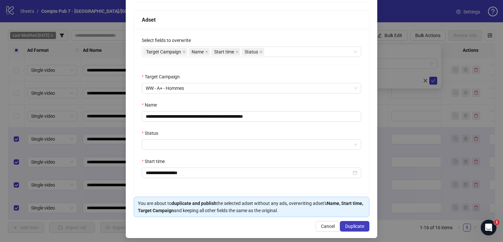
scroll to position [99, 0]
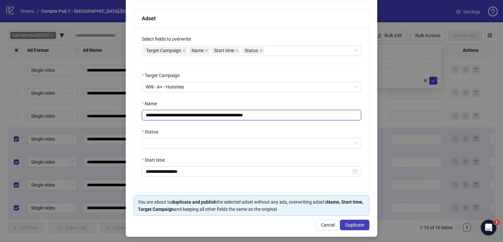
click at [240, 113] on input "**********" at bounding box center [251, 115] width 219 height 10
paste input "text"
type input "**********"
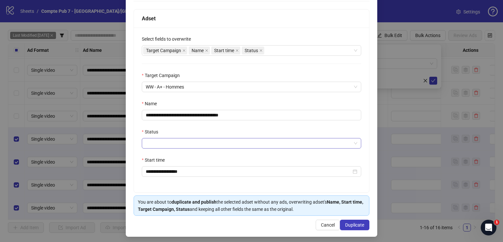
click at [220, 140] on input "Status" at bounding box center [249, 143] width 206 height 10
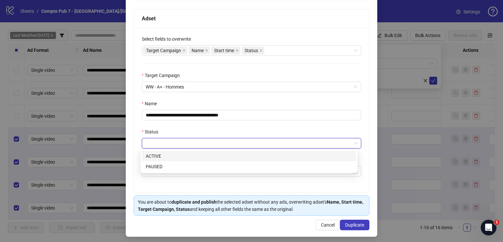
click at [216, 152] on div "ACTIVE" at bounding box center [249, 155] width 207 height 7
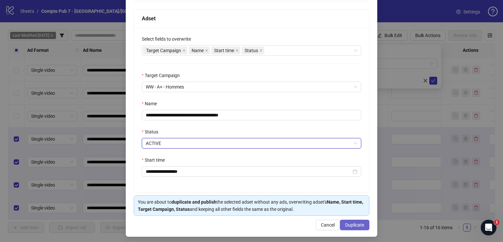
click at [349, 223] on span "Duplicate" at bounding box center [354, 224] width 19 height 5
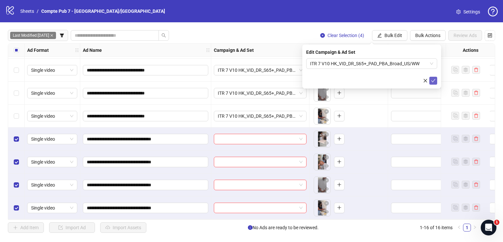
click at [436, 81] on button "submit" at bounding box center [433, 81] width 8 height 8
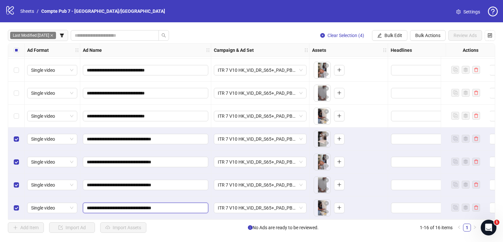
click at [153, 205] on input "**********" at bounding box center [145, 207] width 116 height 7
paste input "text"
type input "**********"
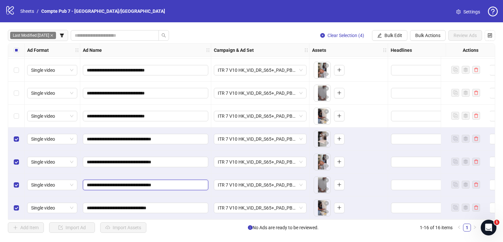
click at [127, 181] on input "**********" at bounding box center [145, 184] width 116 height 7
paste input "text"
click at [117, 183] on input "**********" at bounding box center [145, 184] width 116 height 7
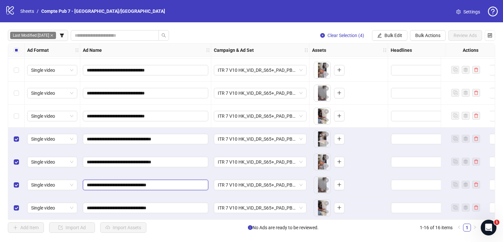
type input "**********"
click at [128, 158] on input "**********" at bounding box center [145, 161] width 116 height 7
click at [128, 159] on input "**********" at bounding box center [145, 161] width 116 height 7
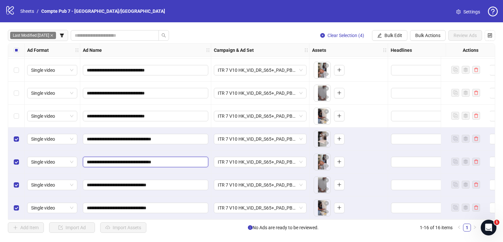
click at [128, 159] on input "**********" at bounding box center [145, 161] width 116 height 7
paste input "text"
click at [115, 160] on input "**********" at bounding box center [145, 161] width 116 height 7
type input "**********"
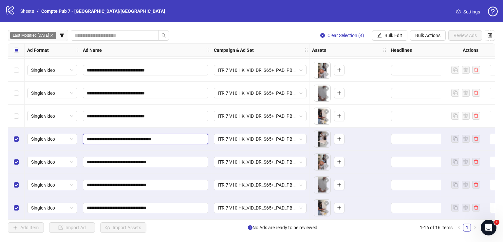
click at [123, 136] on input "**********" at bounding box center [145, 138] width 116 height 7
paste input "text"
click at [114, 138] on input "**********" at bounding box center [145, 138] width 116 height 7
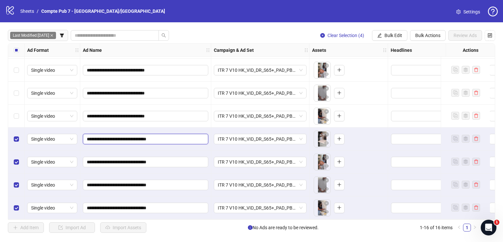
type input "**********"
click at [230, 137] on span "ITR 7 V10 HK_VID_DR_S65+_PAD_PBA_Broad_US/WW" at bounding box center [260, 139] width 85 height 10
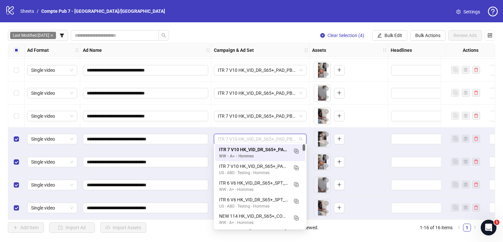
click at [230, 137] on span "ITR 7 V10 HK_VID_DR_S65+_PAD_PBA_Broad_US/WW" at bounding box center [260, 139] width 85 height 10
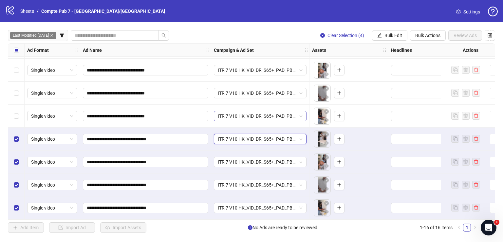
click at [236, 116] on span "ITR 7 V10 HK_VID_DR_S65+_PAD_PBA_Broad_US/WW" at bounding box center [260, 116] width 85 height 10
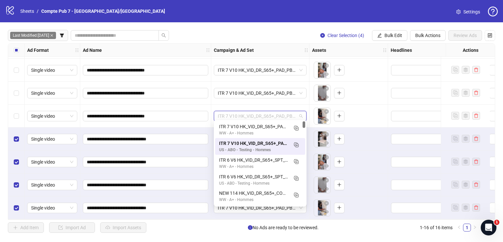
click at [236, 113] on span "ITR 7 V10 HK_VID_DR_S65+_PAD_PBA_Broad_US/WW" at bounding box center [260, 116] width 85 height 10
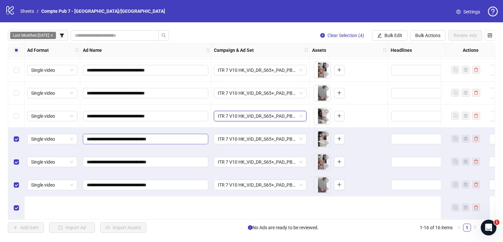
scroll to position [153, 0]
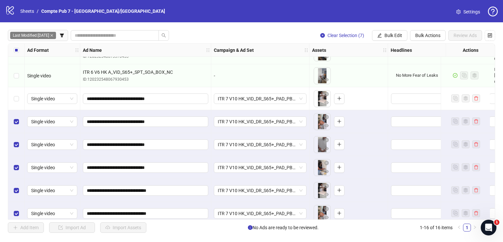
click at [18, 94] on div "Select row 9" at bounding box center [16, 98] width 16 height 23
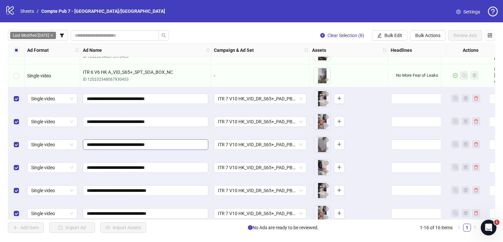
scroll to position [207, 0]
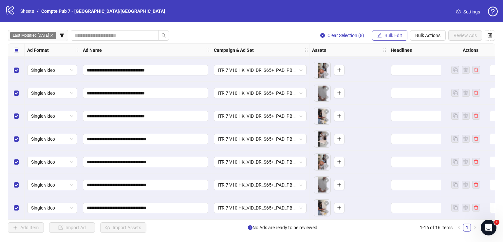
click at [391, 32] on button "Bulk Edit" at bounding box center [389, 35] width 35 height 10
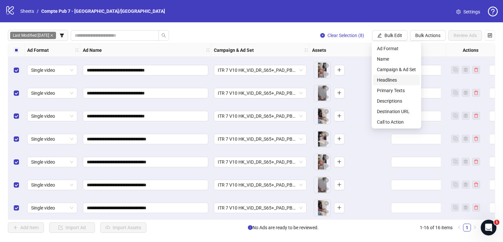
click at [394, 76] on li "Headlines" at bounding box center [396, 80] width 47 height 10
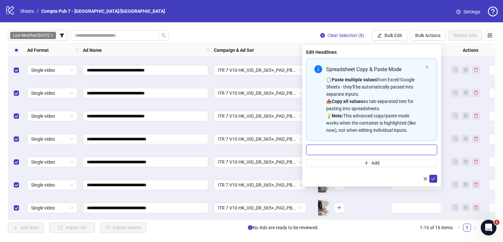
click at [392, 145] on input "Multi-input container - paste or copy values" at bounding box center [371, 149] width 131 height 10
paste input "**********"
type input "**********"
click at [434, 178] on icon "check" at bounding box center [433, 178] width 5 height 5
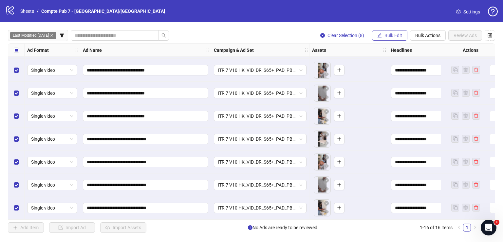
click at [389, 33] on span "Bulk Edit" at bounding box center [394, 35] width 18 height 5
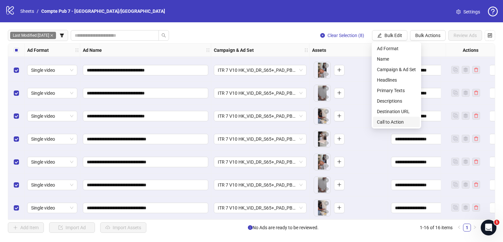
click at [400, 122] on span "Call to Action" at bounding box center [396, 121] width 39 height 7
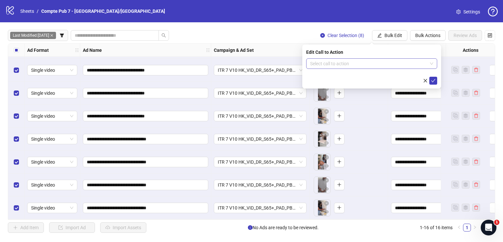
click at [373, 65] on input "search" at bounding box center [368, 64] width 117 height 10
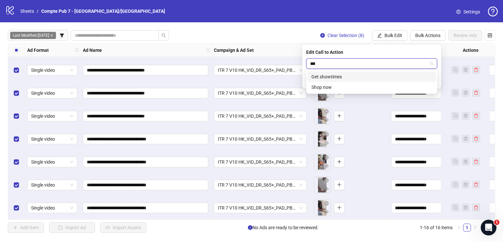
type input "****"
click at [380, 77] on div "Shop now" at bounding box center [372, 76] width 121 height 7
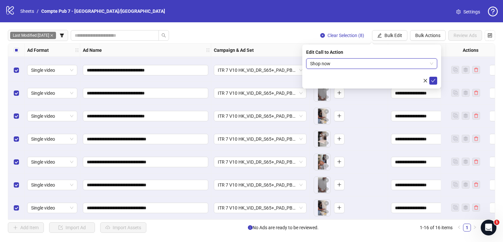
drag, startPoint x: 432, startPoint y: 78, endPoint x: 240, endPoint y: 7, distance: 204.9
click at [432, 78] on icon "check" at bounding box center [433, 80] width 5 height 5
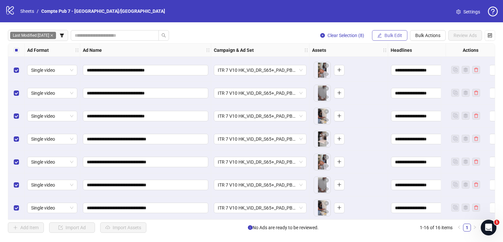
click at [390, 39] on button "Bulk Edit" at bounding box center [389, 35] width 35 height 10
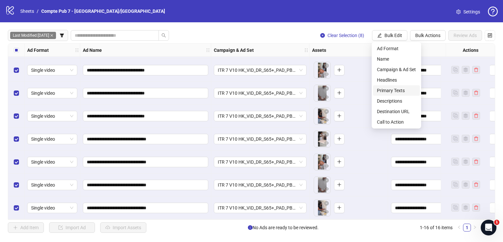
click at [397, 89] on span "Primary Texts" at bounding box center [396, 90] width 39 height 7
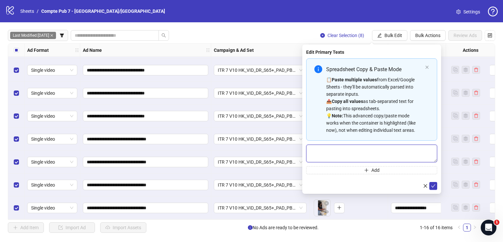
drag, startPoint x: 375, startPoint y: 151, endPoint x: 382, endPoint y: 150, distance: 7.3
click at [375, 151] on textarea "Multi-text input container - paste or copy values" at bounding box center [371, 153] width 131 height 18
paste textarea "**********"
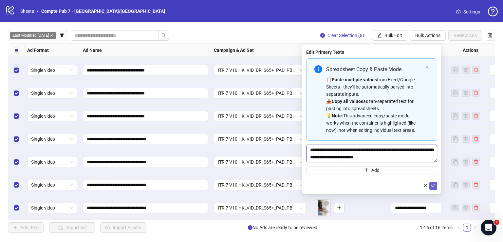
type textarea "**********"
click at [434, 185] on icon "check" at bounding box center [433, 185] width 5 height 5
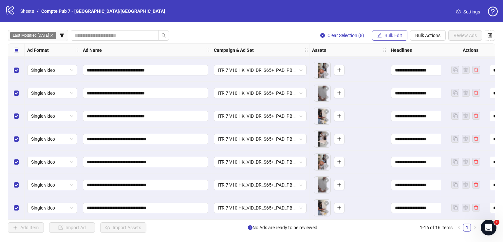
click at [395, 37] on span "Bulk Edit" at bounding box center [394, 35] width 18 height 5
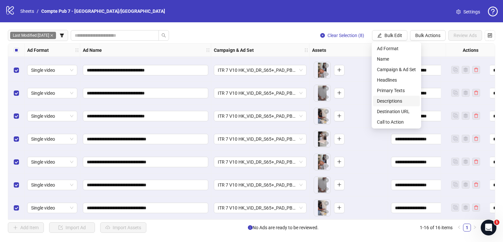
click at [401, 104] on span "Descriptions" at bounding box center [396, 100] width 39 height 7
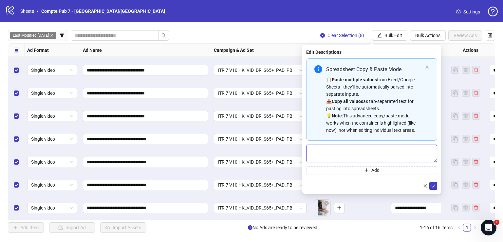
click at [355, 152] on textarea "Multi-text input container - paste or copy values" at bounding box center [371, 153] width 131 height 18
paste textarea "**********"
type textarea "**********"
click at [432, 186] on icon "check" at bounding box center [433, 185] width 5 height 5
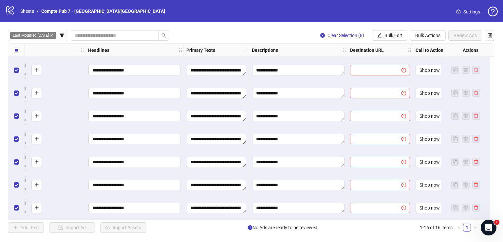
scroll to position [207, 314]
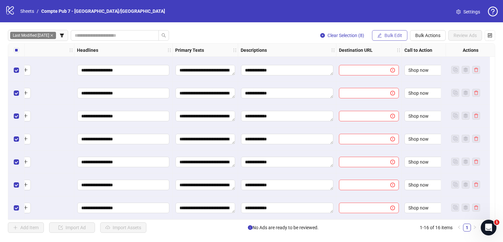
click at [390, 38] on span "Bulk Edit" at bounding box center [394, 35] width 18 height 5
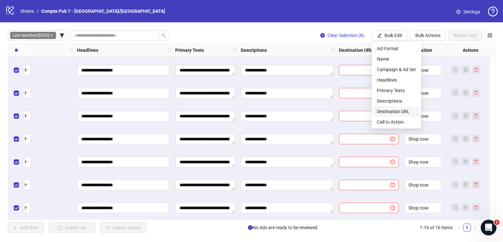
click at [397, 110] on span "Destination URL" at bounding box center [396, 111] width 39 height 7
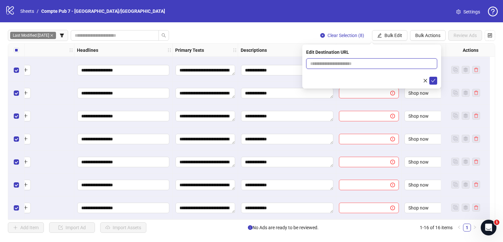
click at [357, 63] on input "text" at bounding box center [369, 63] width 118 height 7
paste input "**********"
type input "**********"
click at [435, 79] on icon "check" at bounding box center [433, 80] width 4 height 3
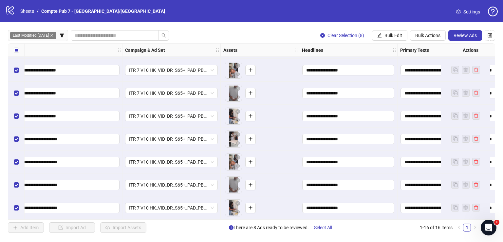
scroll to position [207, 0]
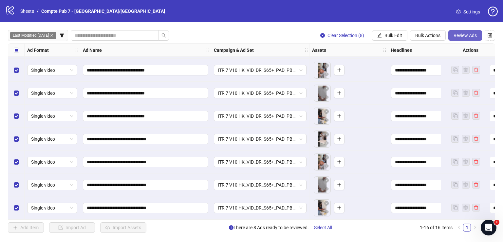
click at [457, 33] on span "Review Ads" at bounding box center [465, 35] width 23 height 5
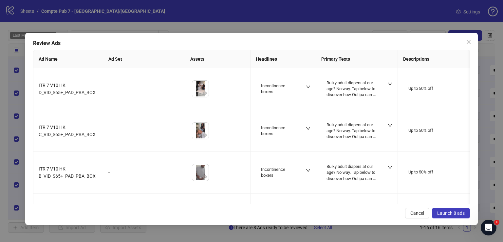
click at [447, 216] on button "Launch 8 ads" at bounding box center [451, 213] width 38 height 10
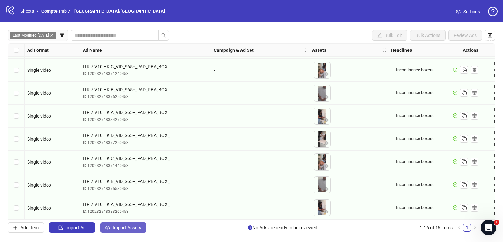
click at [123, 226] on span "Import Assets" at bounding box center [127, 227] width 29 height 5
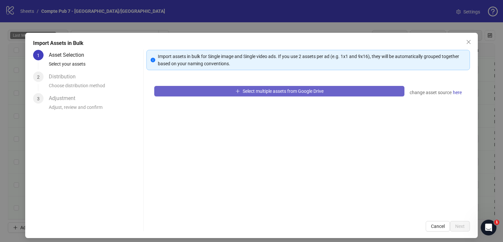
click at [219, 90] on button "Select multiple assets from Google Drive" at bounding box center [279, 91] width 250 height 10
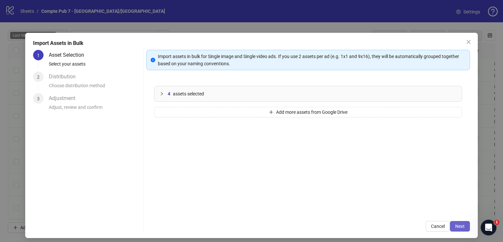
click at [455, 225] on span "Next" at bounding box center [460, 225] width 10 height 5
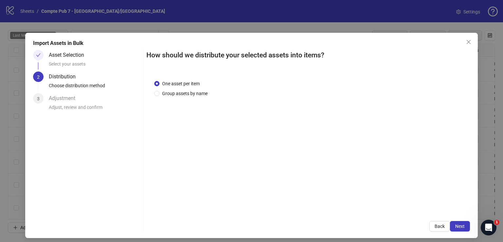
click at [455, 225] on span "Next" at bounding box center [460, 225] width 10 height 5
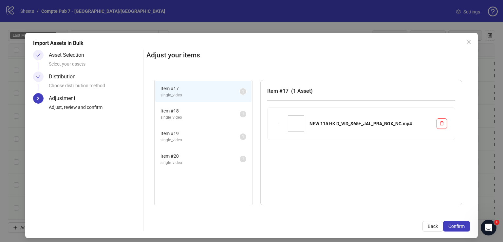
click at [452, 225] on span "Confirm" at bounding box center [456, 225] width 16 height 5
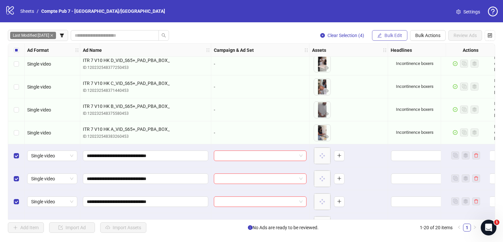
scroll to position [298, 0]
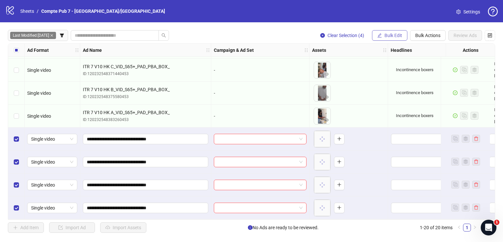
click at [398, 33] on span "Bulk Edit" at bounding box center [394, 35] width 18 height 5
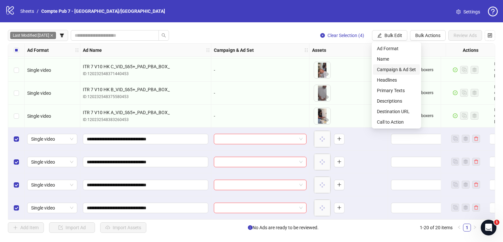
click at [396, 70] on span "Campaign & Ad Set" at bounding box center [396, 69] width 39 height 7
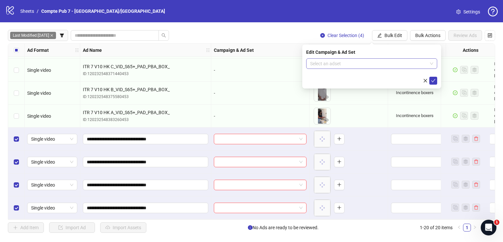
click at [345, 60] on input "search" at bounding box center [368, 64] width 117 height 10
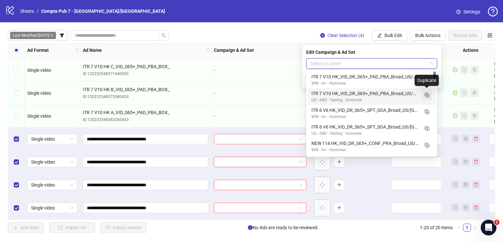
click at [429, 96] on icon "Duplicate" at bounding box center [427, 94] width 7 height 7
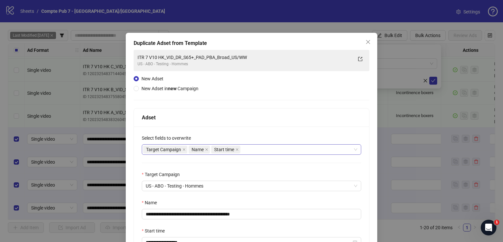
click at [254, 149] on div "Target Campaign Name Start time" at bounding box center [248, 149] width 210 height 9
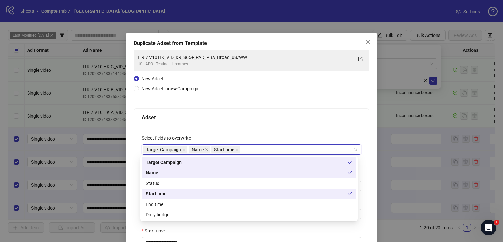
click at [223, 184] on div "Status" at bounding box center [249, 183] width 207 height 7
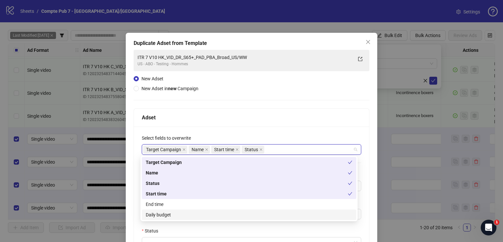
click at [219, 215] on div "Daily budget" at bounding box center [249, 214] width 207 height 7
click at [241, 122] on div "Adset" at bounding box center [251, 117] width 235 height 18
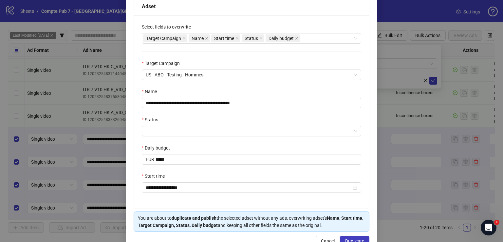
scroll to position [111, 0]
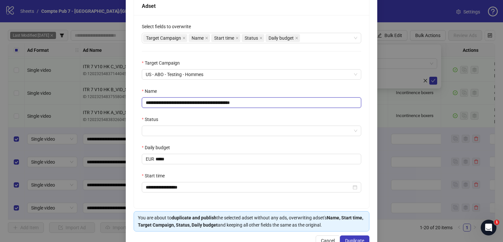
click at [232, 103] on input "**********" at bounding box center [251, 102] width 219 height 10
paste input "text"
type input "**********"
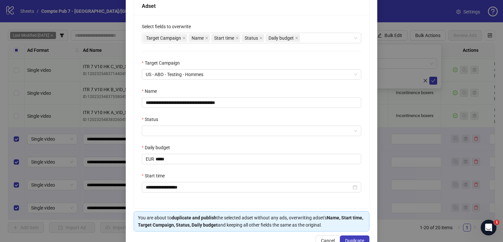
click at [204, 139] on div "**********" at bounding box center [251, 111] width 235 height 193
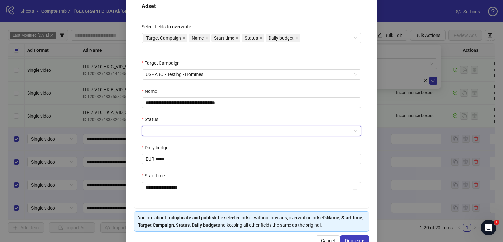
click at [203, 132] on input "Status" at bounding box center [249, 131] width 206 height 10
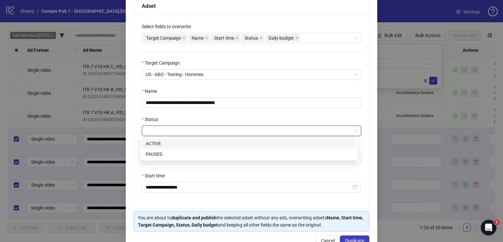
click at [199, 145] on div "ACTIVE" at bounding box center [249, 143] width 207 height 7
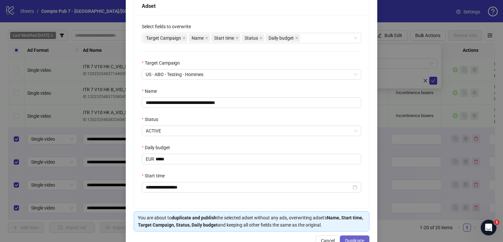
click at [355, 238] on span "Duplicate" at bounding box center [354, 240] width 19 height 5
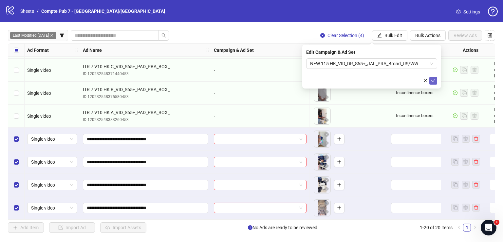
click at [432, 79] on icon "check" at bounding box center [433, 80] width 5 height 5
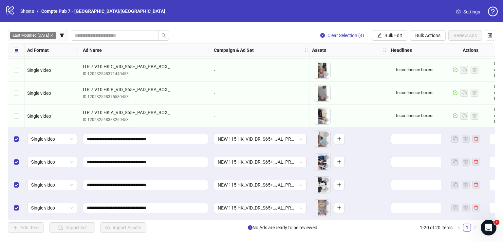
click at [11, 138] on div "Select row 17" at bounding box center [16, 138] width 16 height 23
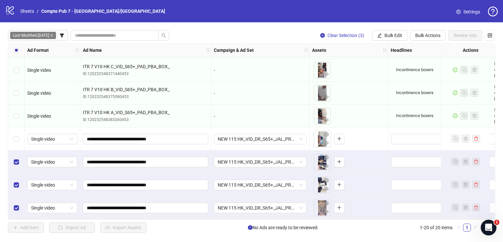
drag, startPoint x: 16, startPoint y: 156, endPoint x: 16, endPoint y: 166, distance: 10.5
click at [16, 156] on div "Select row 18" at bounding box center [16, 161] width 16 height 23
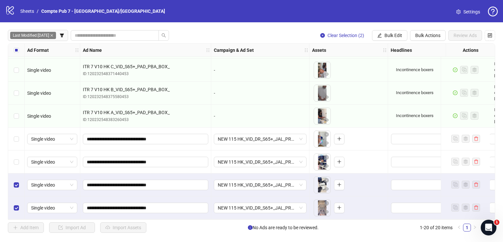
click at [16, 178] on div "Select row 19" at bounding box center [16, 184] width 16 height 23
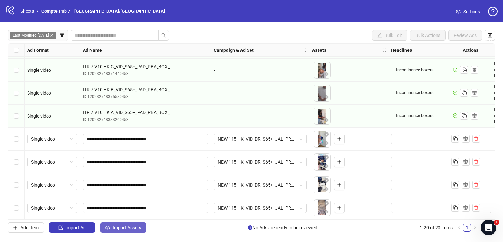
click at [121, 225] on span "Import Assets" at bounding box center [127, 227] width 29 height 5
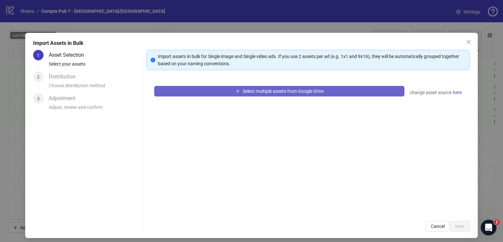
click at [274, 94] on button "Select multiple assets from Google Drive" at bounding box center [279, 91] width 250 height 10
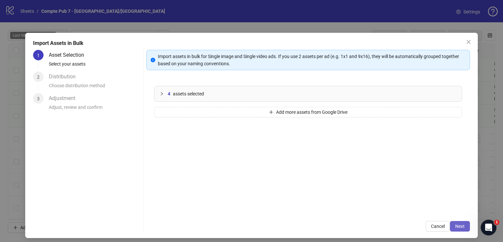
click at [456, 225] on span "Next" at bounding box center [460, 225] width 10 height 5
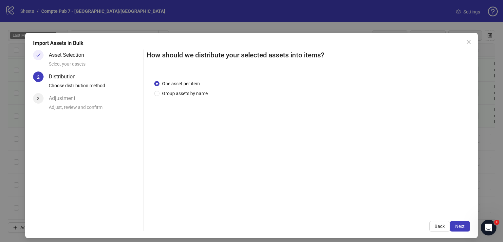
click at [456, 226] on span "Next" at bounding box center [460, 225] width 10 height 5
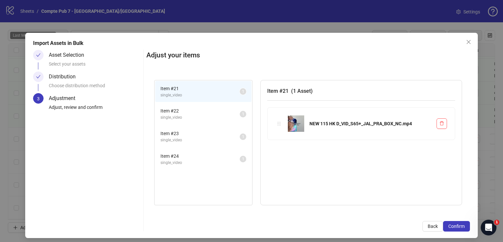
click at [456, 226] on span "Confirm" at bounding box center [456, 225] width 16 height 5
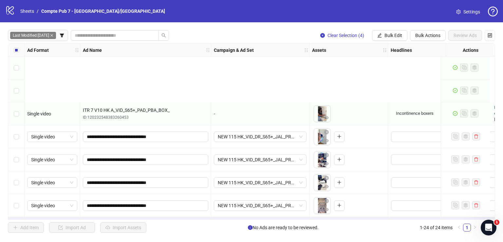
scroll to position [390, 0]
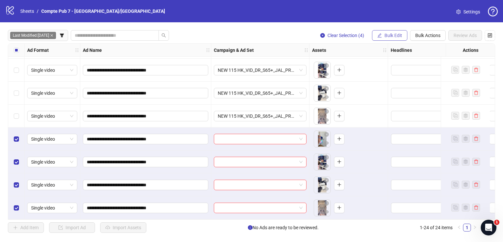
click at [394, 30] on button "Bulk Edit" at bounding box center [389, 35] width 35 height 10
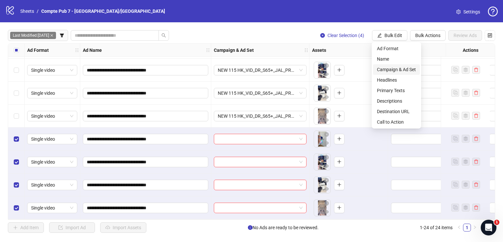
click at [384, 67] on span "Campaign & Ad Set" at bounding box center [396, 69] width 39 height 7
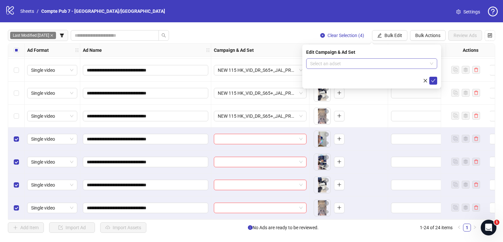
click at [341, 64] on input "search" at bounding box center [368, 64] width 117 height 10
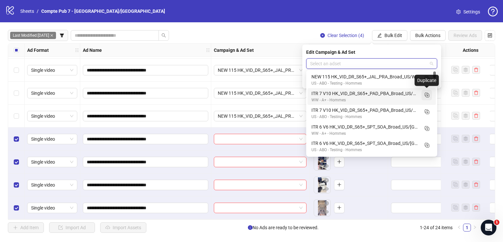
click at [428, 96] on icon "Duplicate" at bounding box center [427, 94] width 7 height 7
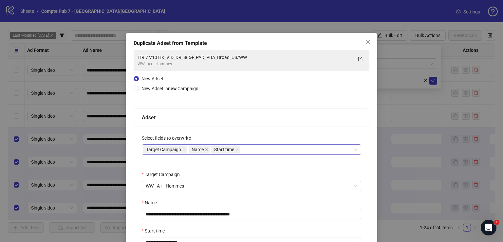
click at [254, 151] on div "Target Campaign Name Start time" at bounding box center [248, 149] width 210 height 9
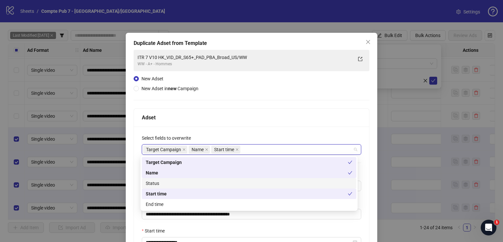
click at [236, 180] on div "Status" at bounding box center [249, 183] width 207 height 7
click at [277, 116] on div "Adset" at bounding box center [251, 117] width 219 height 8
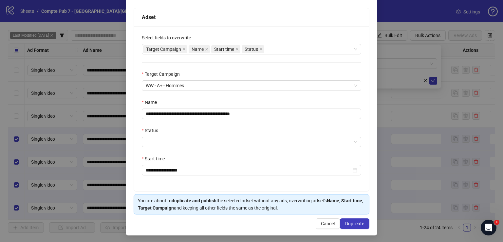
scroll to position [101, 0]
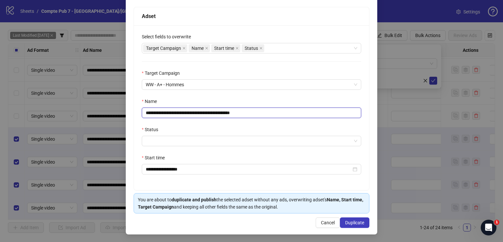
click at [240, 110] on input "**********" at bounding box center [251, 112] width 219 height 10
paste input "text"
type input "**********"
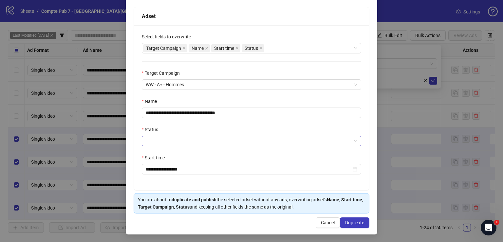
click at [211, 142] on input "Status" at bounding box center [249, 141] width 206 height 10
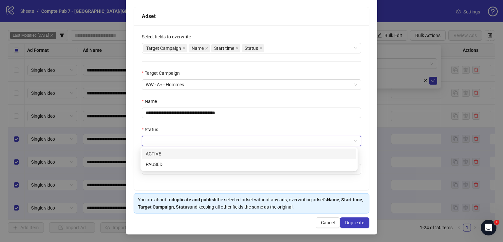
click at [206, 153] on div "ACTIVE" at bounding box center [249, 153] width 207 height 7
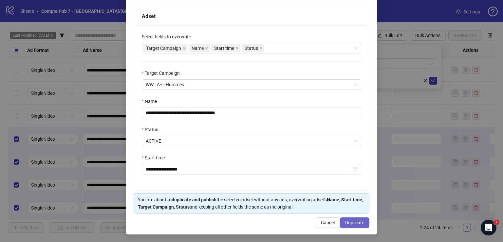
click at [345, 220] on span "Duplicate" at bounding box center [354, 222] width 19 height 5
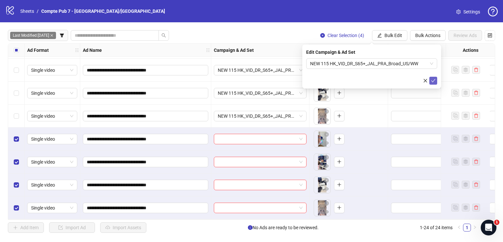
click at [433, 81] on icon "check" at bounding box center [433, 80] width 5 height 5
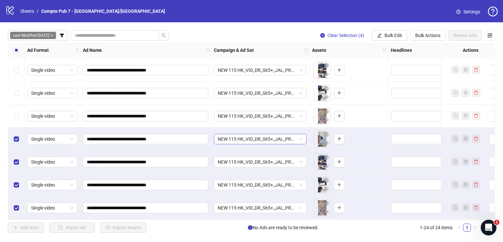
click at [250, 135] on span "NEW 115 HK_VID_DR_S65+_JAL_PRA_Broad_US/WW" at bounding box center [260, 139] width 85 height 10
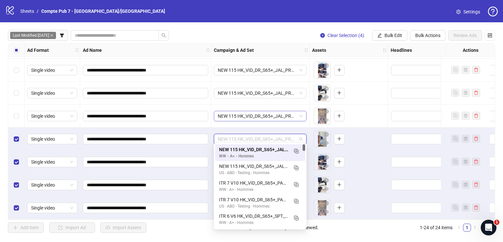
click at [250, 114] on span "NEW 115 HK_VID_DR_S65+_JAL_PRA_Broad_US/WW" at bounding box center [260, 116] width 85 height 10
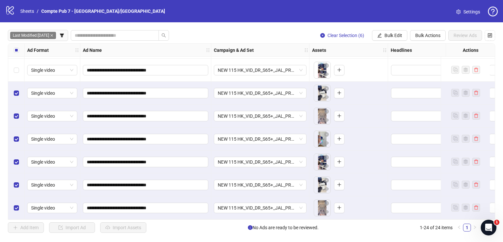
click at [19, 70] on div "Select row 18" at bounding box center [16, 70] width 16 height 23
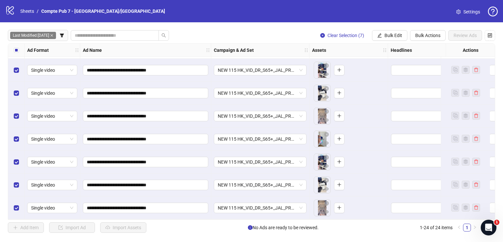
scroll to position [347, 0]
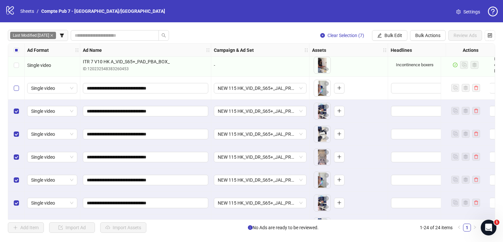
click at [18, 85] on label "Select row 17" at bounding box center [16, 88] width 5 height 7
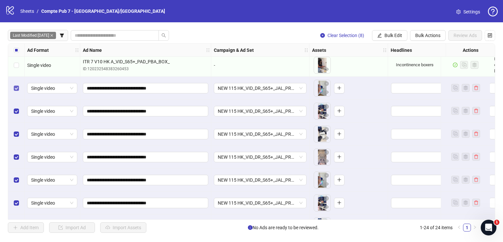
scroll to position [390, 0]
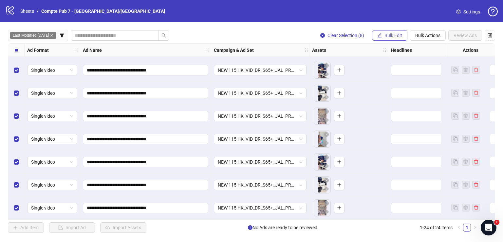
click at [387, 36] on span "Bulk Edit" at bounding box center [394, 35] width 18 height 5
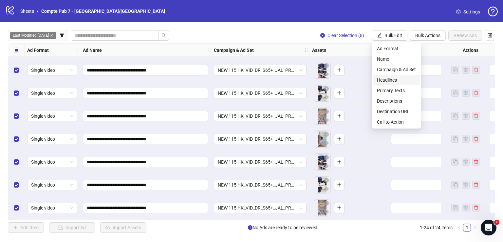
click at [399, 83] on li "Headlines" at bounding box center [396, 80] width 47 height 10
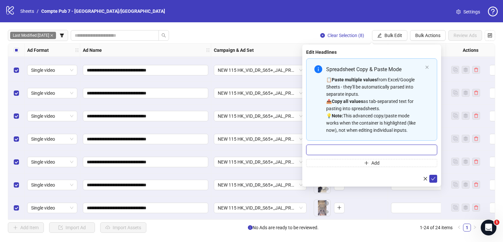
click at [336, 147] on input "Multi-input container - paste or copy values" at bounding box center [371, 149] width 131 height 10
paste input "**********"
type input "**********"
click at [432, 177] on icon "check" at bounding box center [433, 178] width 5 height 5
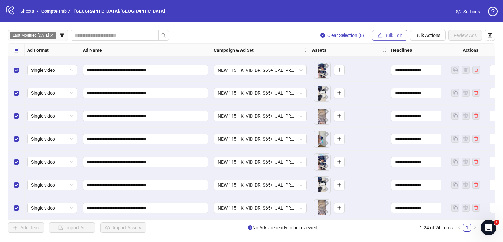
click at [391, 37] on span "Bulk Edit" at bounding box center [394, 35] width 18 height 5
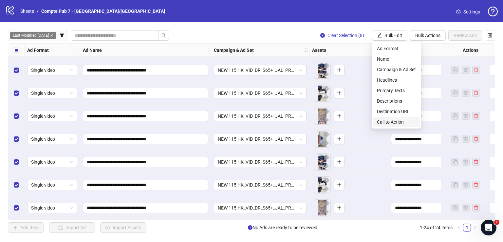
click at [396, 124] on span "Call to Action" at bounding box center [396, 121] width 39 height 7
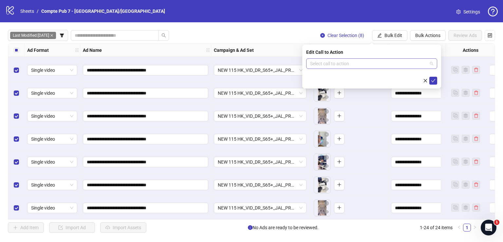
click at [351, 66] on input "search" at bounding box center [368, 64] width 117 height 10
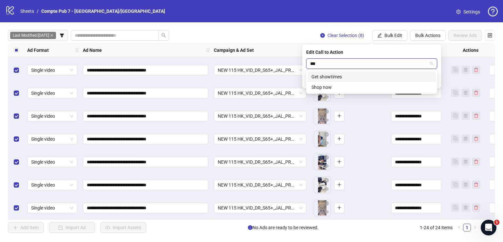
type input "****"
click at [360, 75] on div "Shop now" at bounding box center [372, 76] width 121 height 7
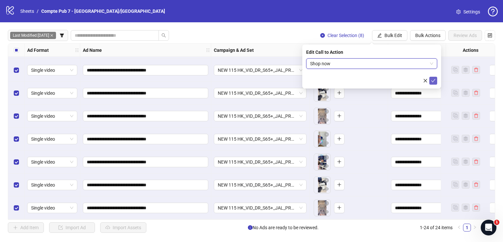
click at [433, 78] on icon "check" at bounding box center [433, 80] width 5 height 5
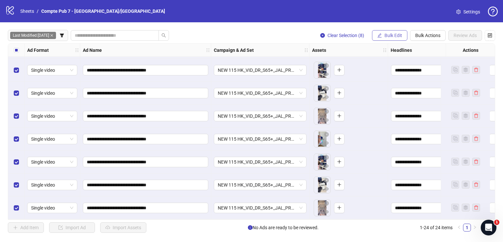
click at [386, 34] on span "Bulk Edit" at bounding box center [394, 35] width 18 height 5
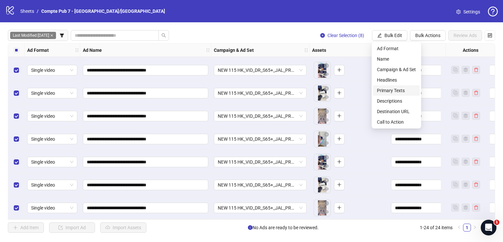
click at [399, 93] on span "Primary Texts" at bounding box center [396, 90] width 39 height 7
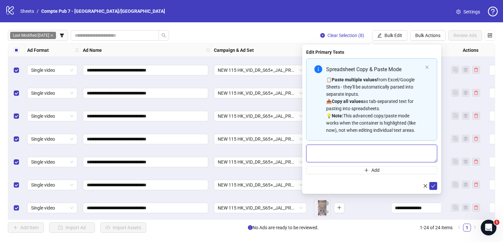
click at [352, 152] on textarea "Multi-text input container - paste or copy values" at bounding box center [371, 153] width 131 height 18
paste textarea "**********"
type textarea "**********"
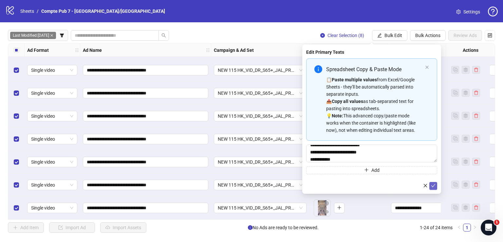
click at [435, 184] on icon "check" at bounding box center [433, 185] width 4 height 3
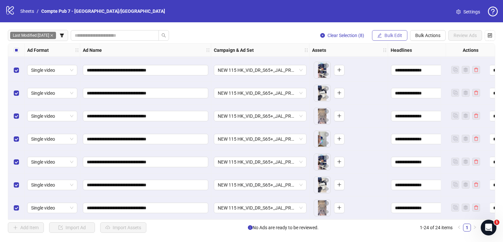
click at [398, 34] on span "Bulk Edit" at bounding box center [394, 35] width 18 height 5
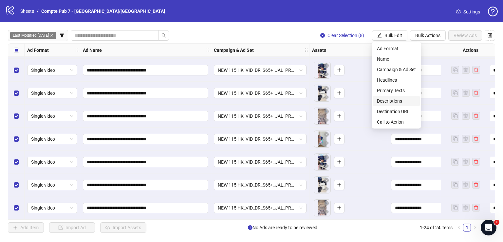
click at [399, 101] on span "Descriptions" at bounding box center [396, 100] width 39 height 7
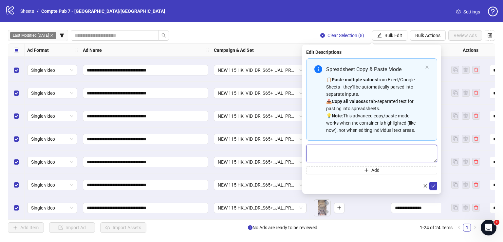
click at [380, 151] on textarea "Multi-text input container - paste or copy values" at bounding box center [371, 153] width 131 height 18
paste textarea "**********"
type textarea "**********"
click at [435, 184] on icon "check" at bounding box center [433, 185] width 5 height 5
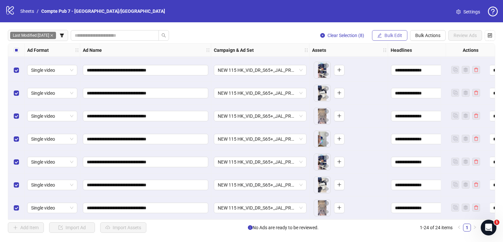
click at [386, 32] on button "Bulk Edit" at bounding box center [389, 35] width 35 height 10
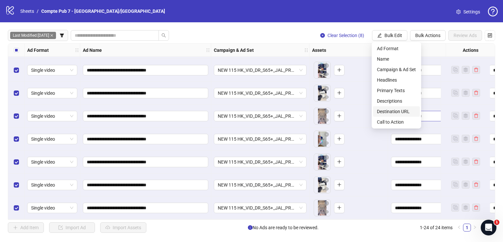
click at [407, 111] on span "Destination URL" at bounding box center [396, 111] width 39 height 7
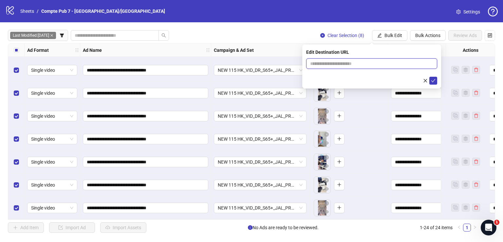
click at [362, 65] on input "text" at bounding box center [369, 63] width 118 height 7
paste input "**********"
type input "**********"
click at [436, 80] on button "submit" at bounding box center [433, 81] width 8 height 8
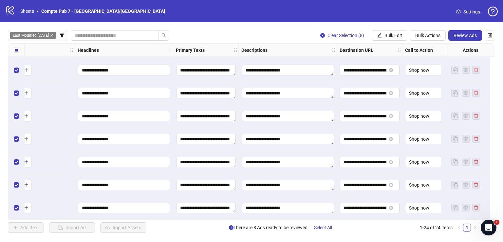
scroll to position [390, 327]
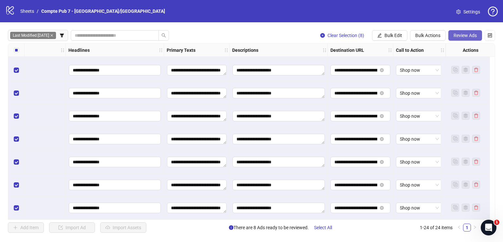
click at [465, 33] on span "Review Ads" at bounding box center [465, 35] width 23 height 5
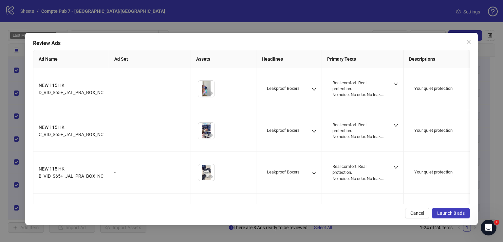
click at [442, 210] on span "Launch 8 ads" at bounding box center [451, 212] width 28 height 5
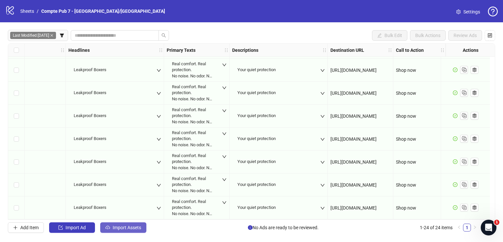
click at [120, 228] on span "Import Assets" at bounding box center [127, 227] width 29 height 5
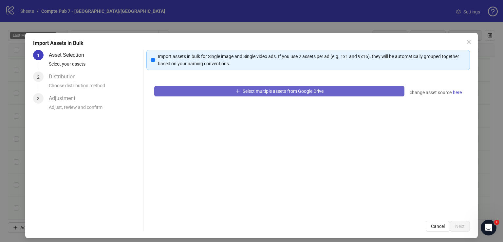
click at [205, 88] on button "Select multiple assets from Google Drive" at bounding box center [279, 91] width 250 height 10
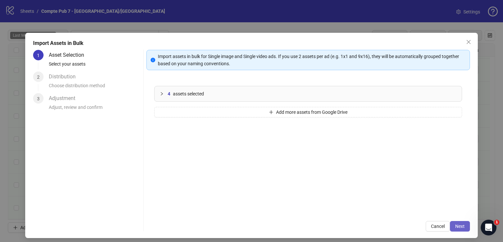
click at [456, 225] on span "Next" at bounding box center [460, 225] width 10 height 5
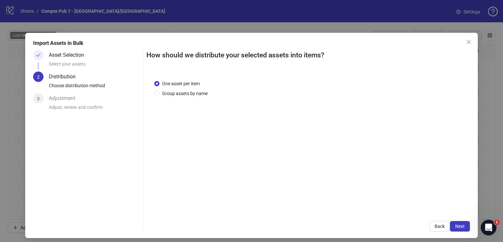
click at [456, 225] on span "Next" at bounding box center [460, 225] width 10 height 5
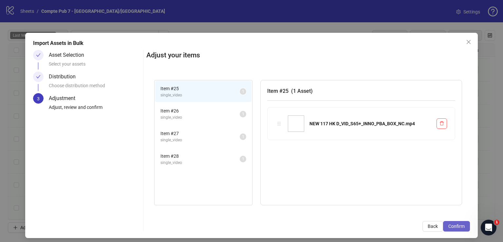
click at [455, 225] on span "Confirm" at bounding box center [456, 225] width 16 height 5
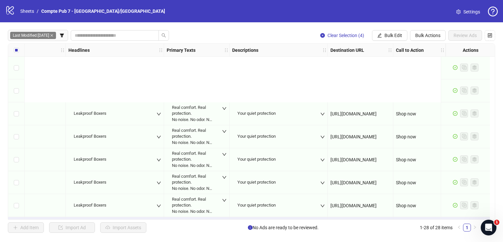
scroll to position [482, 327]
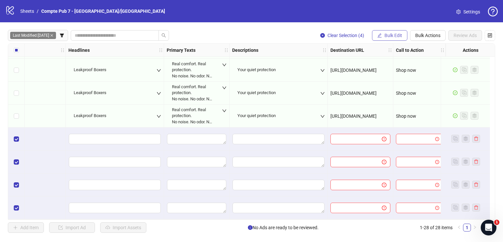
click at [391, 36] on span "Bulk Edit" at bounding box center [394, 35] width 18 height 5
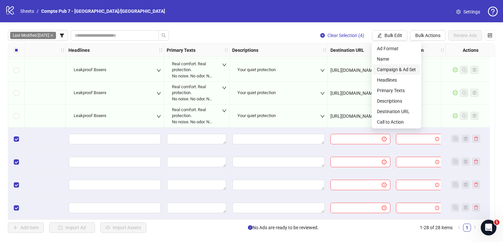
click at [400, 68] on span "Campaign & Ad Set" at bounding box center [396, 69] width 39 height 7
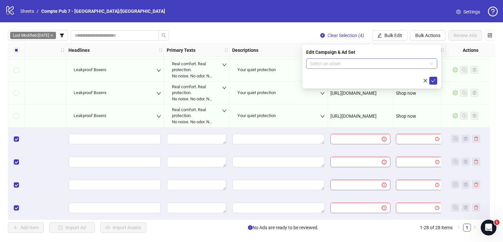
click at [377, 67] on input "search" at bounding box center [368, 64] width 117 height 10
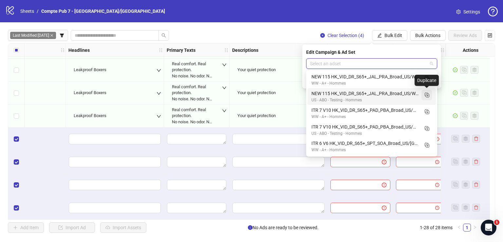
click at [427, 97] on rect "Duplicate" at bounding box center [427, 95] width 3 height 3
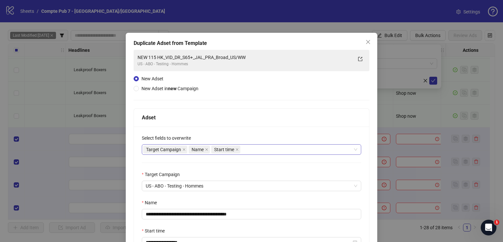
click at [259, 145] on div "Target Campaign Name Start time" at bounding box center [248, 149] width 210 height 9
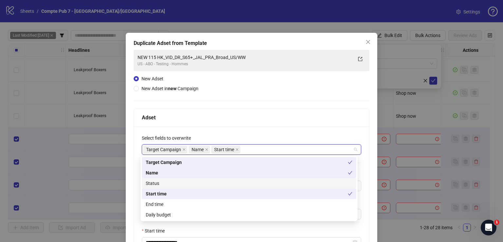
click at [241, 186] on div "Status" at bounding box center [249, 183] width 207 height 7
click at [260, 218] on div "Daily budget" at bounding box center [249, 214] width 207 height 7
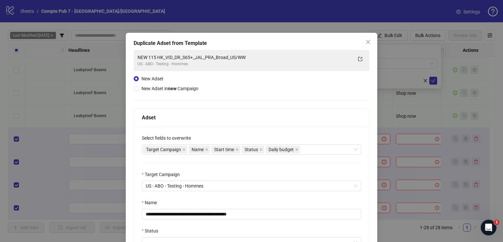
click at [265, 116] on div "Adset" at bounding box center [251, 117] width 219 height 8
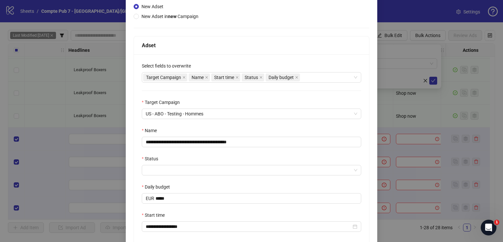
scroll to position [73, 0]
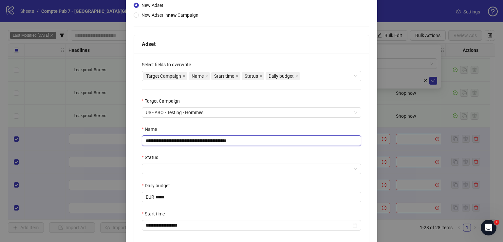
click at [212, 139] on input "**********" at bounding box center [251, 140] width 219 height 10
paste input "text"
type input "**********"
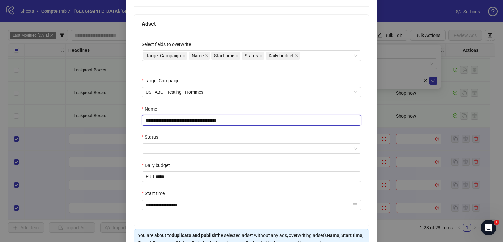
scroll to position [94, 0]
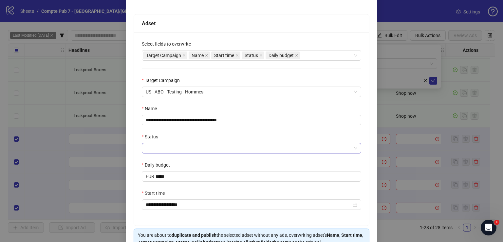
click at [202, 148] on input "Status" at bounding box center [249, 148] width 206 height 10
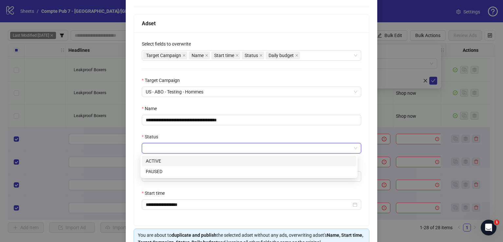
click at [202, 161] on div "ACTIVE" at bounding box center [249, 160] width 207 height 7
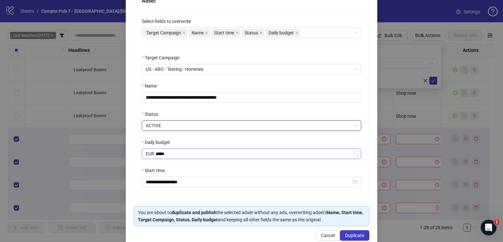
scroll to position [129, 0]
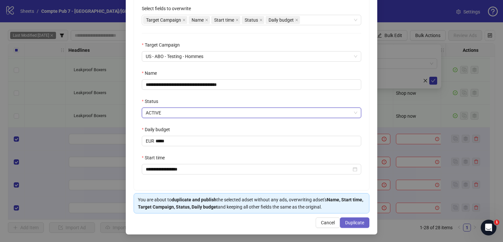
click at [348, 221] on span "Duplicate" at bounding box center [354, 222] width 19 height 5
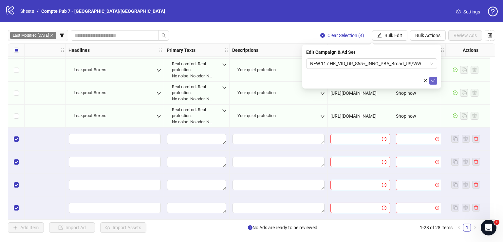
click at [432, 79] on icon "check" at bounding box center [433, 80] width 5 height 5
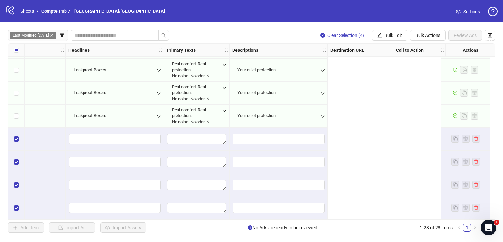
scroll to position [482, 0]
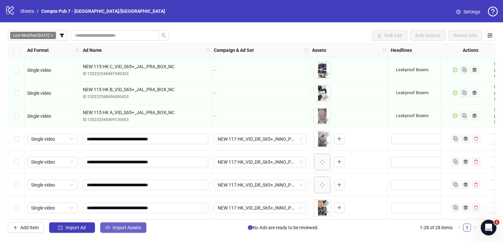
click at [134, 226] on span "Import Assets" at bounding box center [127, 227] width 29 height 5
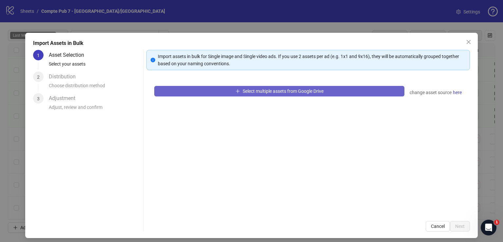
click at [236, 93] on button "Select multiple assets from Google Drive" at bounding box center [279, 91] width 250 height 10
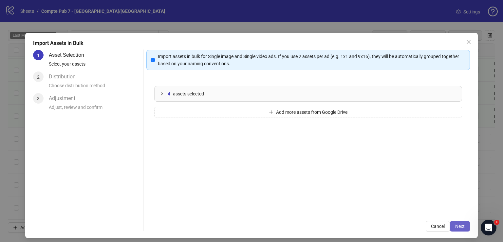
click at [455, 228] on span "Next" at bounding box center [460, 225] width 10 height 5
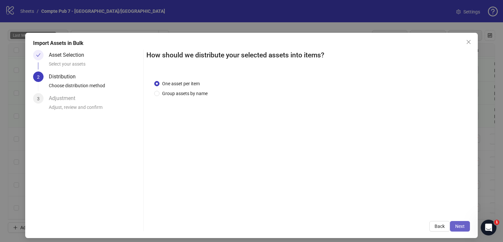
click at [455, 227] on span "Next" at bounding box center [460, 225] width 10 height 5
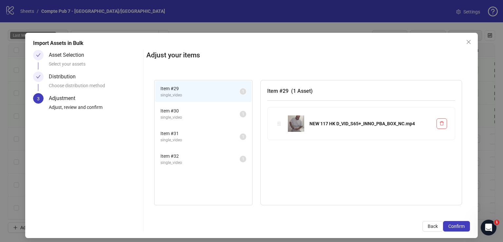
click at [453, 227] on span "Confirm" at bounding box center [456, 225] width 16 height 5
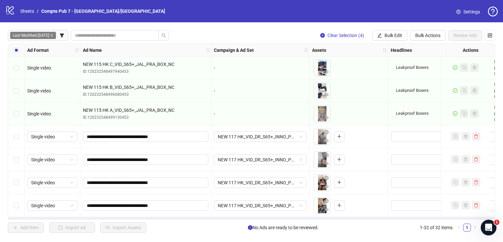
scroll to position [574, 0]
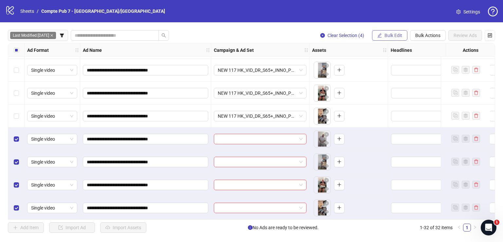
click at [400, 34] on span "Bulk Edit" at bounding box center [394, 35] width 18 height 5
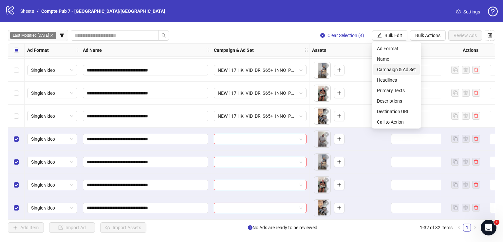
click at [400, 69] on span "Campaign & Ad Set" at bounding box center [396, 69] width 39 height 7
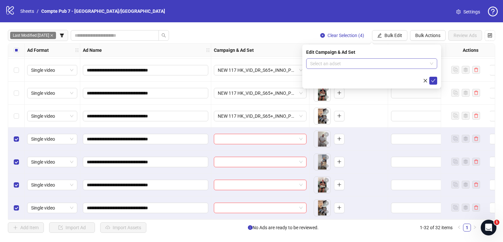
click at [372, 66] on input "search" at bounding box center [368, 64] width 117 height 10
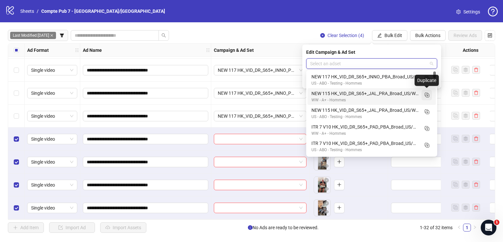
click at [427, 95] on icon "Duplicate" at bounding box center [427, 94] width 7 height 7
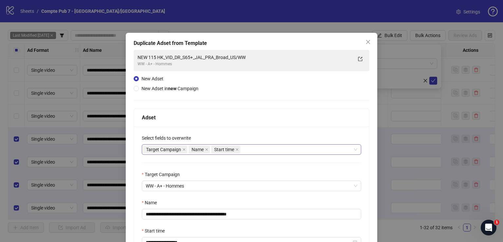
click at [258, 149] on div "Target Campaign Name Start time" at bounding box center [248, 149] width 210 height 9
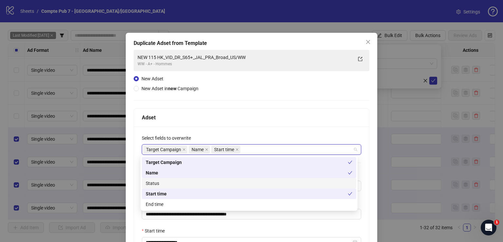
click at [238, 182] on div "Status" at bounding box center [249, 183] width 207 height 7
click at [263, 107] on div "**********" at bounding box center [252, 182] width 236 height 265
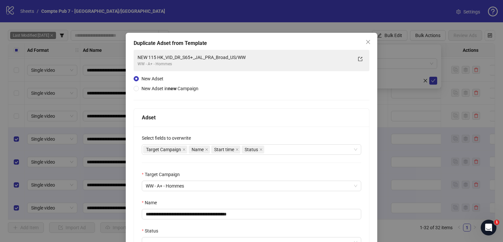
scroll to position [100, 0]
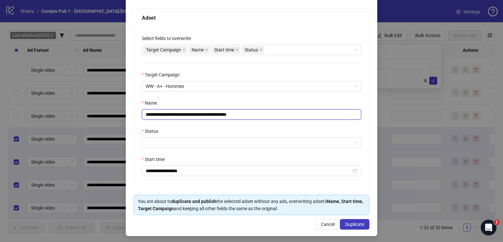
click at [218, 115] on input "**********" at bounding box center [251, 114] width 219 height 10
paste input "text"
type input "**********"
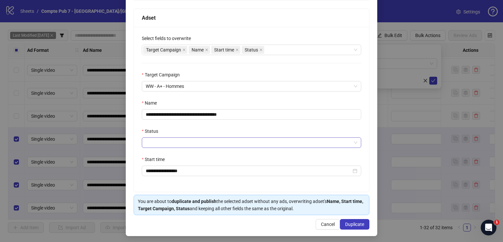
click at [206, 143] on input "Status" at bounding box center [249, 143] width 206 height 10
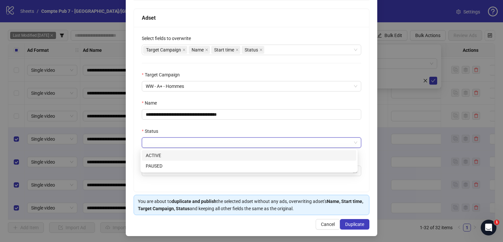
click at [200, 155] on div "ACTIVE" at bounding box center [249, 155] width 207 height 7
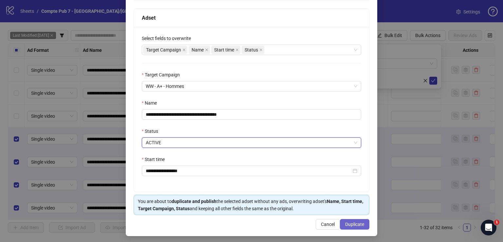
click at [346, 221] on span "Duplicate" at bounding box center [354, 223] width 19 height 5
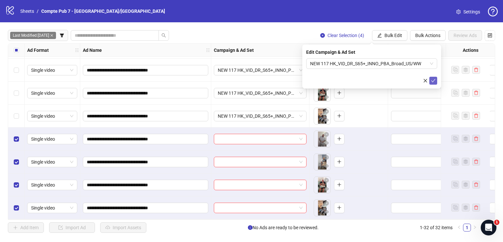
click at [433, 80] on icon "check" at bounding box center [433, 80] width 5 height 5
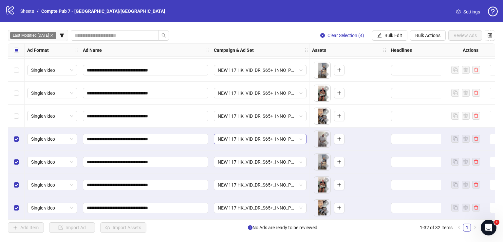
click at [258, 134] on span "NEW 117 HK_VID_DR_S65+_INNO_PBA_Broad_US/WW" at bounding box center [260, 139] width 85 height 10
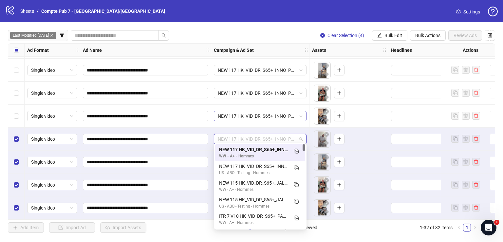
click at [257, 113] on span "NEW 117 HK_VID_DR_S65+_INNO_PBA_Broad_US/WW" at bounding box center [260, 116] width 85 height 10
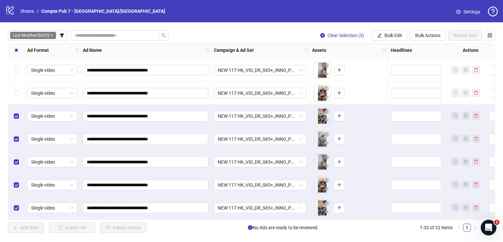
click at [18, 95] on div "Select row 27" at bounding box center [16, 93] width 16 height 23
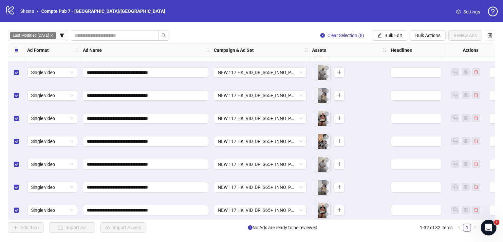
scroll to position [574, 0]
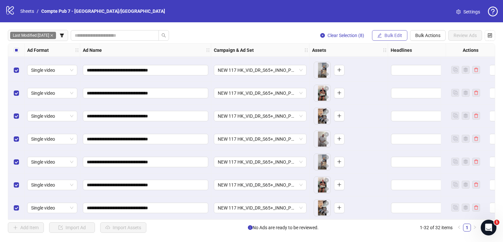
click at [394, 36] on span "Bulk Edit" at bounding box center [394, 35] width 18 height 5
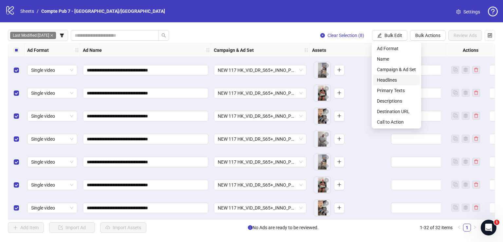
click at [400, 82] on span "Headlines" at bounding box center [396, 79] width 39 height 7
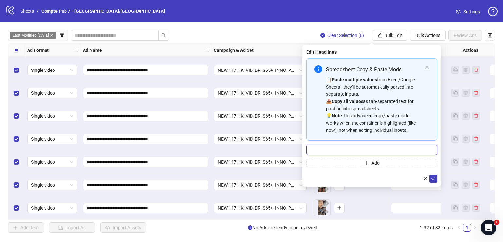
click at [325, 148] on input "Multi-input container - paste or copy values" at bounding box center [371, 149] width 131 height 10
paste input "**********"
type input "**********"
click at [435, 177] on icon "check" at bounding box center [433, 178] width 5 height 5
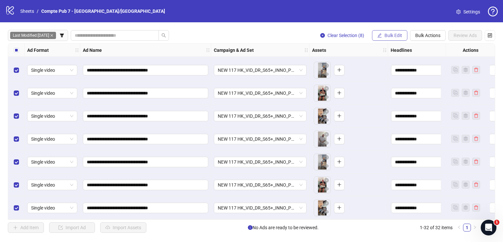
click at [397, 35] on span "Bulk Edit" at bounding box center [394, 35] width 18 height 5
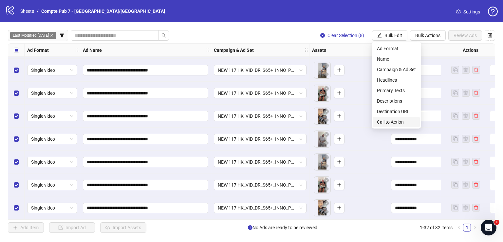
click at [393, 118] on span "Call to Action" at bounding box center [396, 121] width 39 height 7
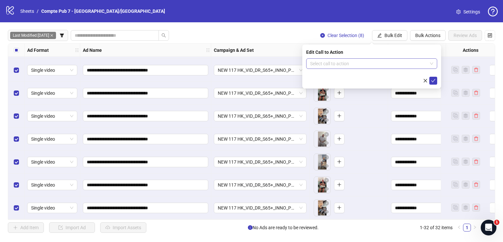
click at [358, 64] on input "search" at bounding box center [368, 64] width 117 height 10
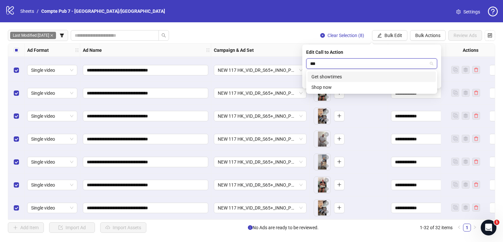
type input "****"
drag, startPoint x: 370, startPoint y: 74, endPoint x: 379, endPoint y: 73, distance: 8.5
click at [371, 74] on div "Shop now" at bounding box center [372, 76] width 121 height 7
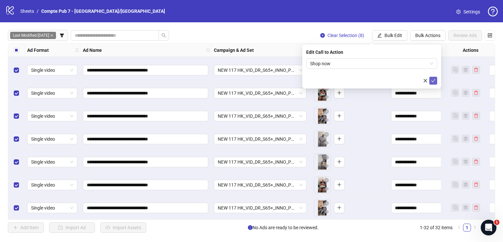
click at [435, 81] on icon "check" at bounding box center [433, 80] width 5 height 5
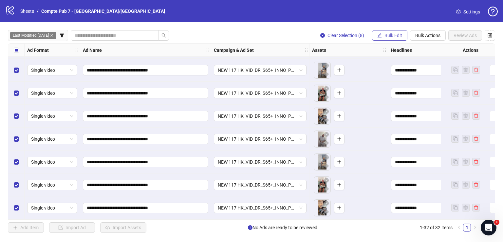
click at [390, 37] on span "Bulk Edit" at bounding box center [394, 35] width 18 height 5
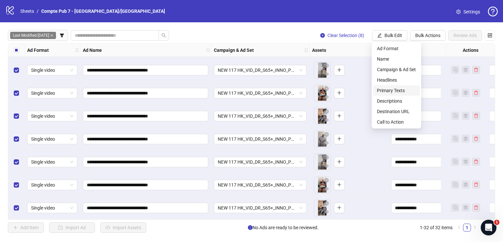
click at [409, 92] on span "Primary Texts" at bounding box center [396, 90] width 39 height 7
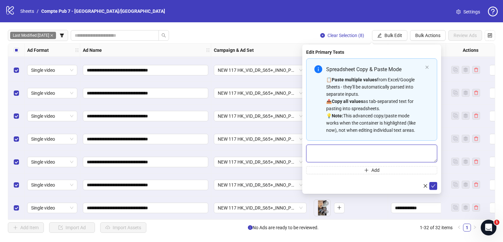
click at [360, 150] on textarea "Multi-text input container - paste or copy values" at bounding box center [371, 153] width 131 height 18
paste textarea "**********"
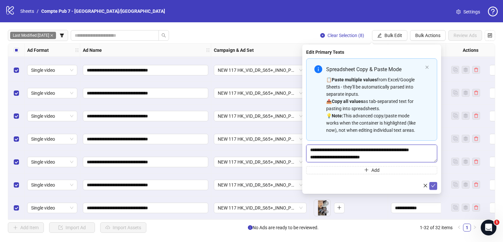
type textarea "**********"
click at [432, 183] on icon "check" at bounding box center [433, 185] width 5 height 5
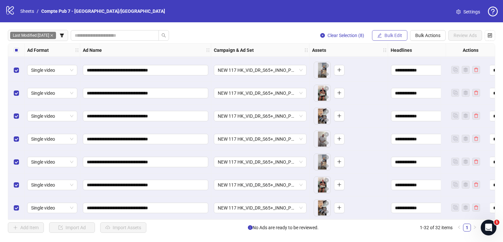
click at [390, 37] on span "Bulk Edit" at bounding box center [394, 35] width 18 height 5
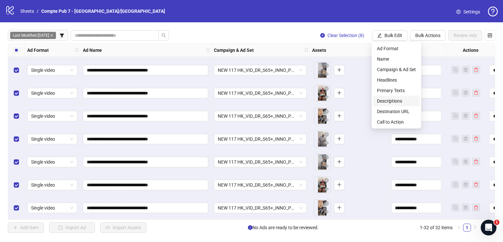
click at [401, 99] on span "Descriptions" at bounding box center [396, 100] width 39 height 7
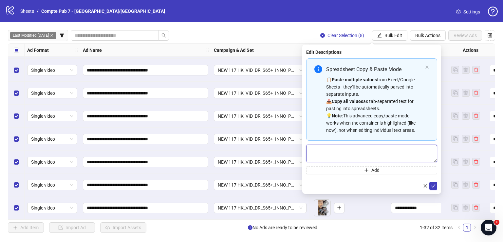
click at [353, 151] on textarea "Multi-text input container - paste or copy values" at bounding box center [371, 153] width 131 height 18
paste textarea "**********"
type textarea "**********"
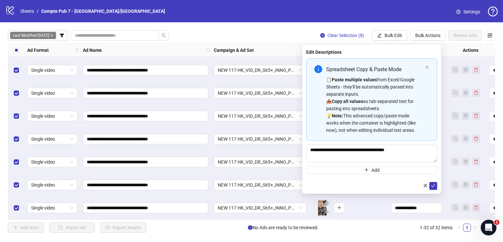
drag, startPoint x: 435, startPoint y: 183, endPoint x: 427, endPoint y: 178, distance: 10.1
click at [435, 183] on icon "check" at bounding box center [433, 185] width 5 height 5
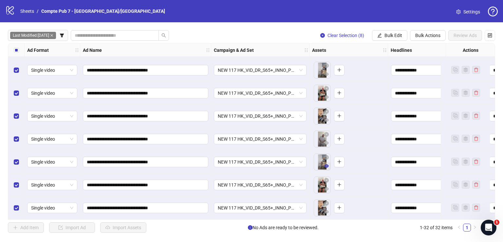
click at [328, 164] on icon "eye" at bounding box center [326, 165] width 5 height 3
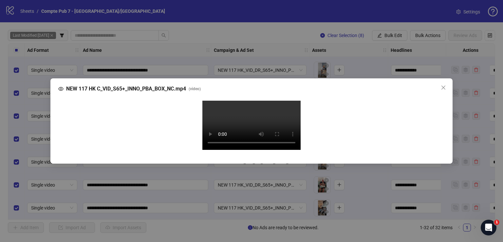
click at [247, 136] on video "Your browser does not support the video tag." at bounding box center [251, 125] width 98 height 49
click at [262, 118] on video "Your browser does not support the video tag." at bounding box center [251, 125] width 98 height 49
click at [445, 85] on icon "close" at bounding box center [443, 87] width 5 height 5
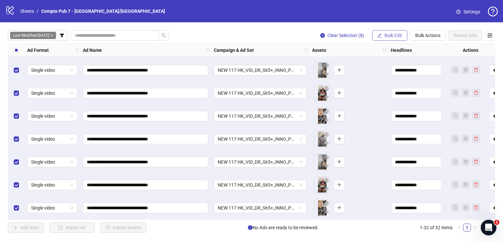
click at [391, 38] on button "Bulk Edit" at bounding box center [389, 35] width 35 height 10
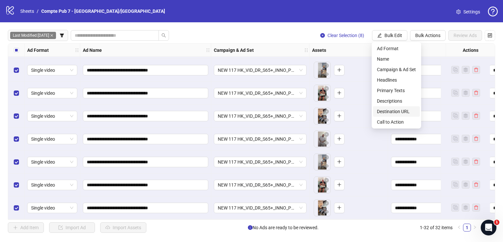
click at [407, 108] on li "Destination URL" at bounding box center [396, 111] width 47 height 10
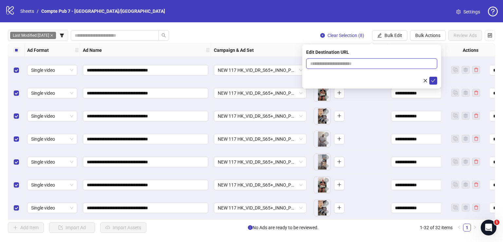
click at [345, 65] on input "text" at bounding box center [369, 63] width 118 height 7
paste input "**********"
type input "**********"
click at [432, 79] on icon "check" at bounding box center [433, 80] width 5 height 5
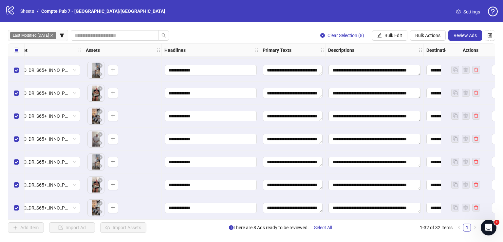
scroll to position [574, 223]
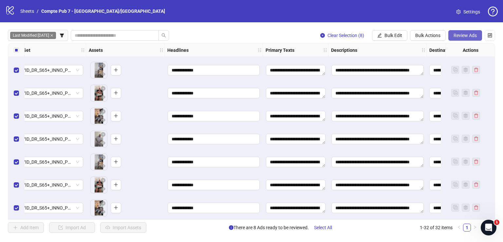
click at [459, 33] on span "Review Ads" at bounding box center [465, 35] width 23 height 5
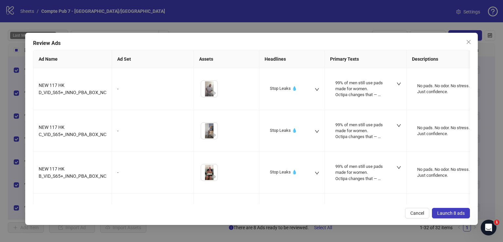
click at [454, 210] on span "Launch 8 ads" at bounding box center [451, 212] width 28 height 5
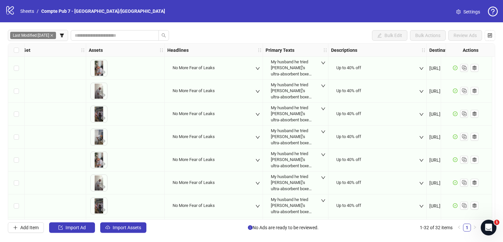
scroll to position [0, 0]
